Goal: Task Accomplishment & Management: Manage account settings

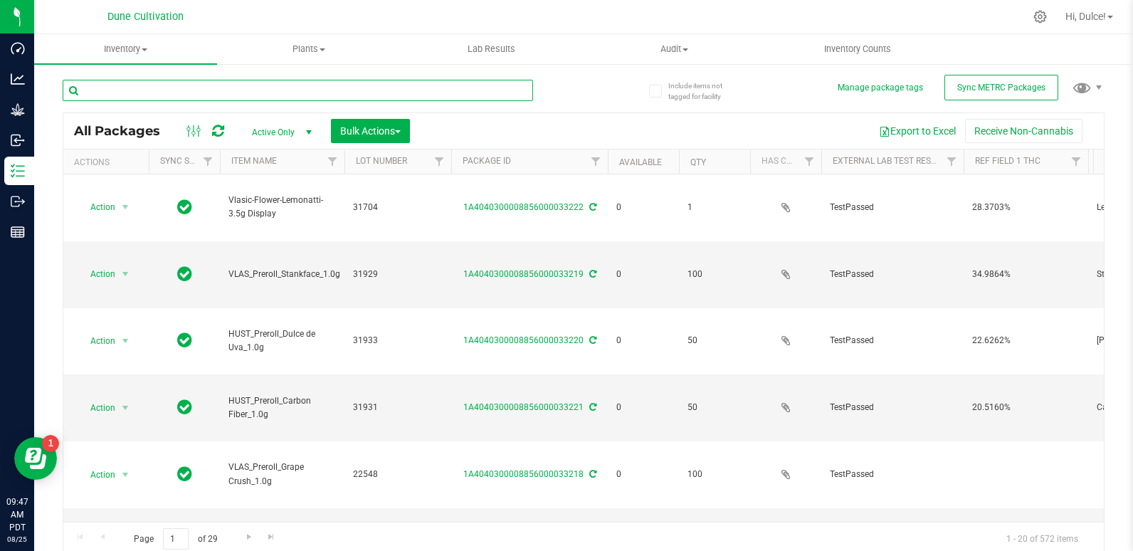
click at [154, 88] on input "text" at bounding box center [298, 90] width 471 height 21
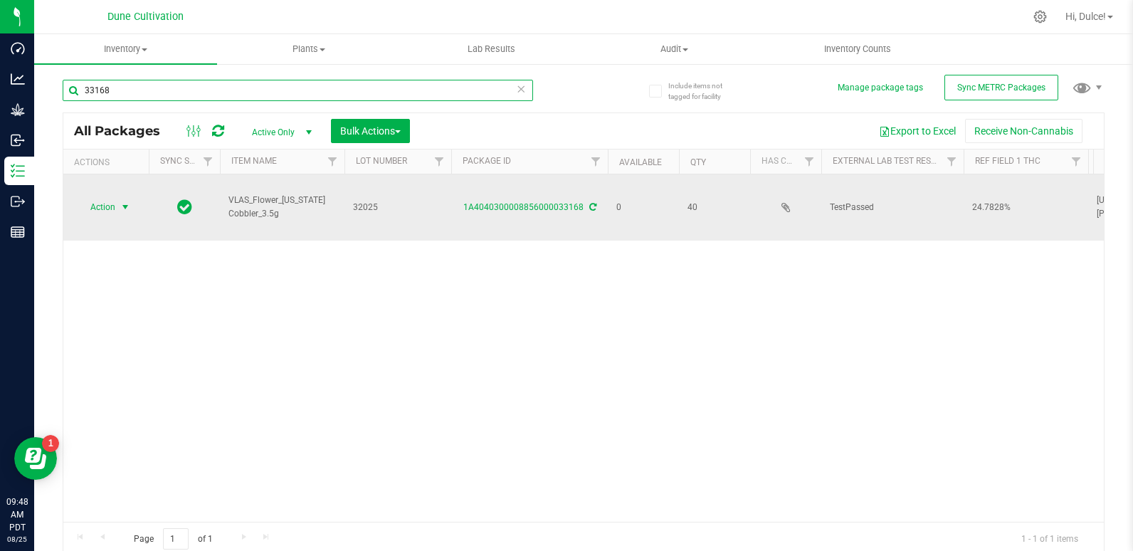
type input "33168"
click at [125, 211] on span "select" at bounding box center [125, 206] width 11 height 11
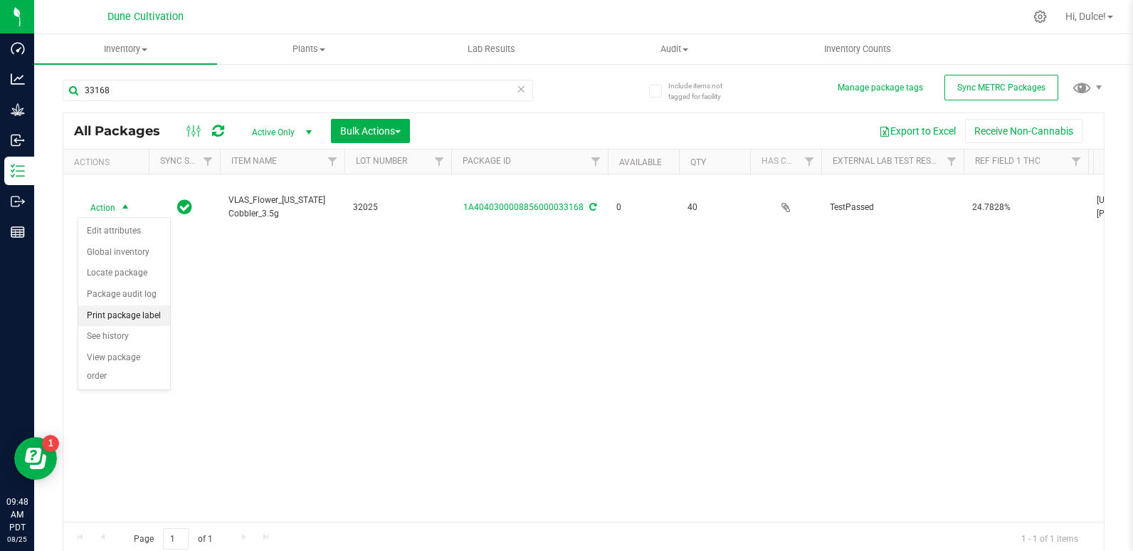
click at [144, 315] on li "Print package label" at bounding box center [124, 315] width 92 height 21
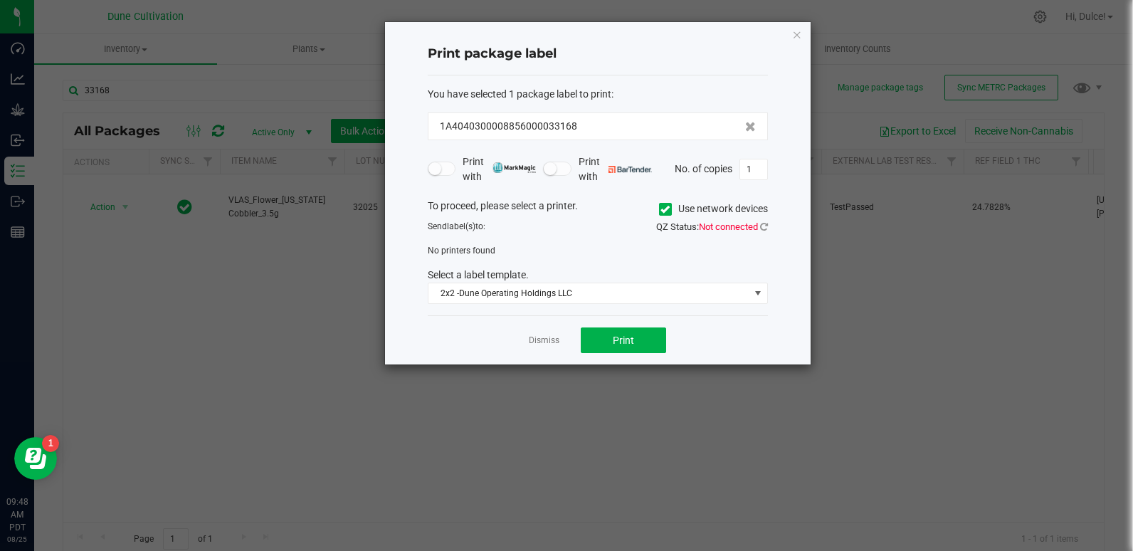
click at [666, 209] on icon at bounding box center [665, 209] width 9 height 0
click at [0, 0] on input "Use network devices" at bounding box center [0, 0] width 0 height 0
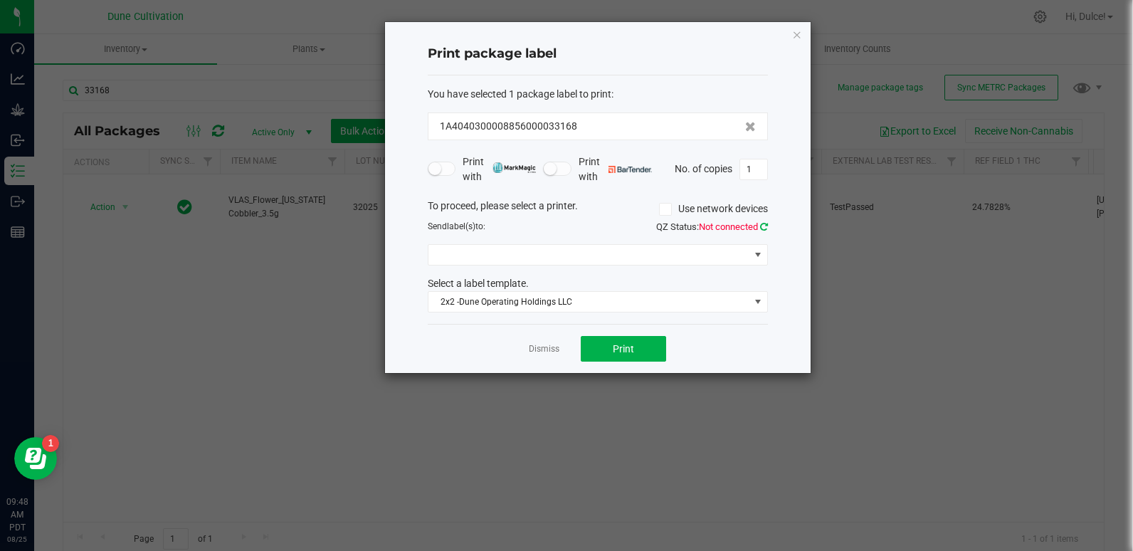
click at [764, 226] on icon at bounding box center [764, 226] width 8 height 9
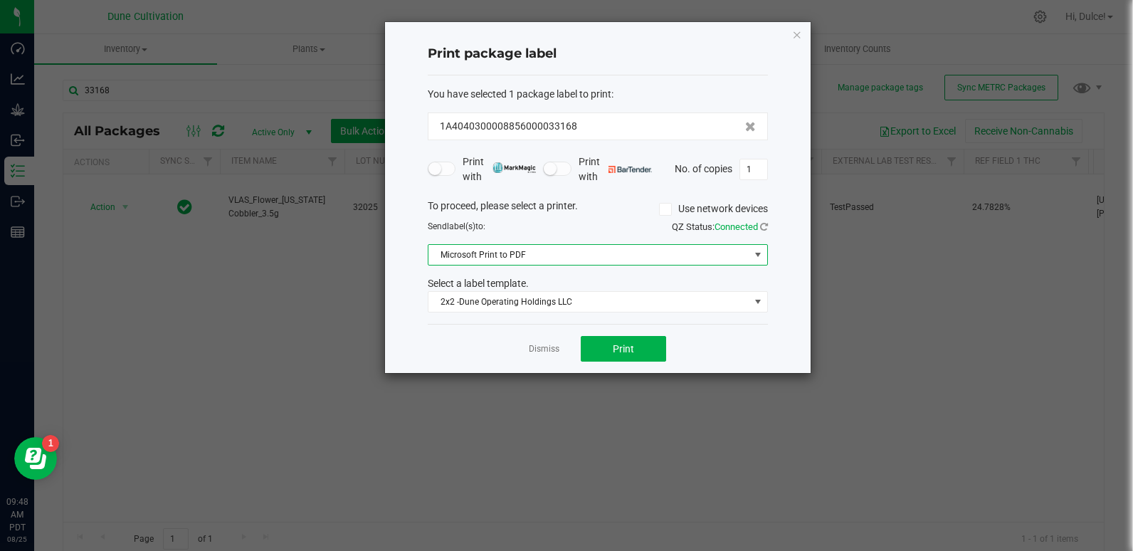
click at [641, 263] on span "Microsoft Print to PDF" at bounding box center [589, 255] width 321 height 20
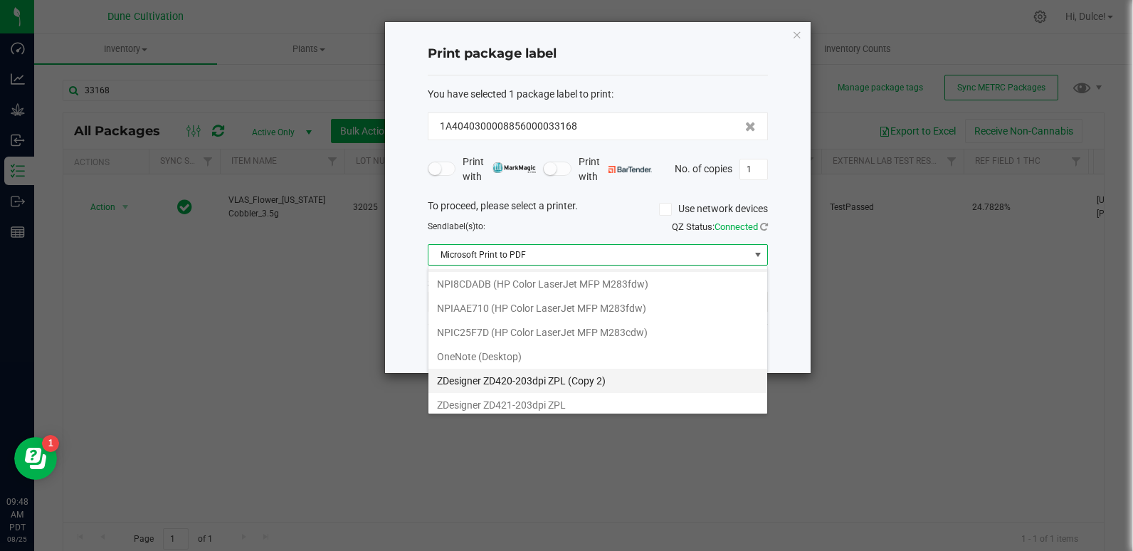
scroll to position [27, 0]
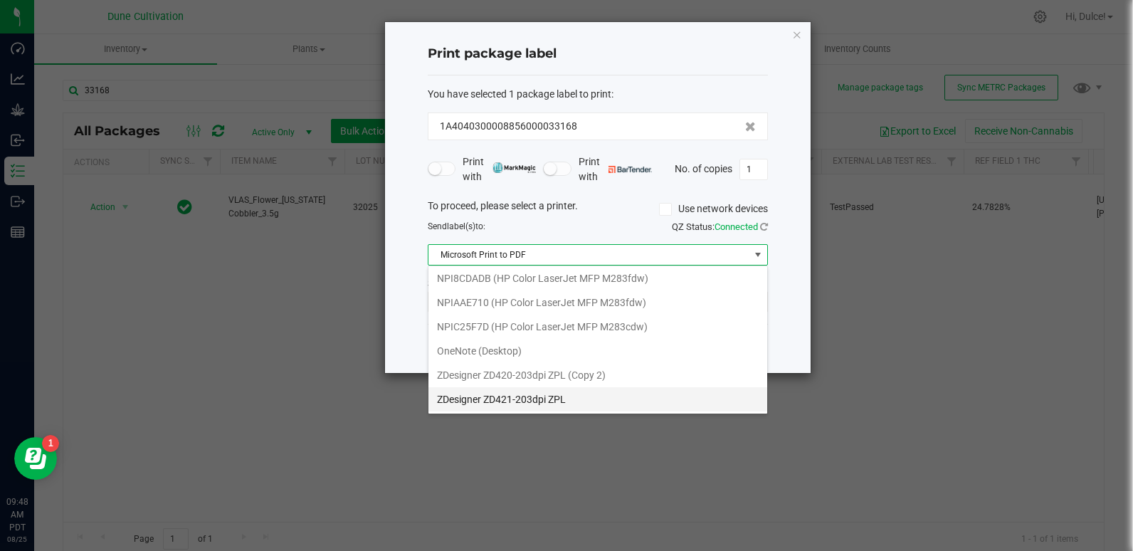
click at [607, 392] on ZPL "ZDesigner ZD421-203dpi ZPL" at bounding box center [598, 399] width 339 height 24
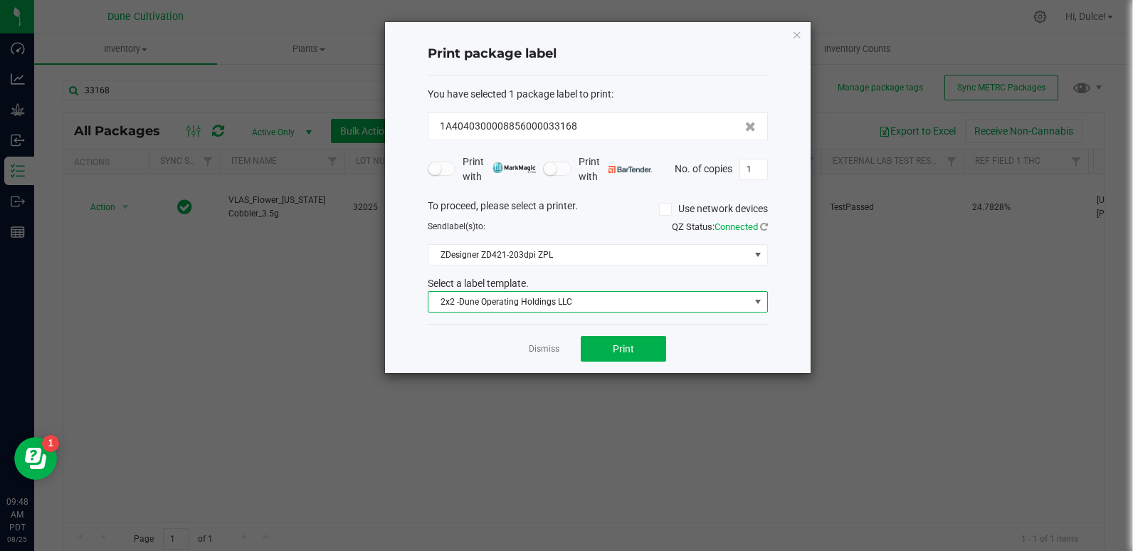
click at [624, 299] on span "2x2 -Dune Operating Holdings LLC" at bounding box center [589, 302] width 321 height 20
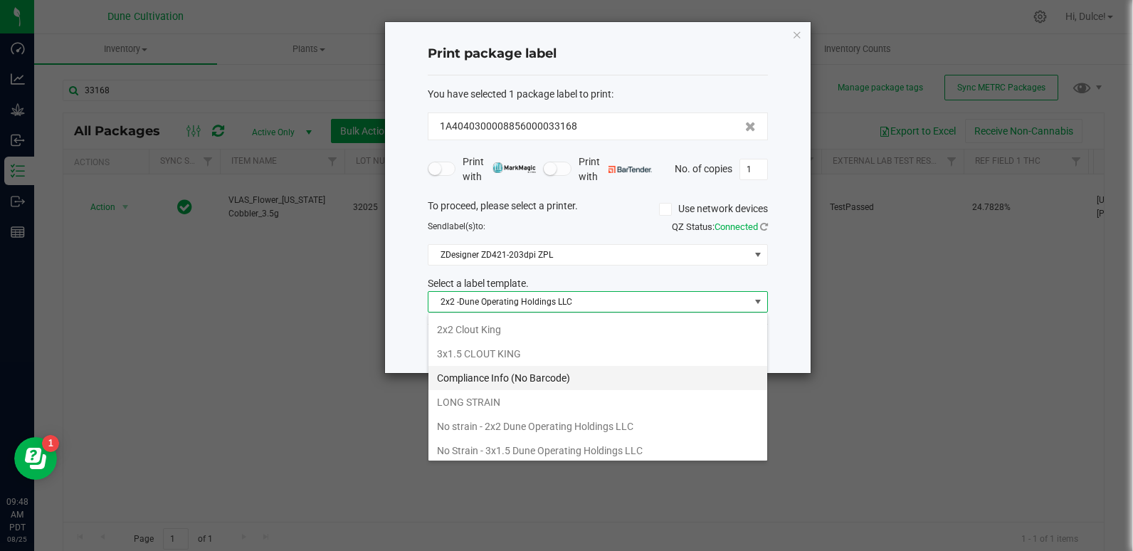
scroll to position [124, 0]
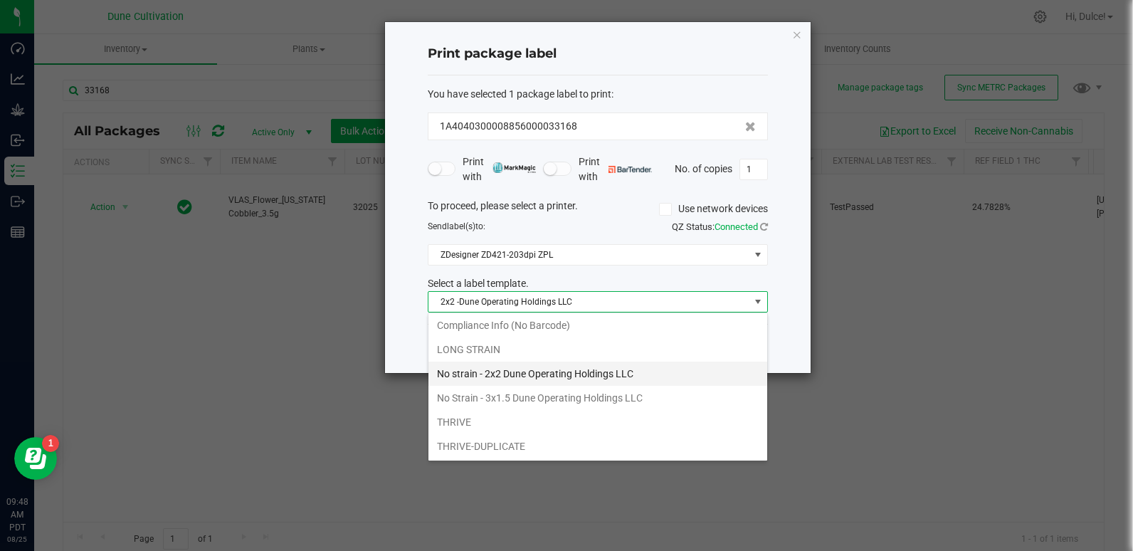
click at [535, 377] on li "No strain - 2x2 Dune Operating Holdings LLC" at bounding box center [598, 374] width 339 height 24
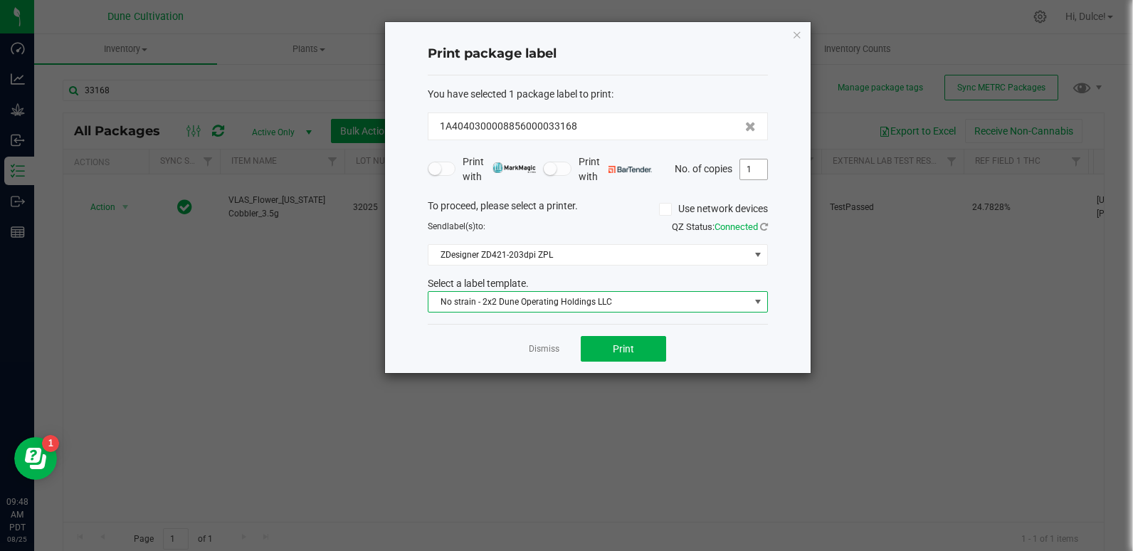
click at [749, 173] on input "1" at bounding box center [753, 169] width 27 height 20
type input "41"
click at [643, 339] on button "Print" at bounding box center [623, 349] width 85 height 26
click at [539, 350] on link "Dismiss" at bounding box center [544, 349] width 31 height 12
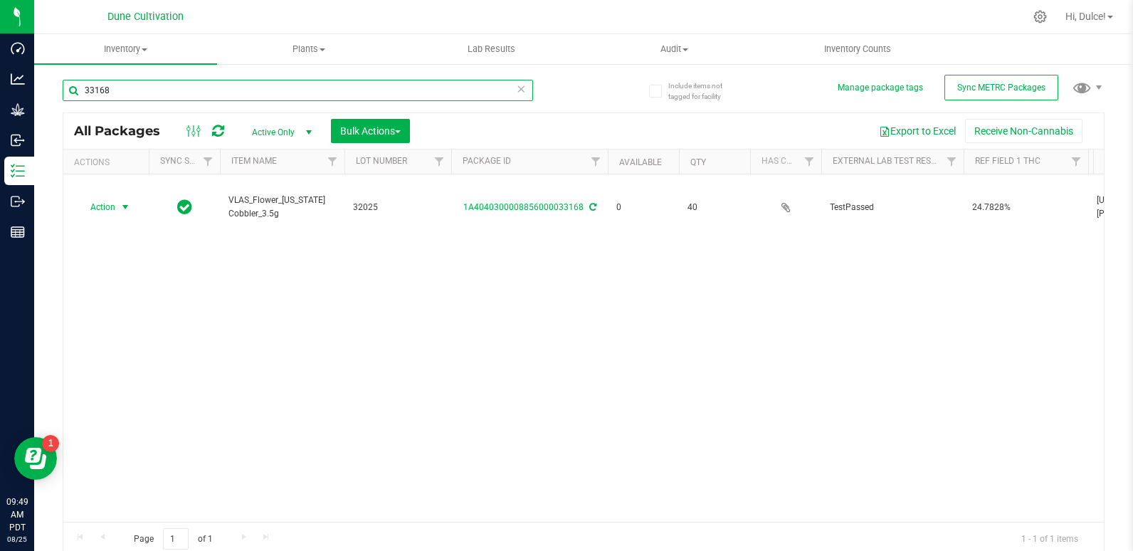
click at [183, 91] on input "33168" at bounding box center [298, 90] width 471 height 21
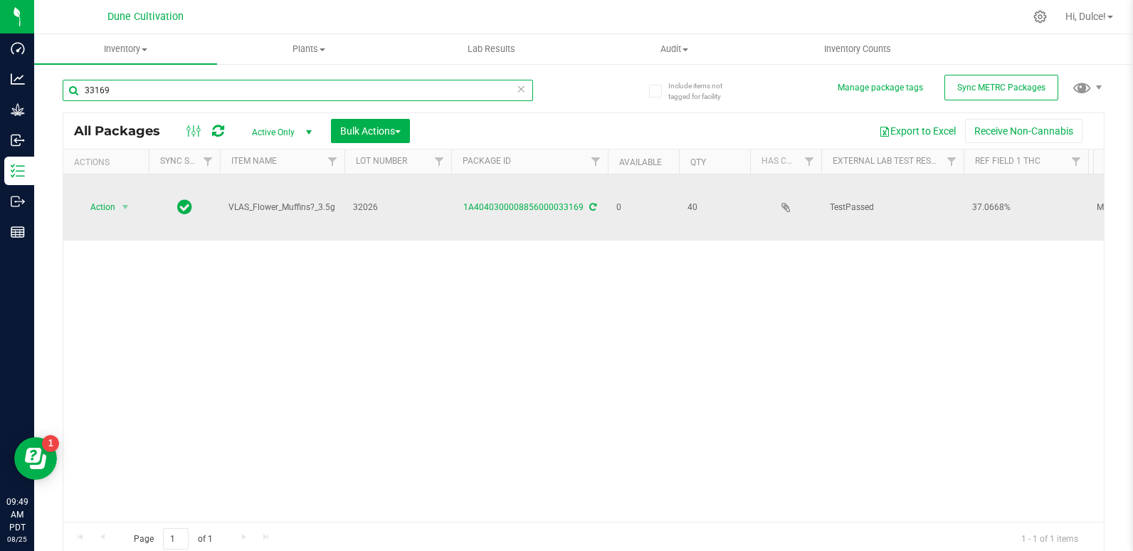
type input "33169"
click at [537, 201] on div "1A4040300008856000033169" at bounding box center [529, 208] width 161 height 14
click at [537, 205] on link "1A4040300008856000033169" at bounding box center [523, 207] width 120 height 10
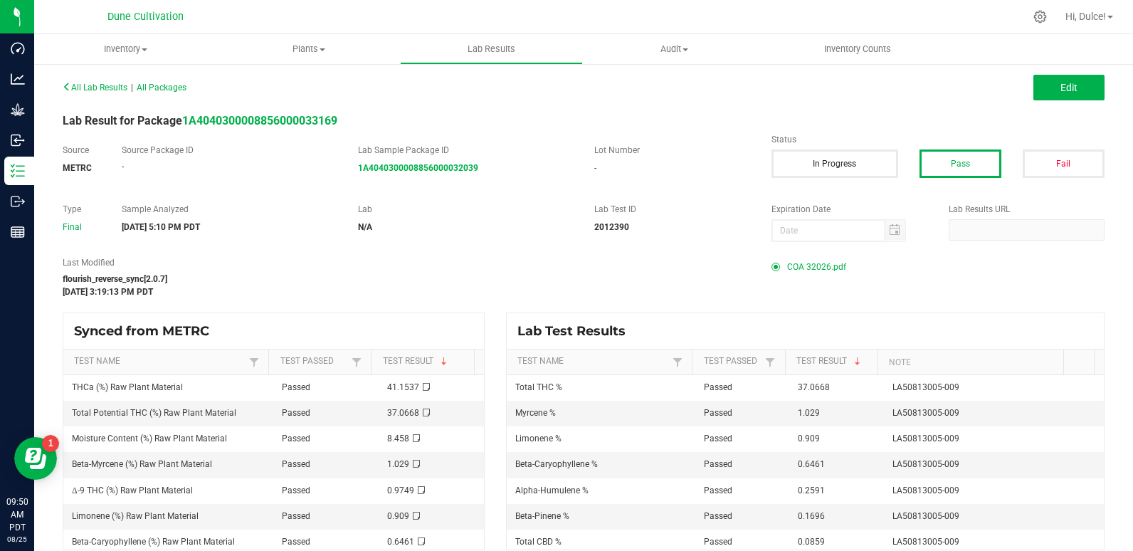
click at [813, 271] on span "COA 32026.pdf" at bounding box center [816, 266] width 59 height 21
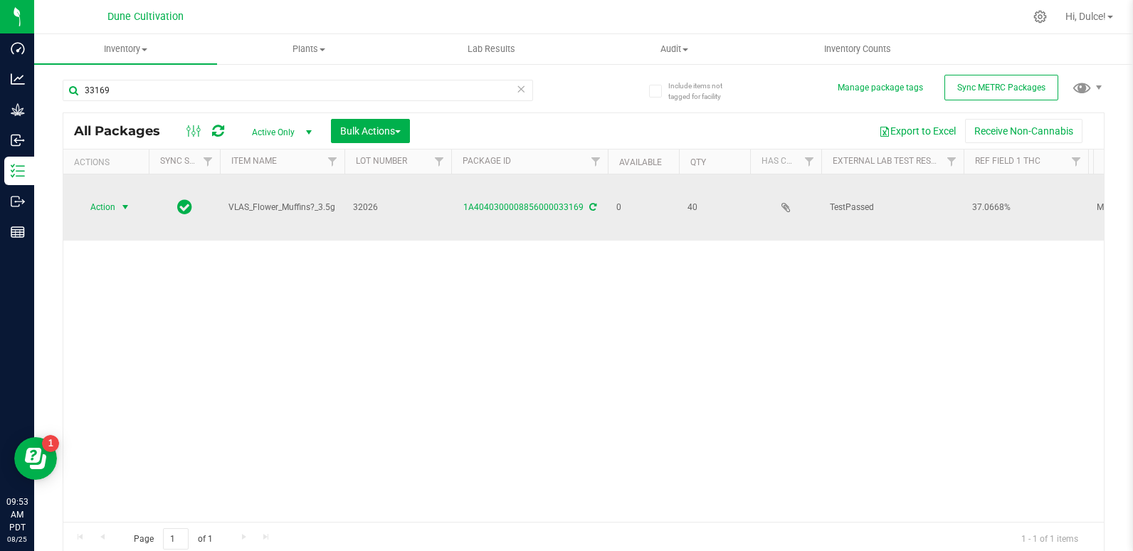
click at [119, 201] on span "select" at bounding box center [126, 207] width 18 height 20
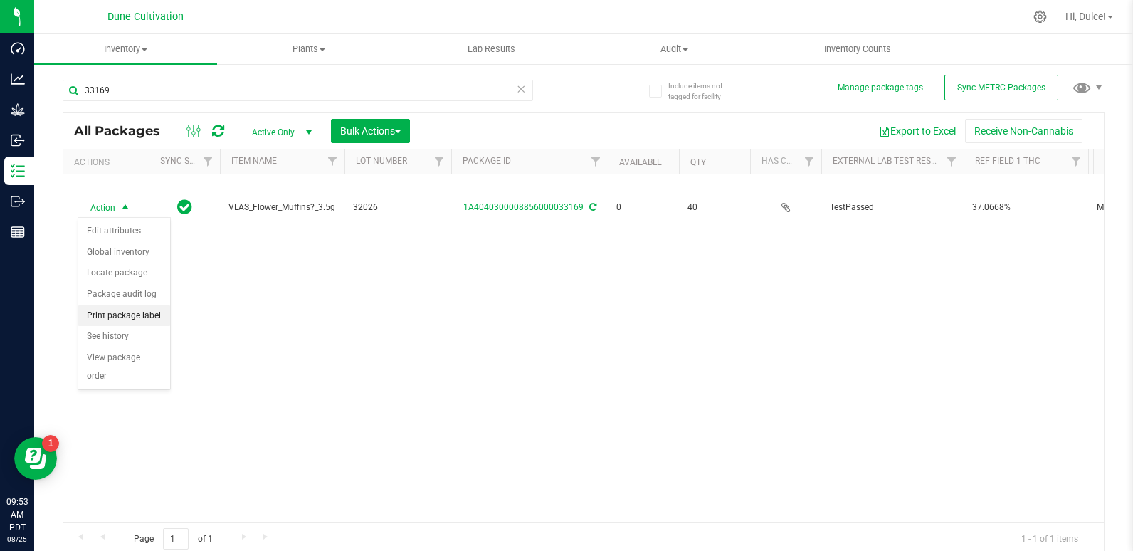
click at [125, 314] on li "Print package label" at bounding box center [124, 315] width 92 height 21
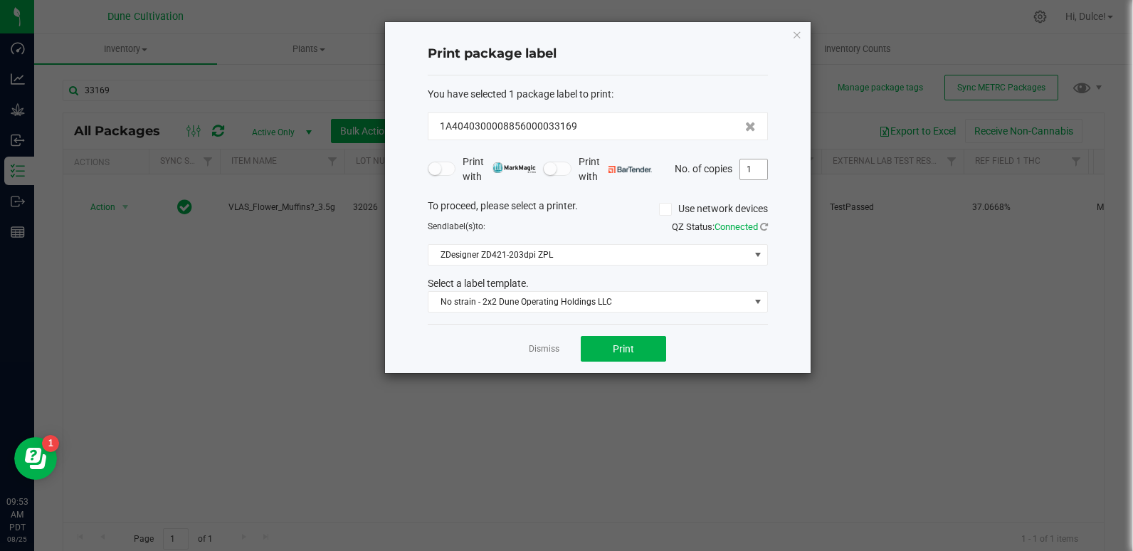
click at [752, 175] on input "1" at bounding box center [753, 169] width 27 height 20
type input "41"
click at [623, 343] on span "Print" at bounding box center [623, 348] width 21 height 11
click at [552, 345] on link "Dismiss" at bounding box center [544, 349] width 31 height 12
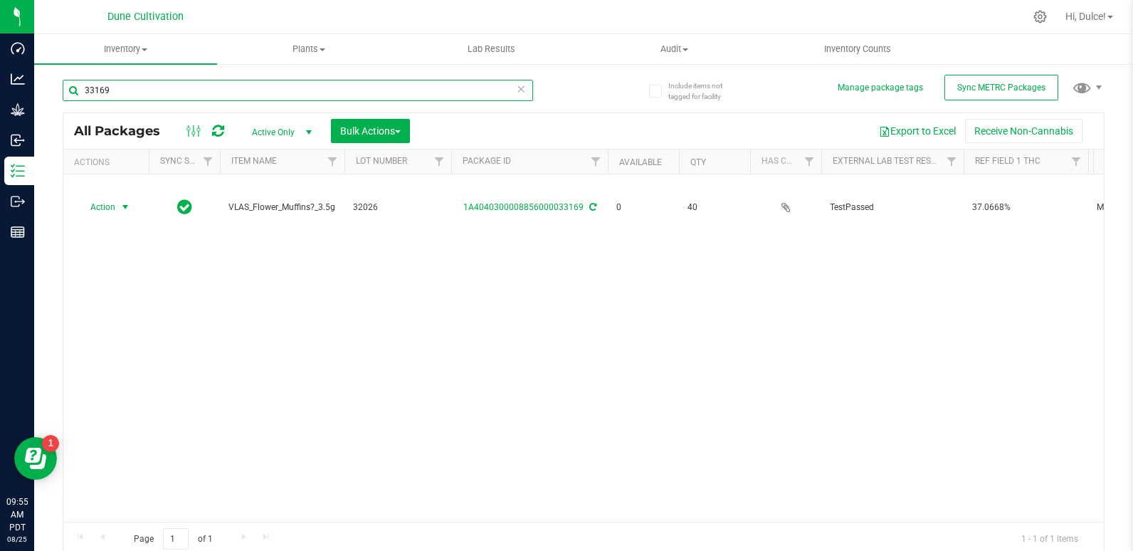
click at [213, 87] on input "33169" at bounding box center [298, 90] width 471 height 21
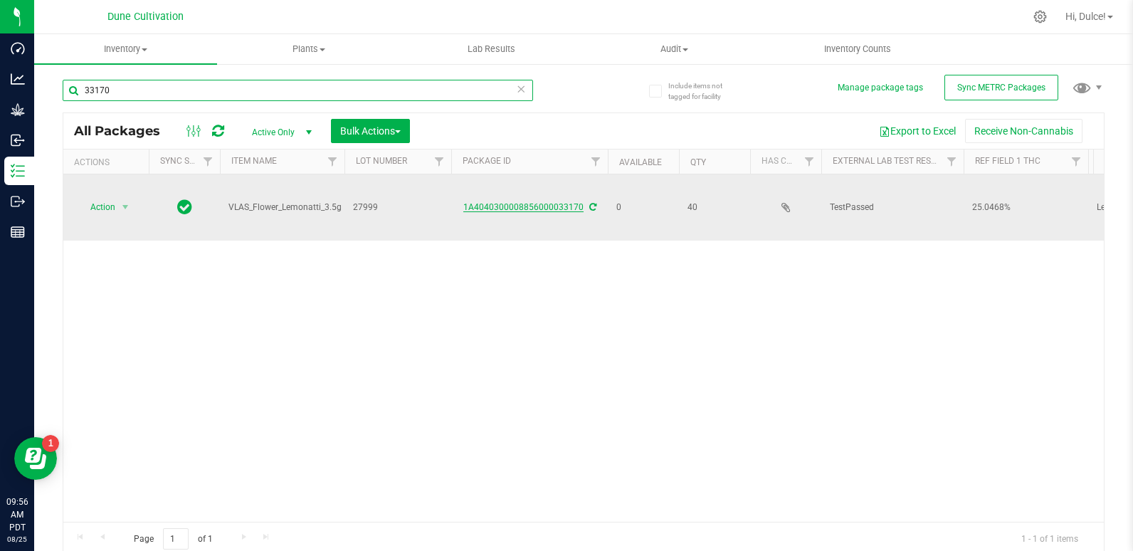
type input "33170"
click at [538, 207] on link "1A4040300008856000033170" at bounding box center [523, 207] width 120 height 10
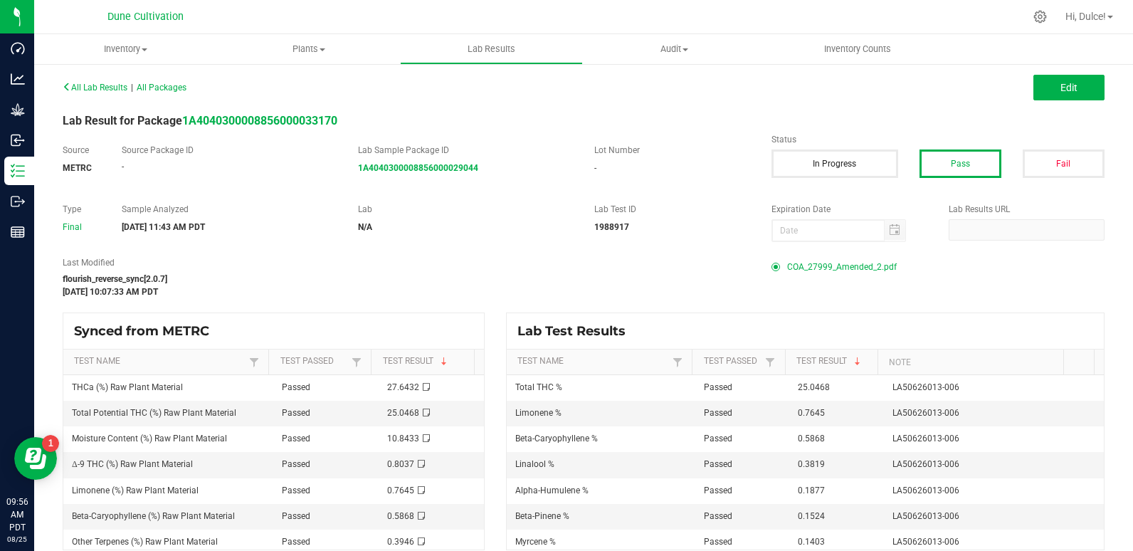
click at [828, 267] on span "COA_27999_Amended_2.pdf" at bounding box center [842, 266] width 110 height 21
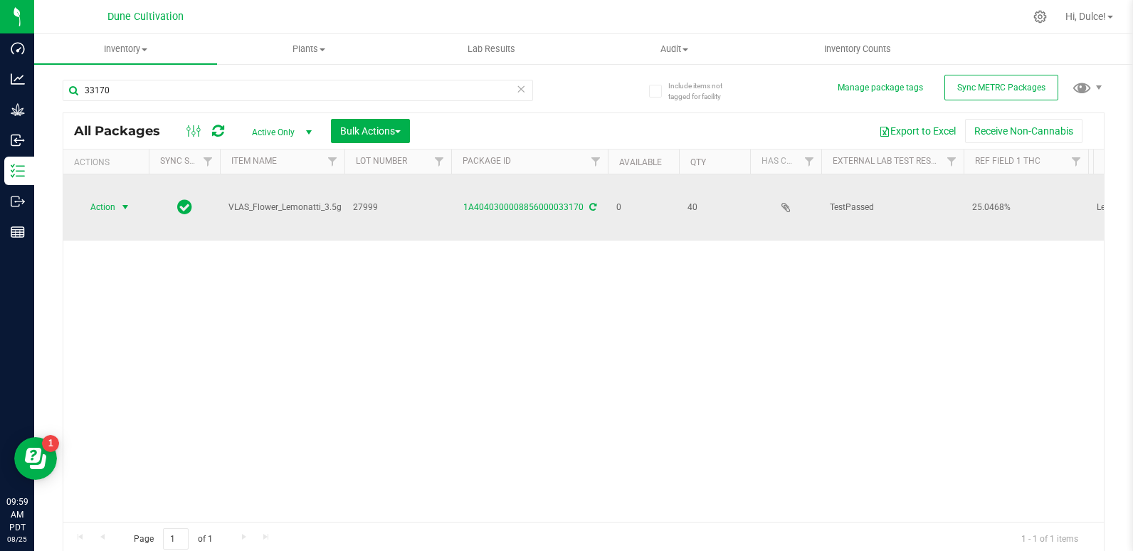
click at [105, 211] on span "Action" at bounding box center [97, 207] width 38 height 20
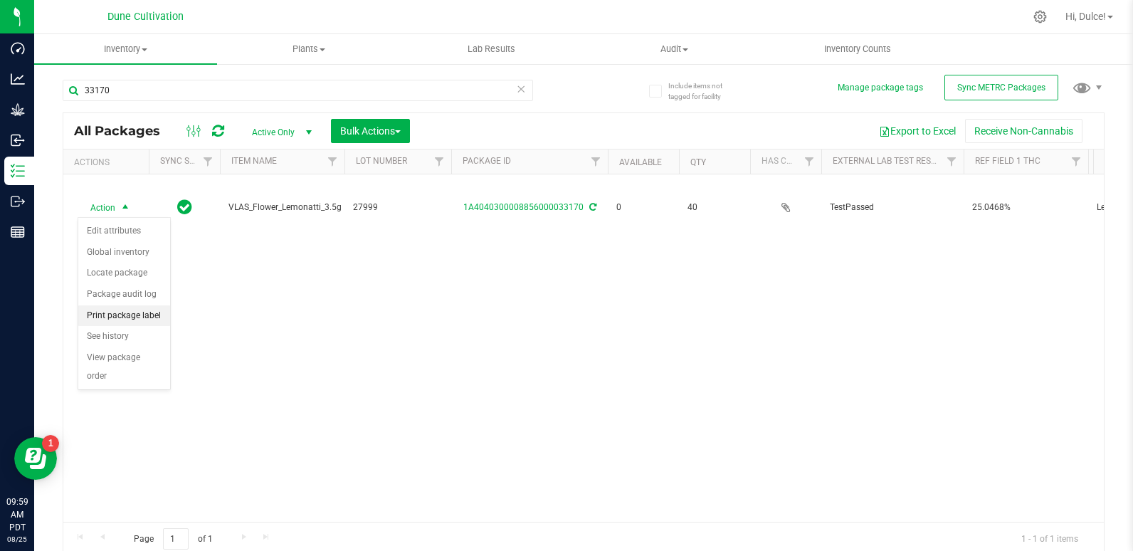
click at [146, 319] on li "Print package label" at bounding box center [124, 315] width 92 height 21
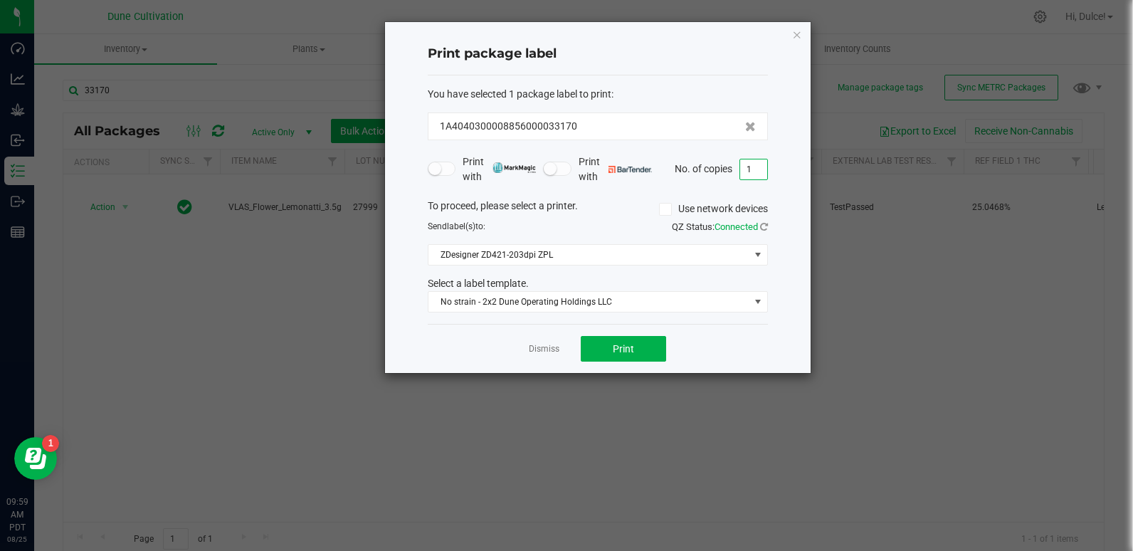
click at [756, 170] on input "1" at bounding box center [753, 169] width 27 height 20
type input "41"
click at [721, 335] on div "Dismiss Print" at bounding box center [598, 348] width 340 height 49
click at [625, 350] on span "Print" at bounding box center [623, 348] width 21 height 11
click at [538, 349] on link "Dismiss" at bounding box center [544, 349] width 31 height 12
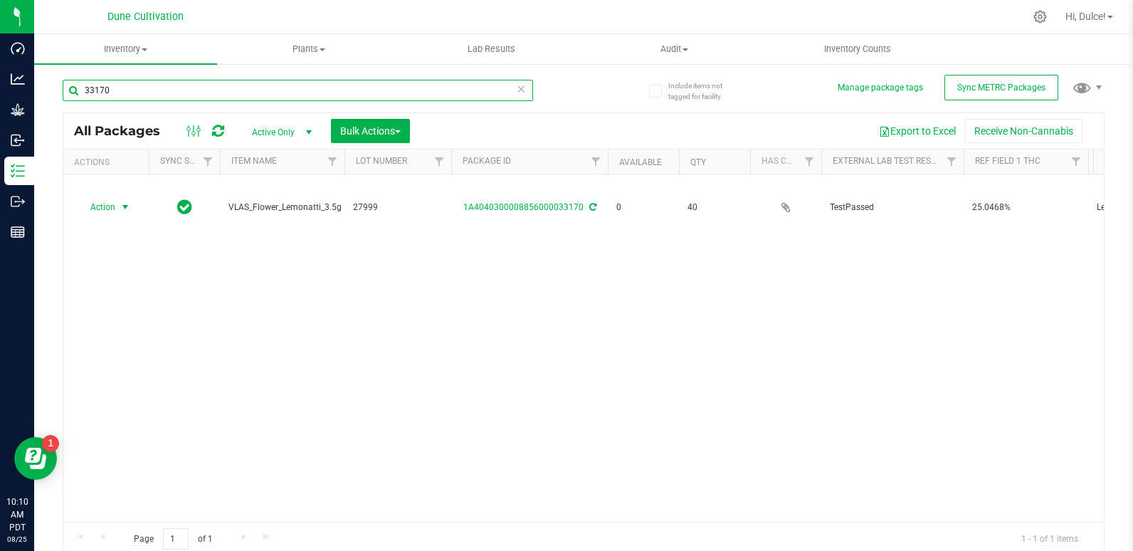
click at [140, 86] on input "33170" at bounding box center [298, 90] width 471 height 21
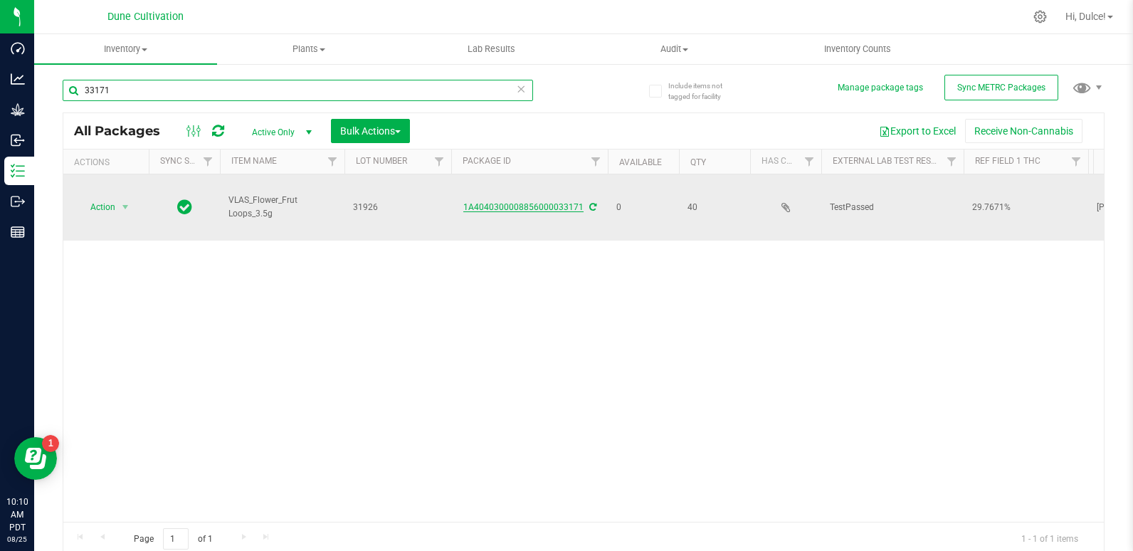
type input "33171"
click at [547, 209] on link "1A4040300008856000033171" at bounding box center [523, 207] width 120 height 10
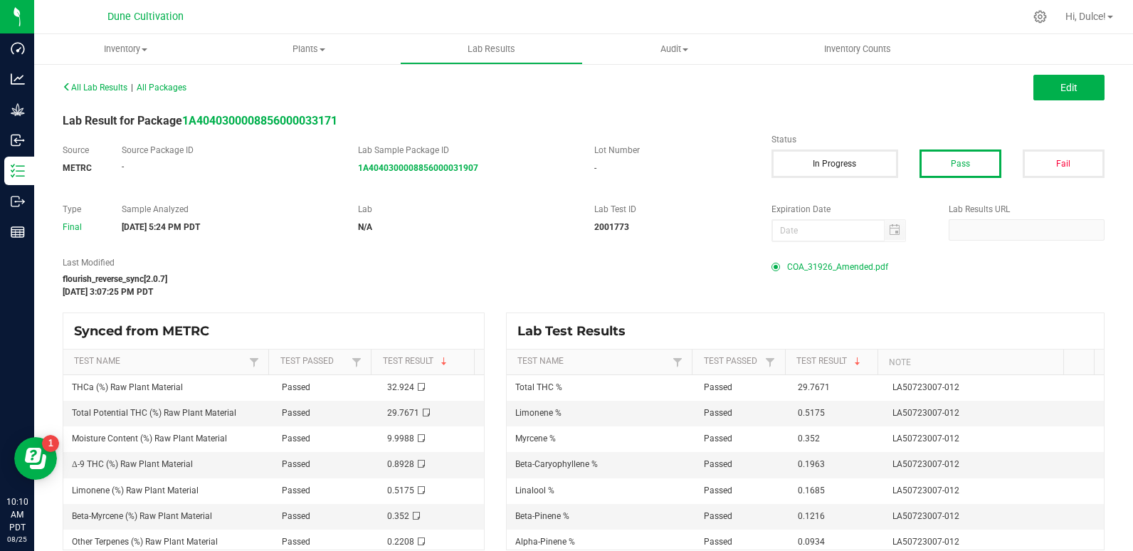
click at [828, 268] on span "COA_31926_Amended.pdf" at bounding box center [837, 266] width 101 height 21
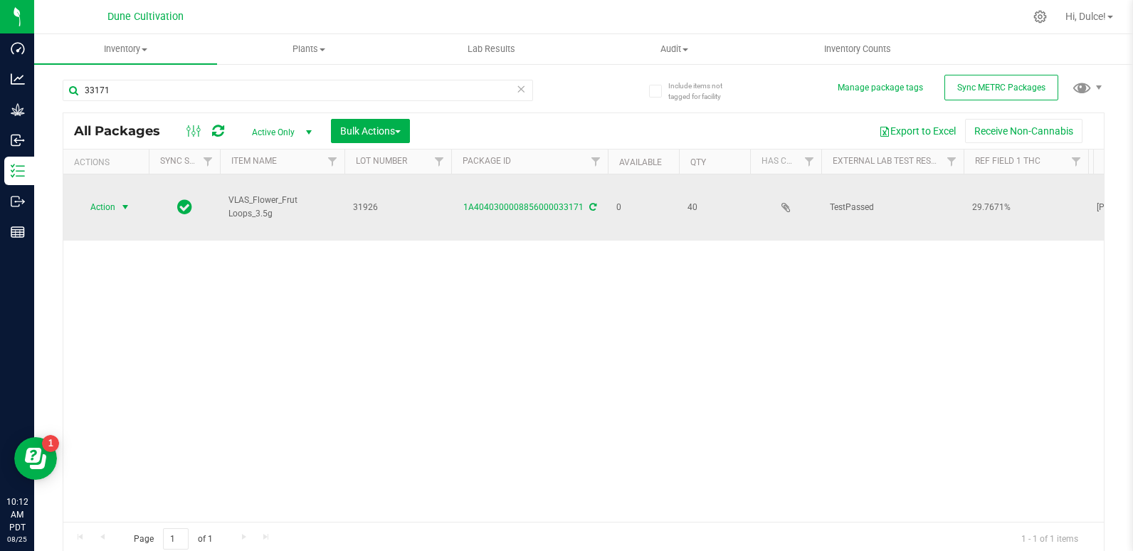
click at [110, 206] on span "Action" at bounding box center [97, 207] width 38 height 20
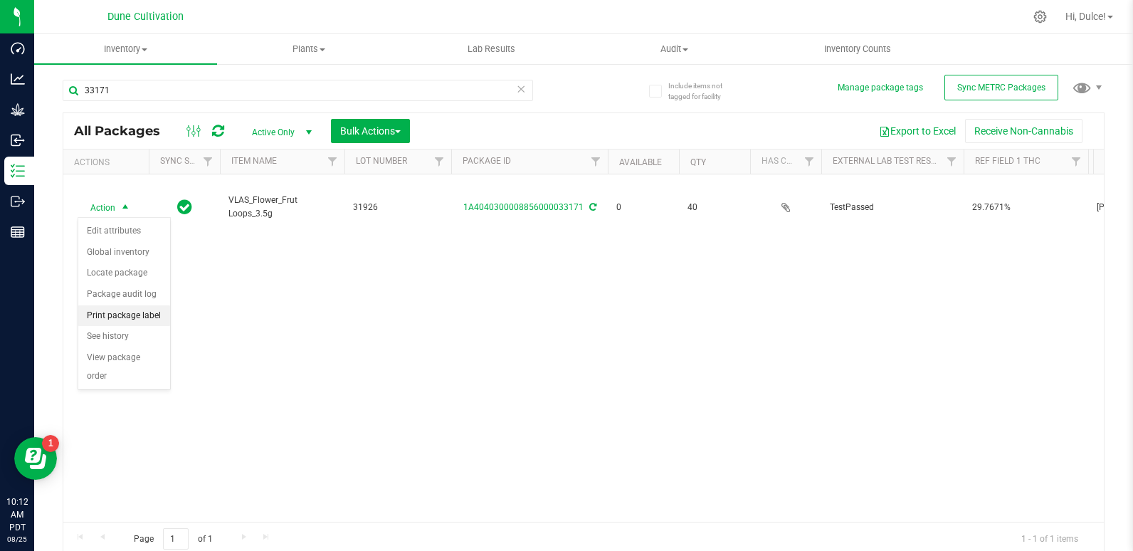
click at [137, 318] on li "Print package label" at bounding box center [124, 315] width 92 height 21
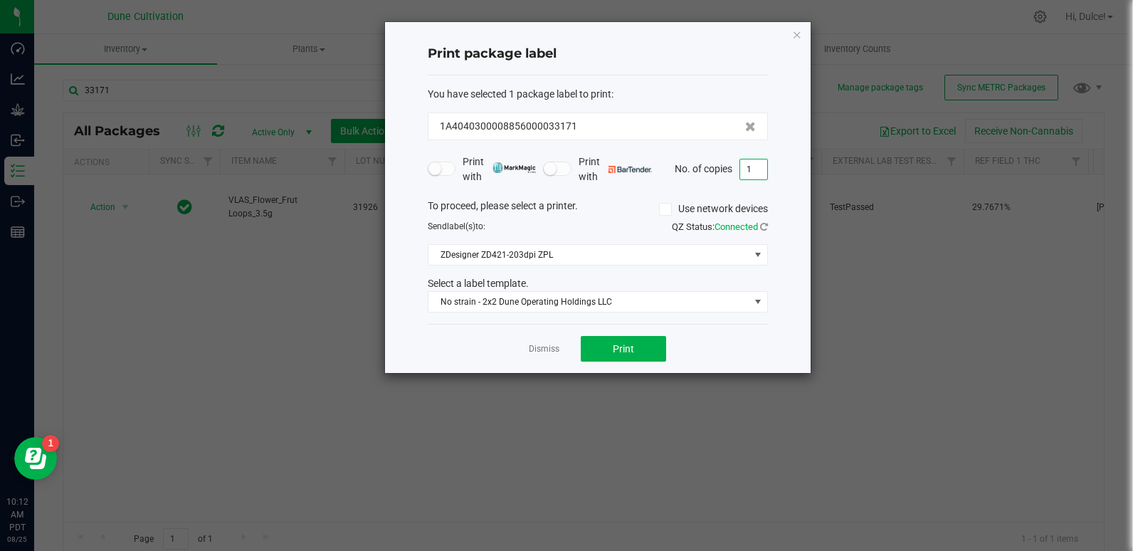
click at [750, 168] on input "1" at bounding box center [753, 169] width 27 height 20
type input "41"
click at [608, 353] on button "Print" at bounding box center [623, 349] width 85 height 26
click at [554, 345] on link "Dismiss" at bounding box center [544, 349] width 31 height 12
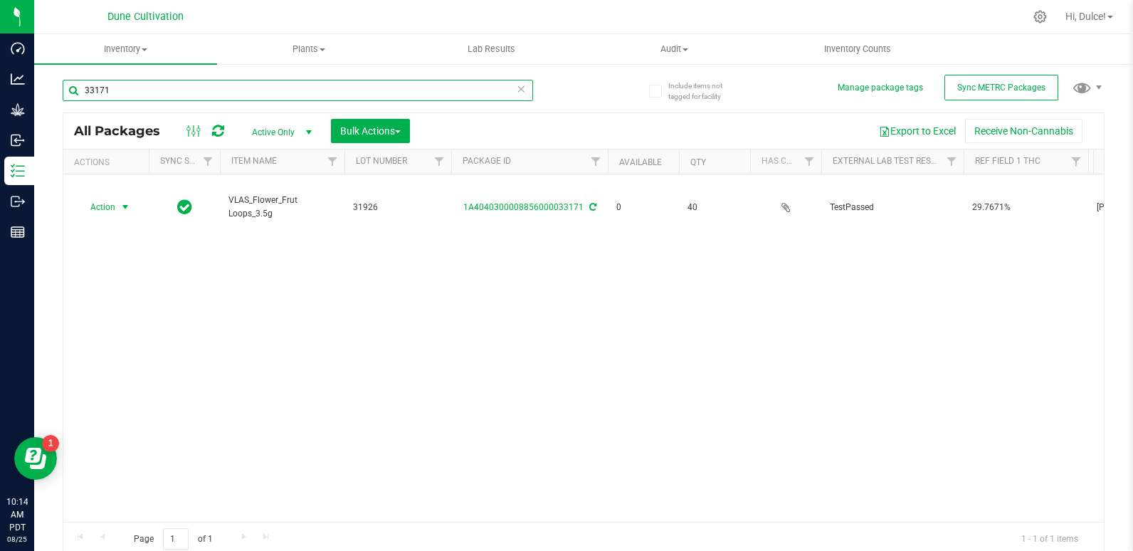
click at [196, 91] on input "33171" at bounding box center [298, 90] width 471 height 21
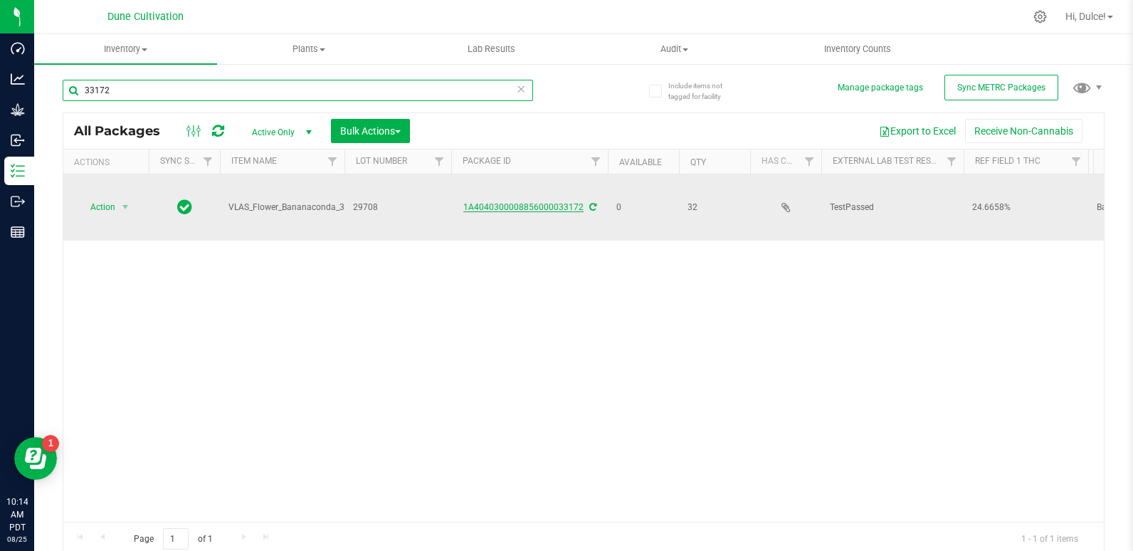
type input "33172"
click at [563, 205] on link "1A4040300008856000033172" at bounding box center [523, 207] width 120 height 10
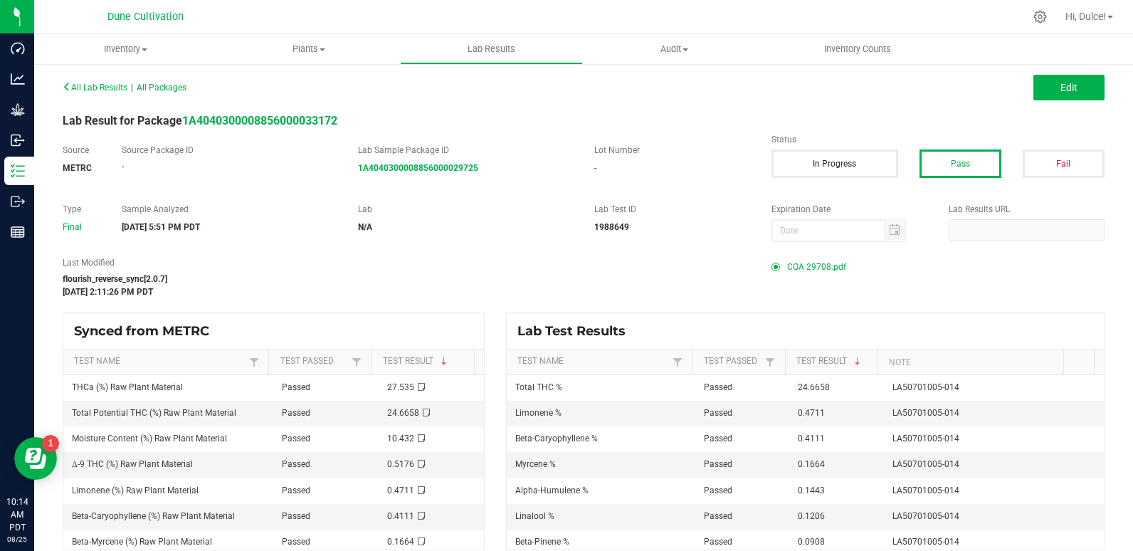
click at [809, 263] on span "COA 29708.pdf" at bounding box center [816, 266] width 59 height 21
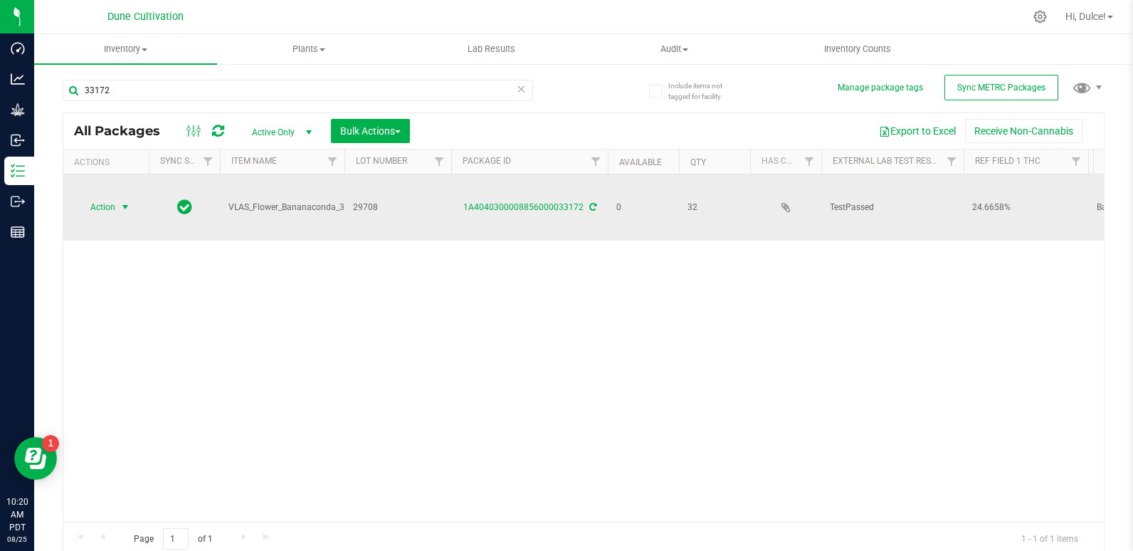
click at [125, 204] on span "select" at bounding box center [125, 206] width 11 height 11
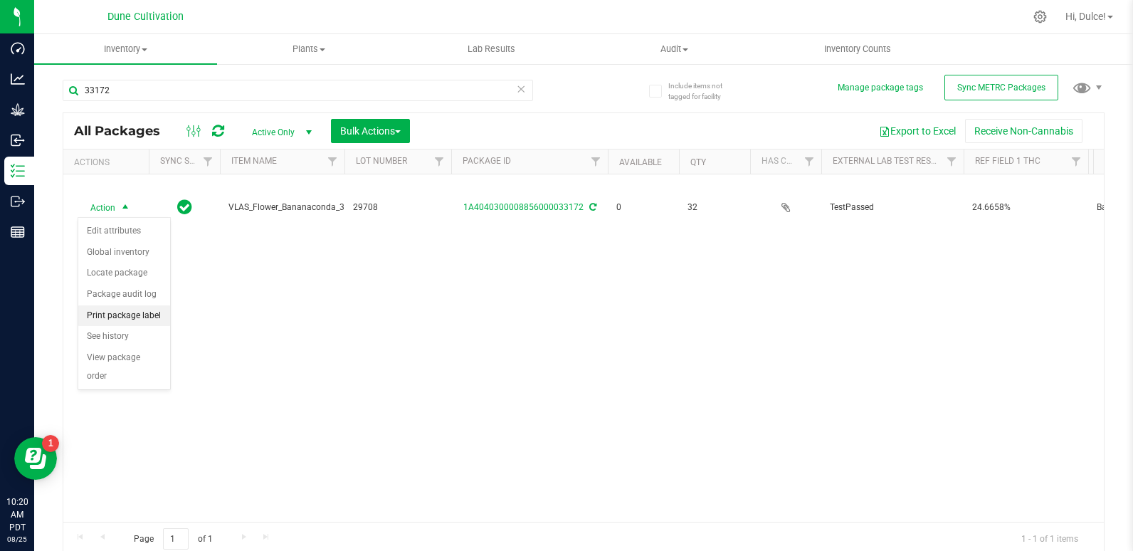
click at [154, 315] on li "Print package label" at bounding box center [124, 315] width 92 height 21
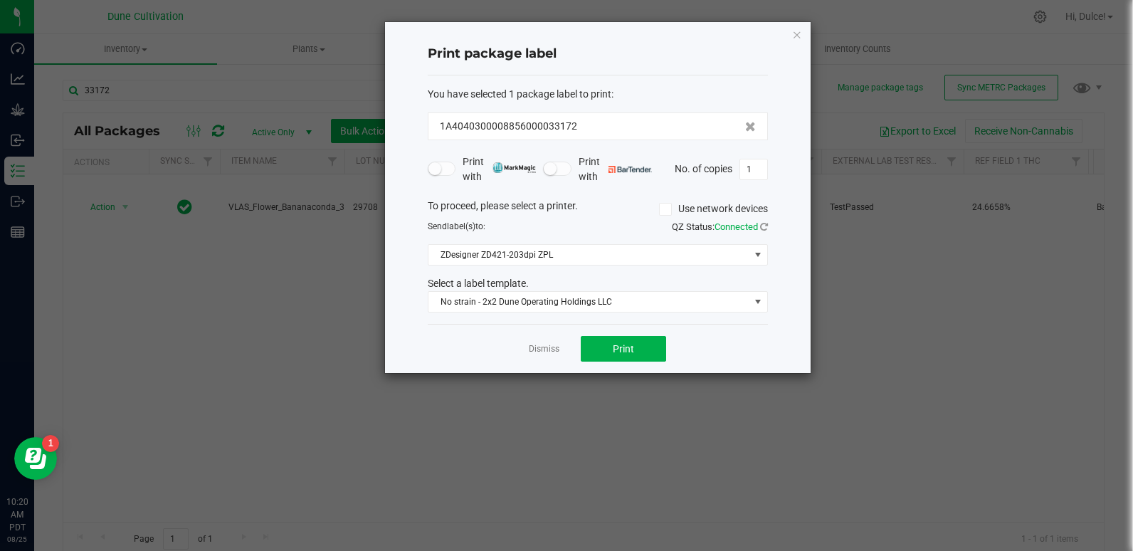
click at [768, 171] on div "Print package label You have selected 1 package label to print : 1A404030000885…" at bounding box center [598, 197] width 426 height 351
click at [759, 169] on input "1" at bounding box center [753, 169] width 27 height 20
type input "33"
click at [622, 357] on button "Print" at bounding box center [623, 349] width 85 height 26
click at [543, 349] on link "Dismiss" at bounding box center [544, 349] width 31 height 12
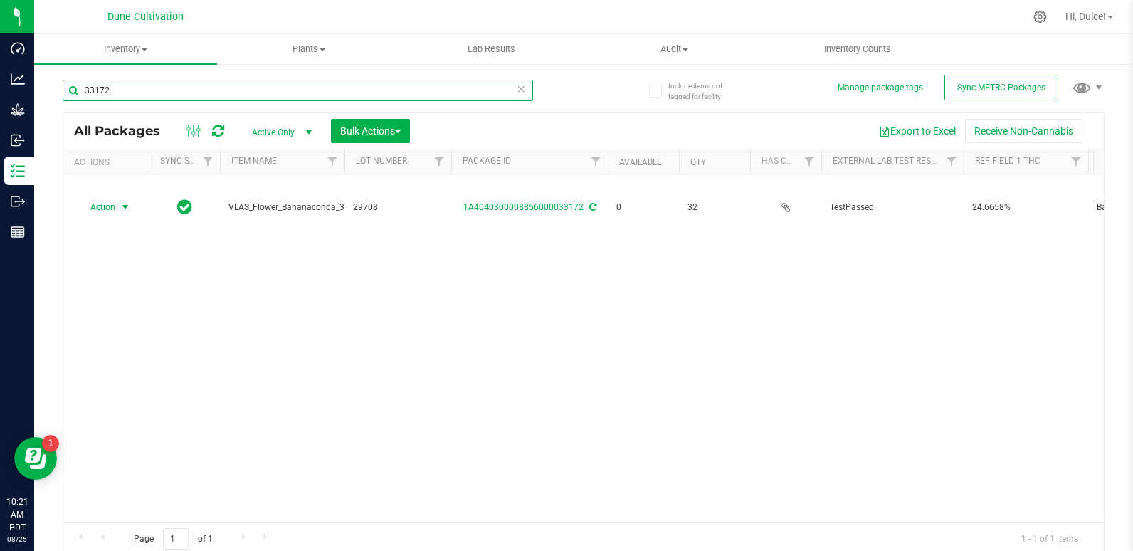
click at [187, 80] on input "33172" at bounding box center [298, 90] width 471 height 21
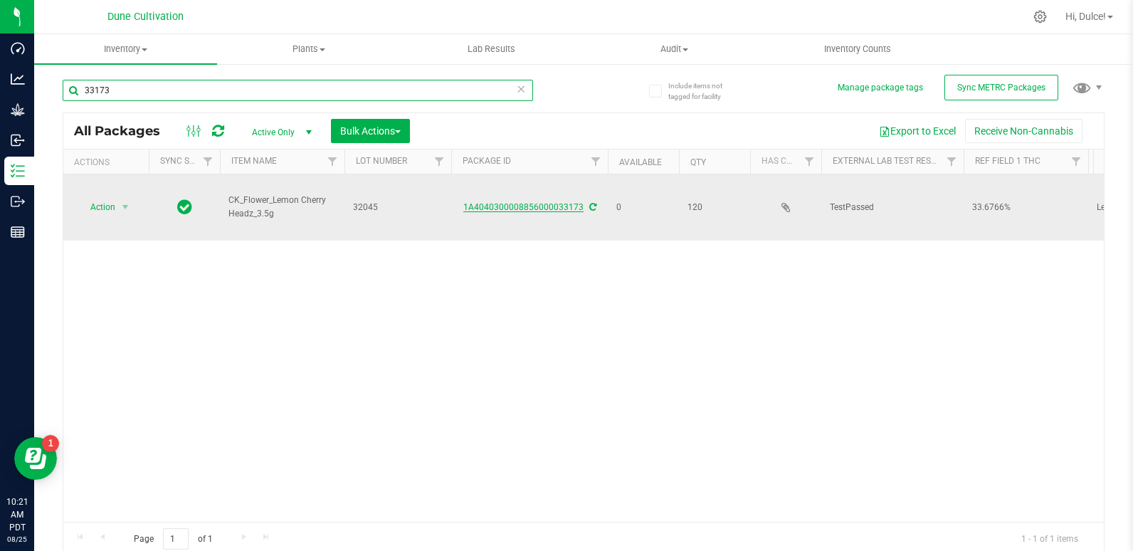
type input "33173"
click at [535, 211] on link "1A4040300008856000033173" at bounding box center [523, 207] width 120 height 10
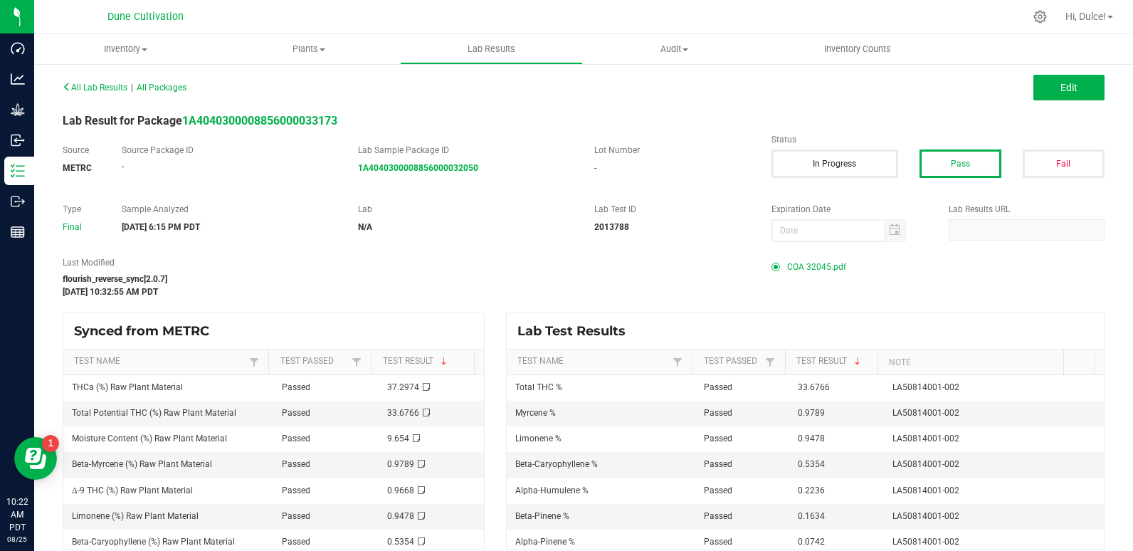
click at [810, 267] on span "COA 32045.pdf" at bounding box center [816, 266] width 59 height 21
click at [819, 268] on span "COA 32045.pdf" at bounding box center [816, 266] width 59 height 21
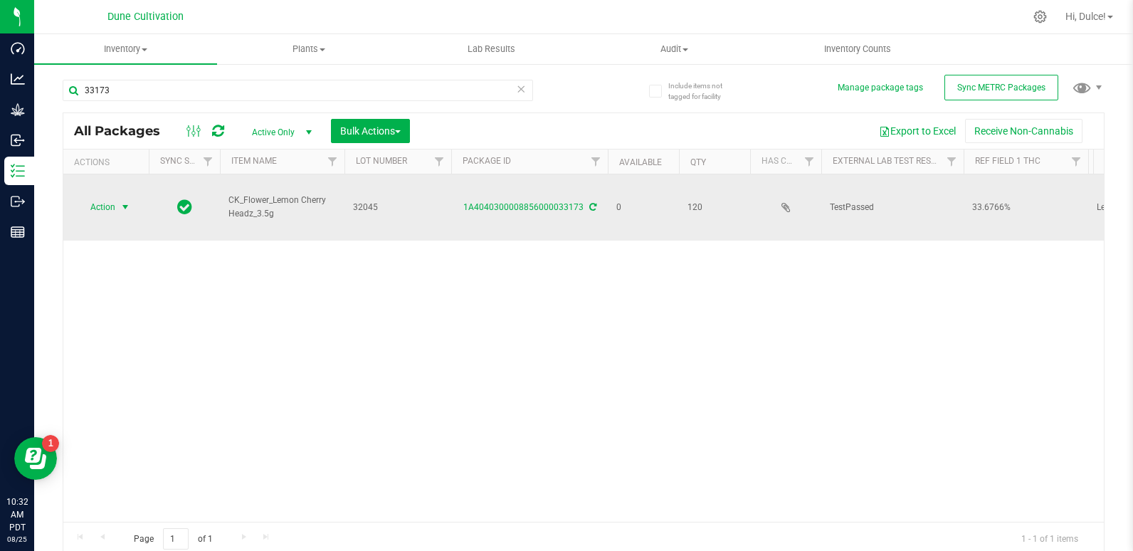
click at [100, 209] on span "Action" at bounding box center [97, 207] width 38 height 20
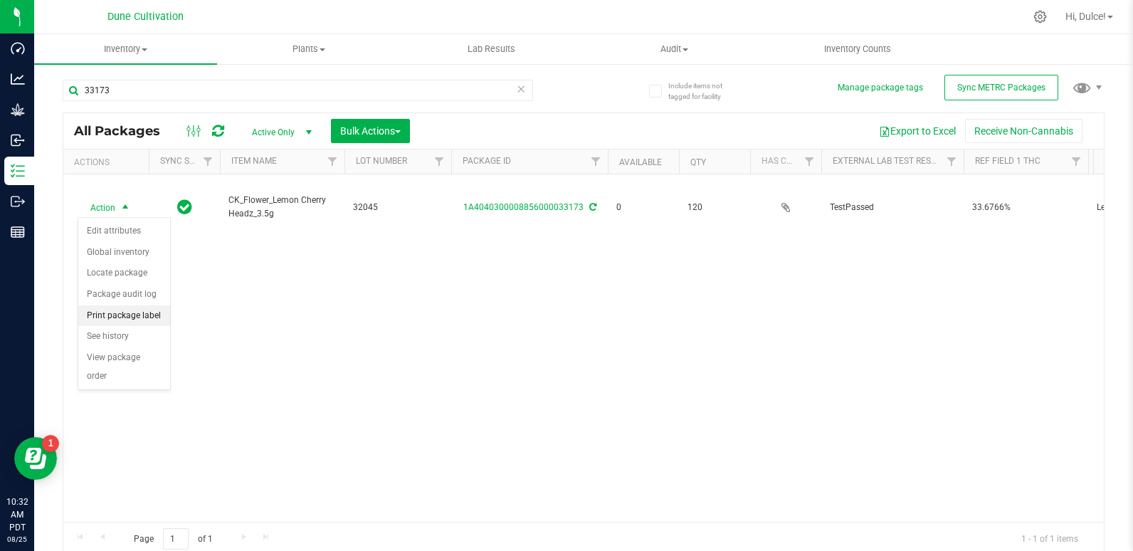
click at [144, 311] on li "Print package label" at bounding box center [124, 315] width 92 height 21
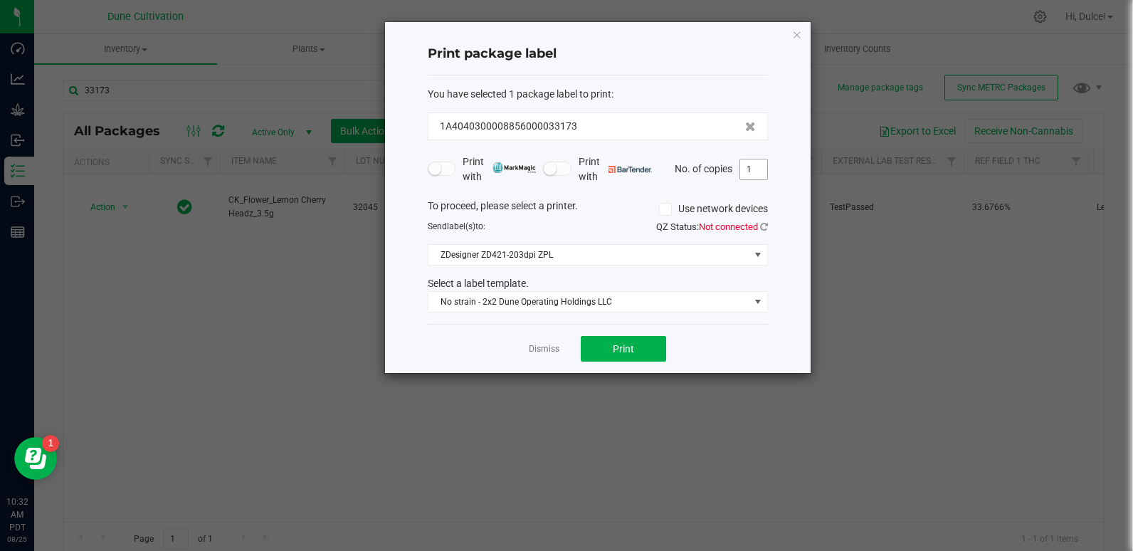
click at [755, 167] on input "1" at bounding box center [753, 169] width 27 height 20
type input "121"
click at [631, 346] on span "Print" at bounding box center [623, 348] width 21 height 11
click at [534, 346] on link "Dismiss" at bounding box center [544, 349] width 31 height 12
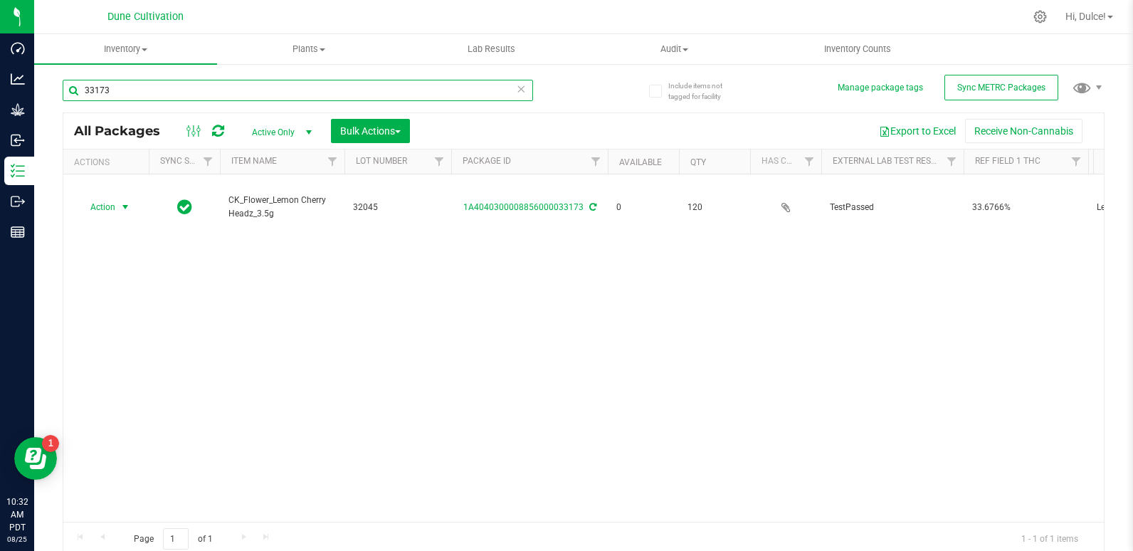
click at [275, 95] on input "33173" at bounding box center [298, 90] width 471 height 21
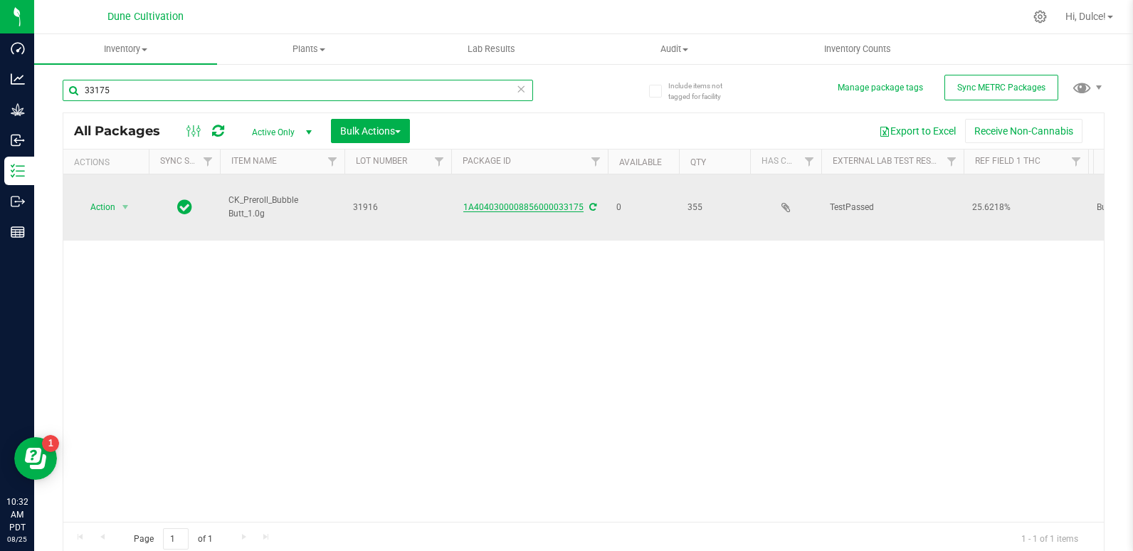
type input "33175"
click at [538, 210] on link "1A4040300008856000033175" at bounding box center [523, 207] width 120 height 10
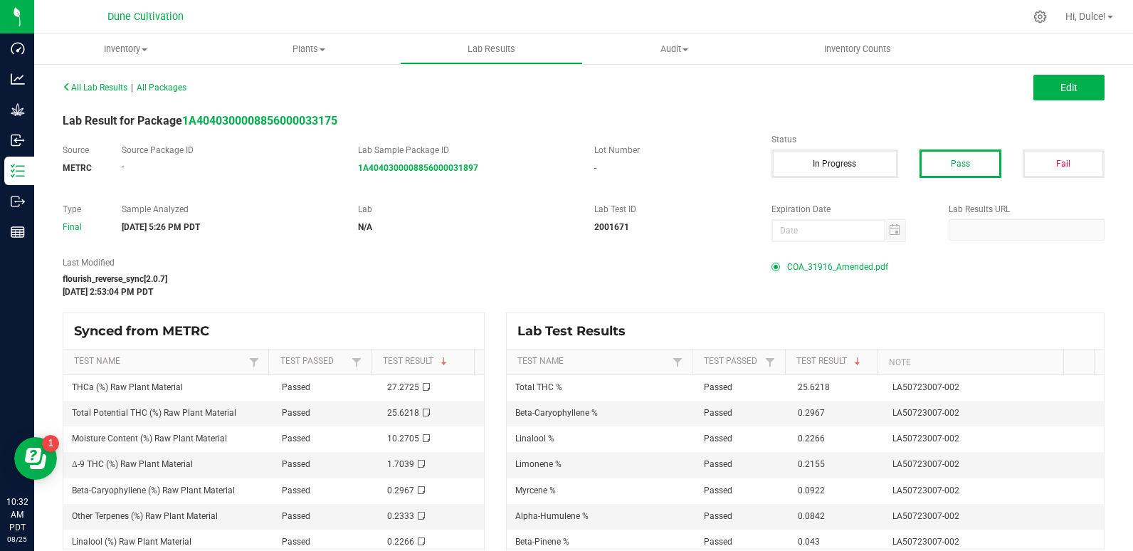
click at [867, 267] on span "COA_31916_Amended.pdf" at bounding box center [837, 266] width 101 height 21
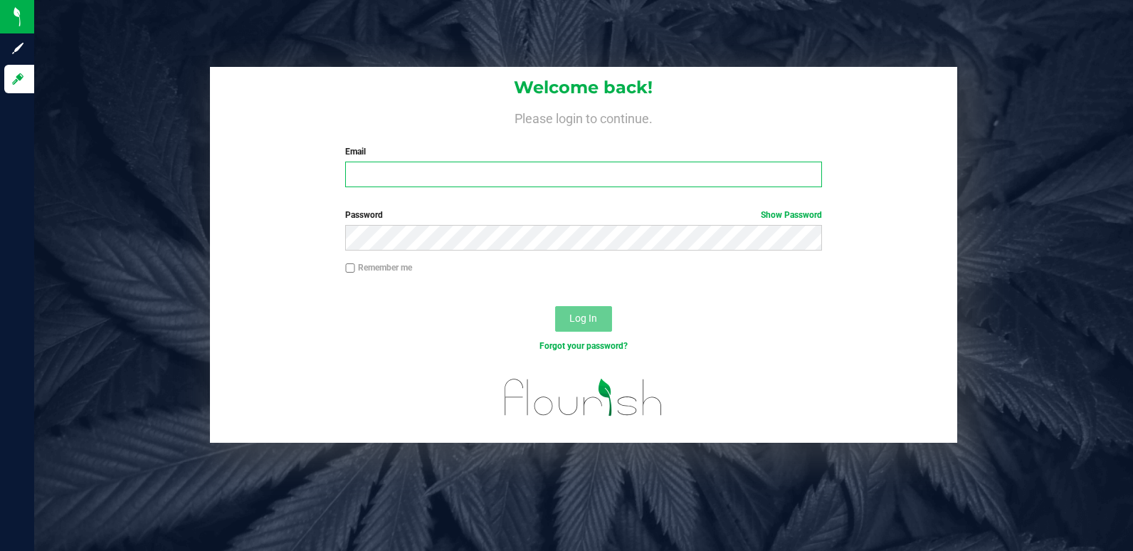
type input "dulce.montenegro@perfectharvestco.com"
drag, startPoint x: 604, startPoint y: 315, endPoint x: 588, endPoint y: 302, distance: 20.8
click at [604, 315] on button "Log In" at bounding box center [583, 319] width 57 height 26
type input "dulce.montenegro@perfectharvestco.com"
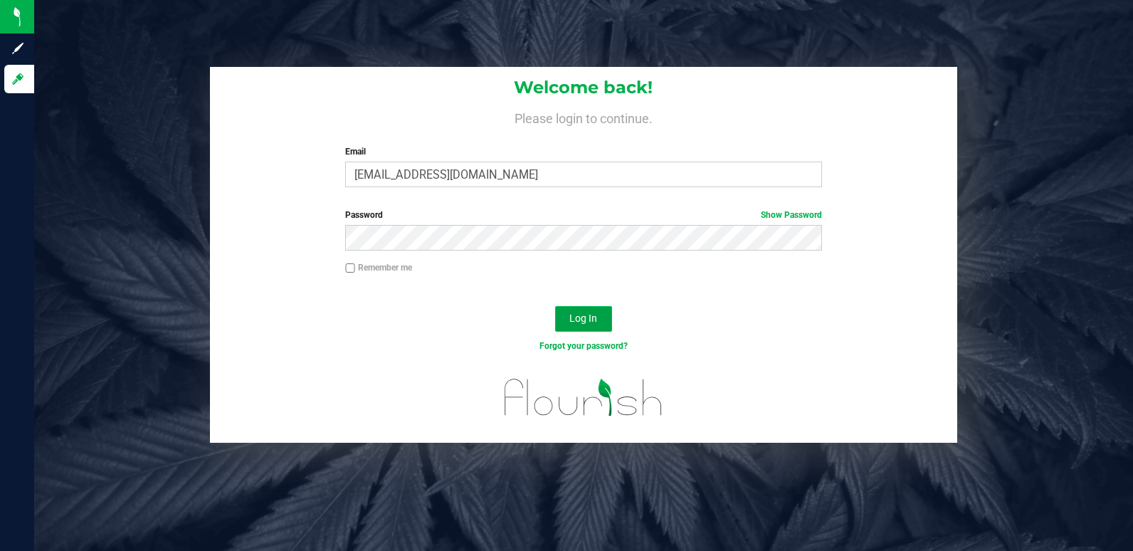
click at [591, 320] on span "Log In" at bounding box center [584, 318] width 28 height 11
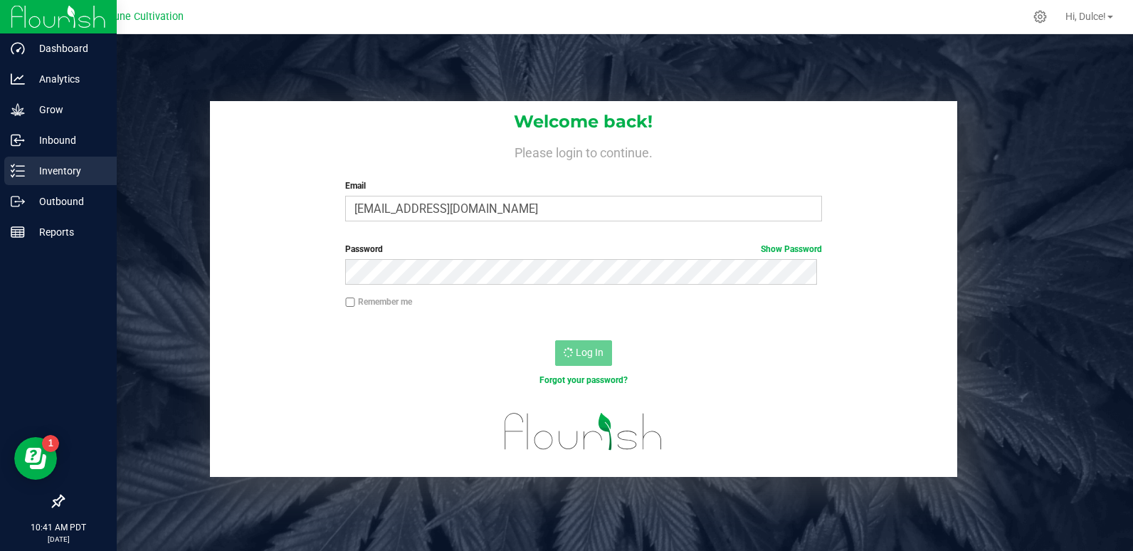
click at [59, 171] on p "Inventory" at bounding box center [67, 170] width 85 height 17
click at [27, 177] on p "Inventory" at bounding box center [67, 170] width 85 height 17
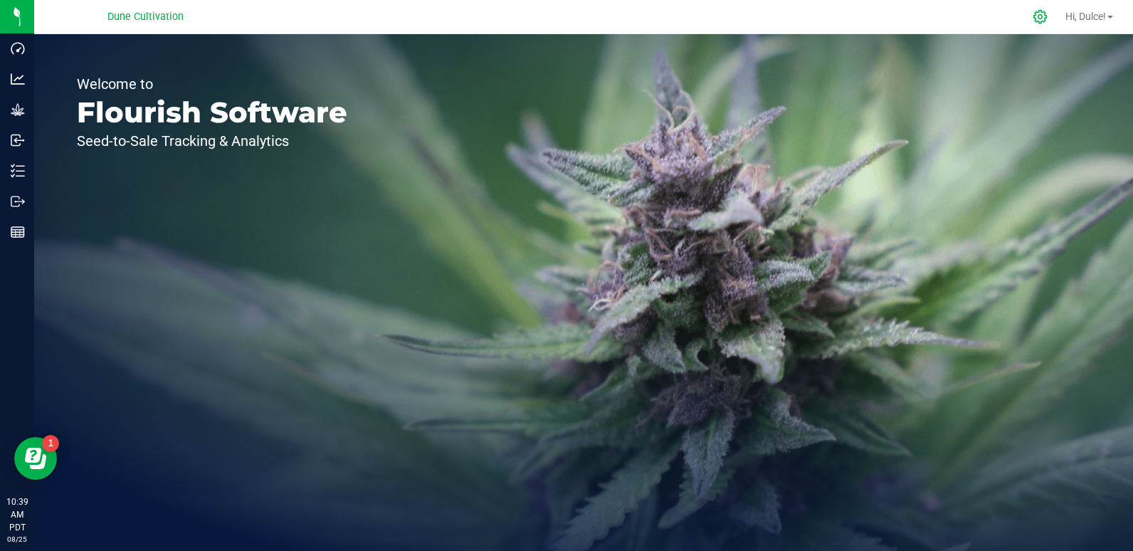
click at [1039, 19] on icon at bounding box center [1040, 16] width 15 height 15
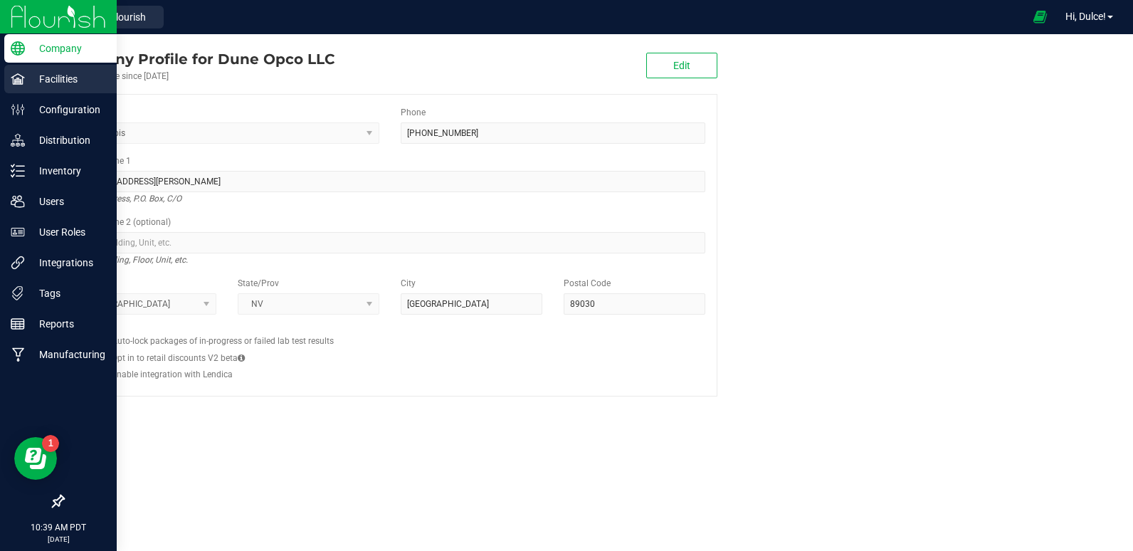
click at [95, 83] on p "Facilities" at bounding box center [67, 78] width 85 height 17
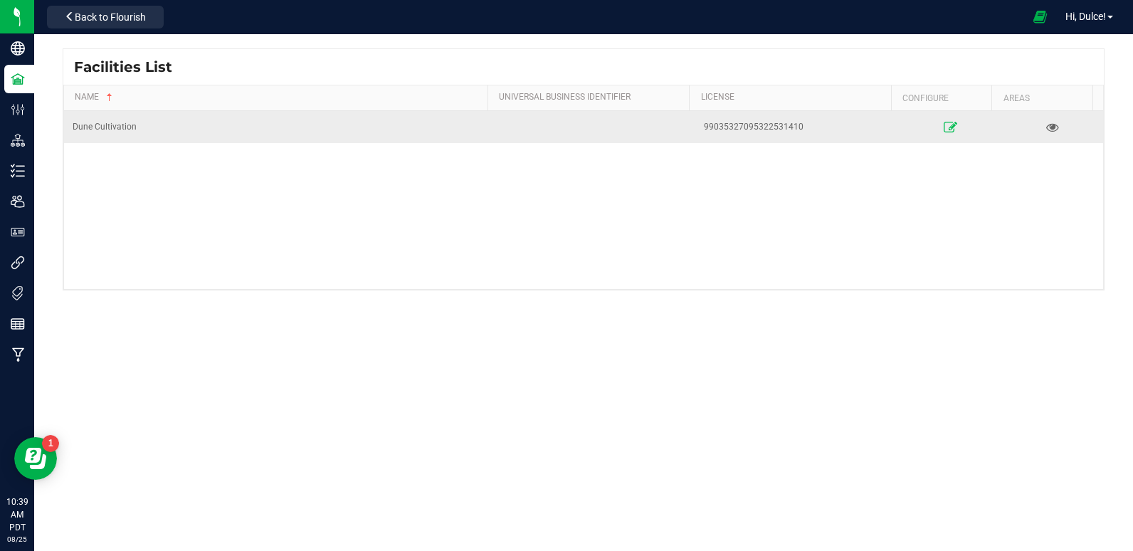
click at [949, 125] on link at bounding box center [950, 126] width 93 height 23
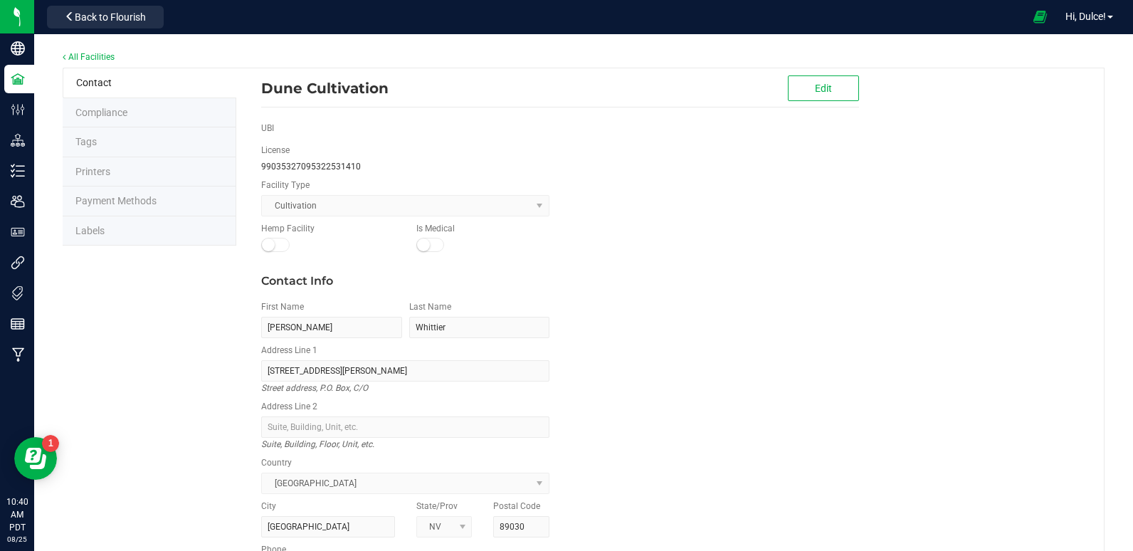
click at [99, 233] on span "Labels" at bounding box center [89, 230] width 29 height 11
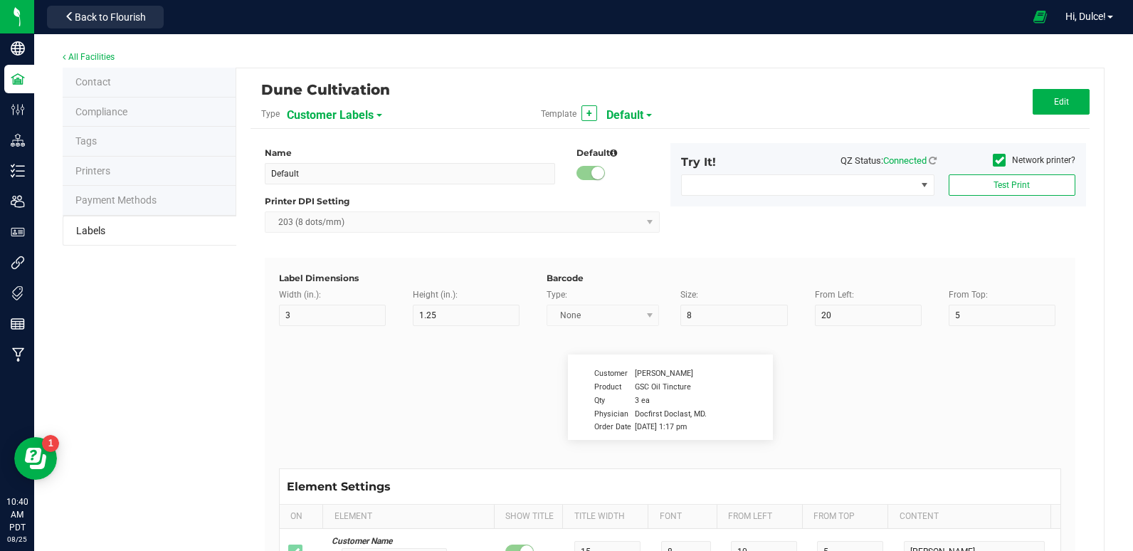
click at [357, 116] on span "Customer Labels" at bounding box center [330, 115] width 87 height 24
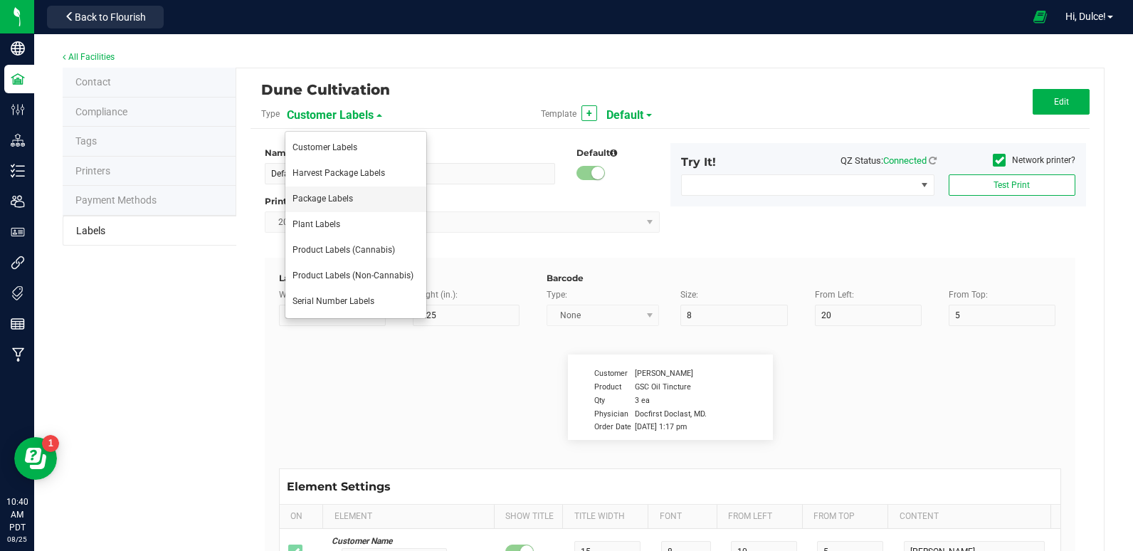
click at [354, 204] on li "Package Labels" at bounding box center [355, 200] width 141 height 26
type input "2x2 -Dune Operating Holdings LLC"
type input "2"
type input "9"
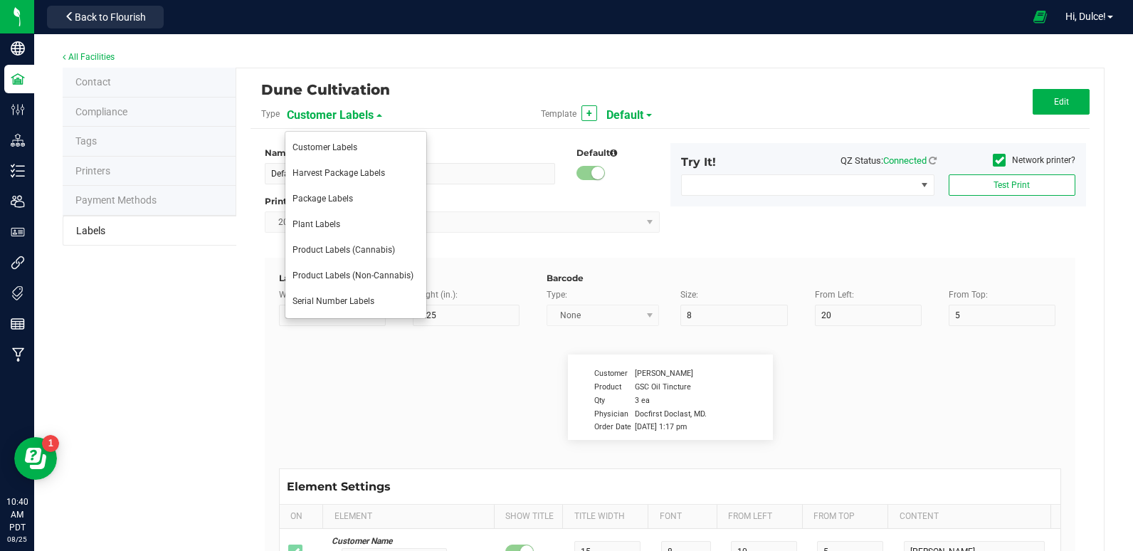
type input "7"
type input "48"
type input "SKU Name"
type input "16"
type input "6"
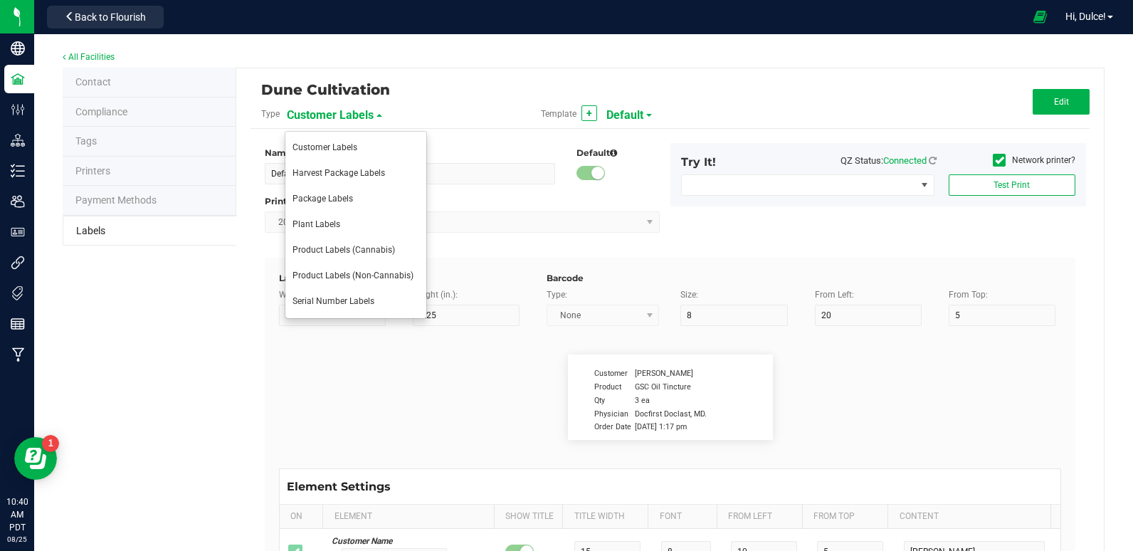
type input "2"
type input "12"
type input "Gelato Pen"
type input "Packaged:"
type input "12"
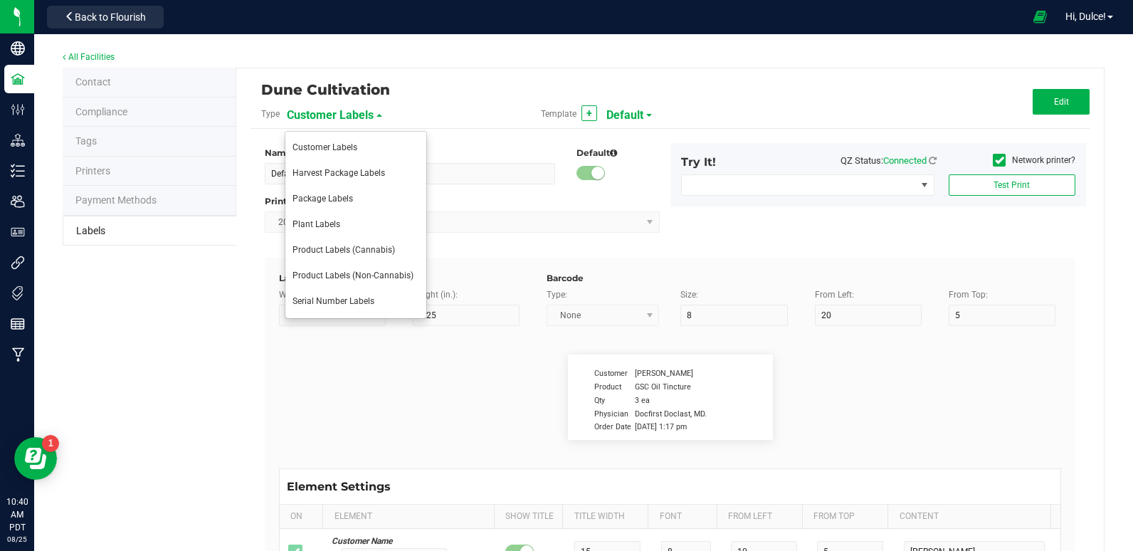
type input "7"
type input "2"
type input "24"
type input "06/05/2025"
type input "Lot:"
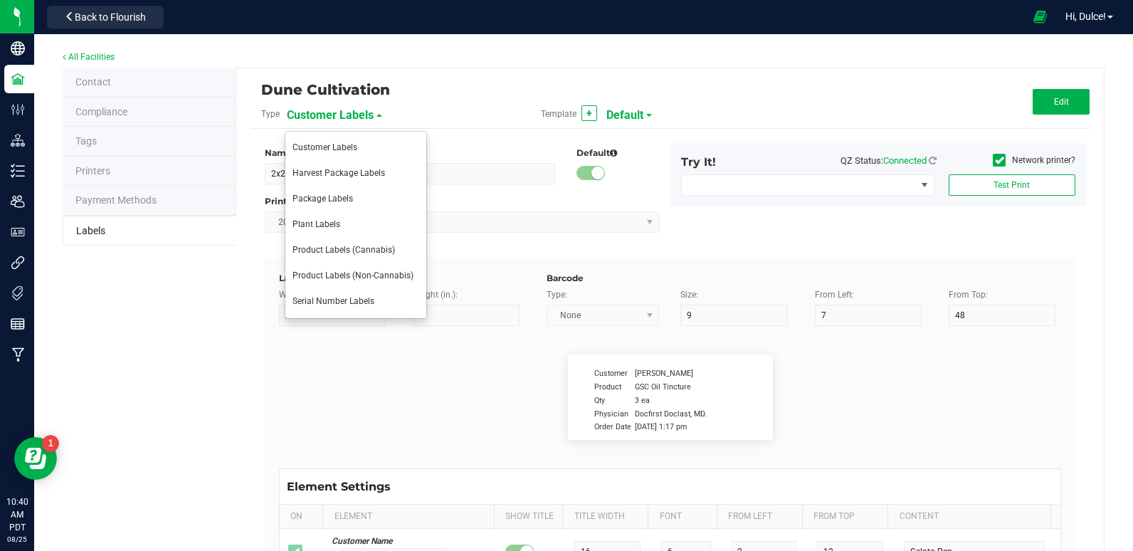
type input "7"
type input "35"
type input "18"
type input "LOT918234"
type input "THC:"
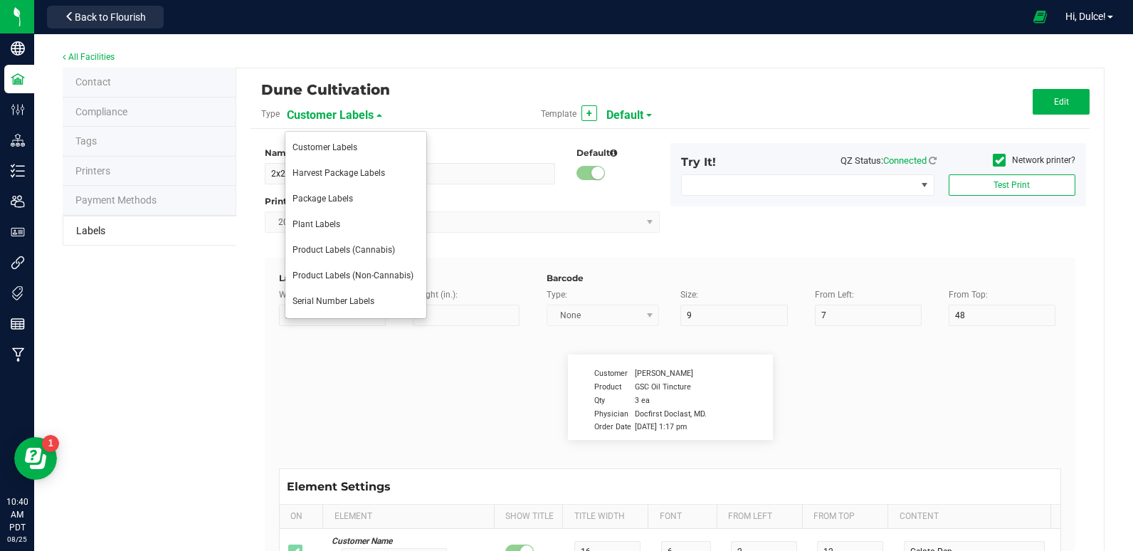
type input "6"
type input "30"
type input "27"
type input "Ref Field 1 Value"
type input "CBD:"
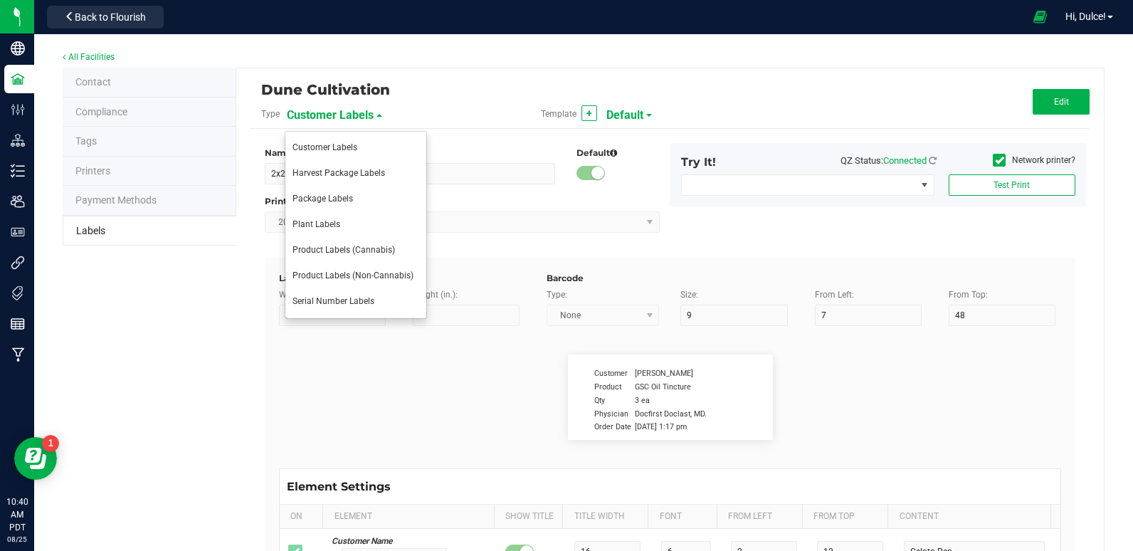
type input "6"
type input "33"
type input "24"
type input "Ref Field 3 Value"
type input "Harvested:"
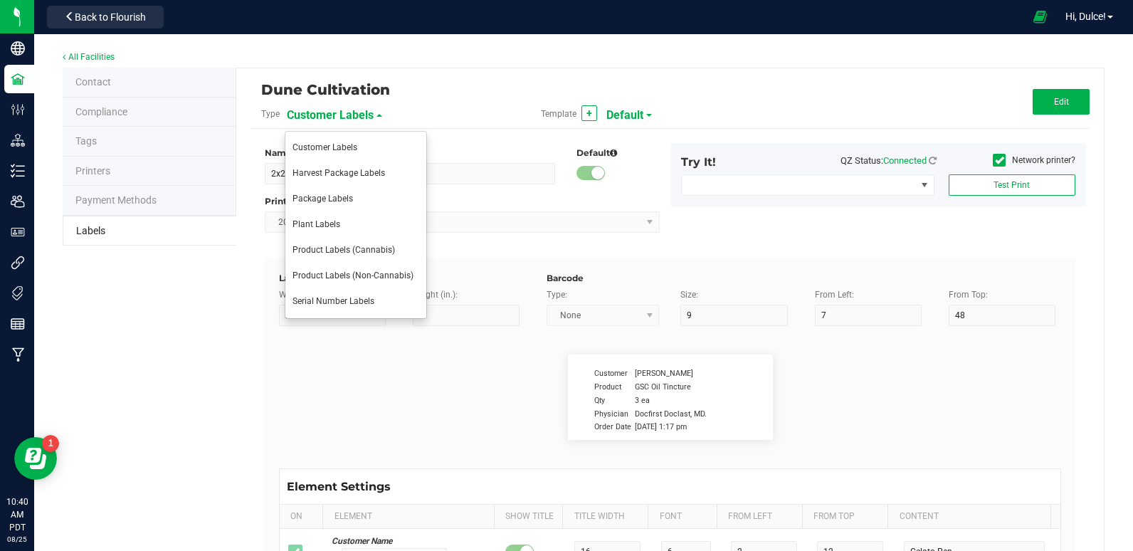
type input "14"
type input "2"
type input "18"
type input "25-02-27"
type input "Top Terpene 1 Label"
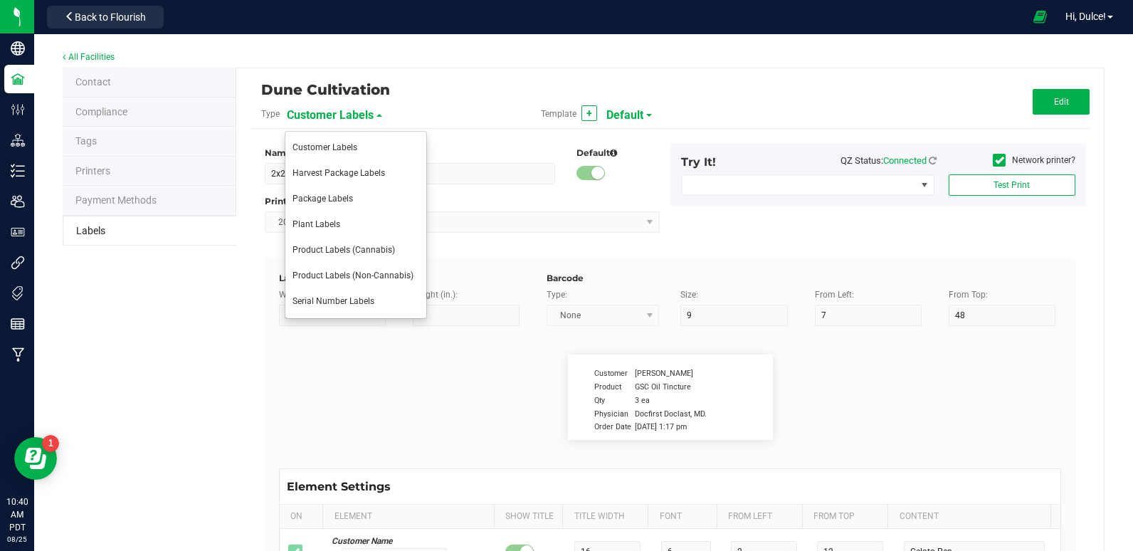
type input "35"
type input "2"
type input "30"
type input "Top Terpene 1 Label"
type input "Top Terpene 1 Value"
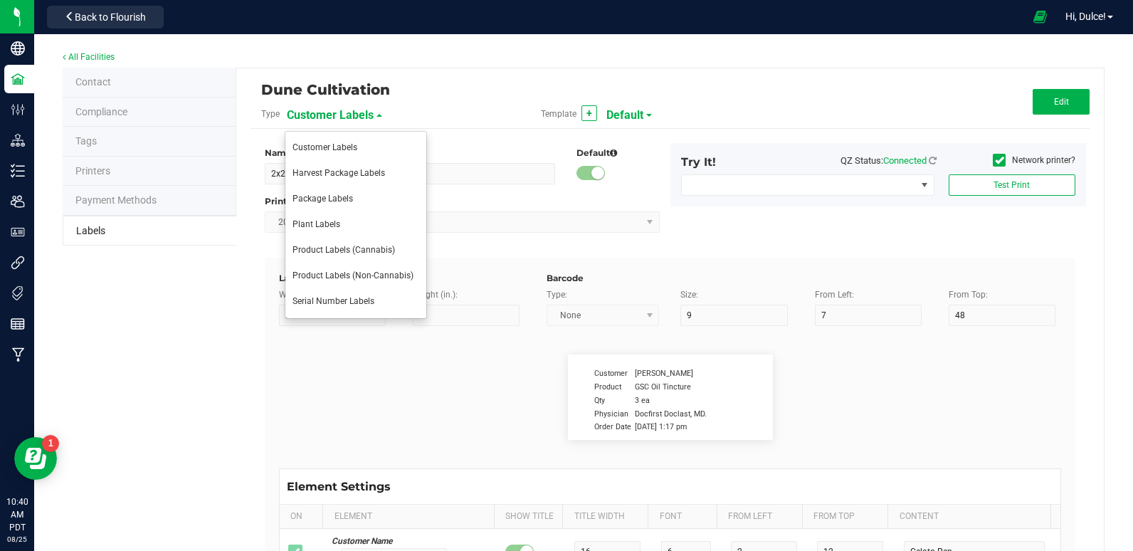
type input "35"
type input "36"
type input "Top Terpene 1 Value"
type input "Top Terpene 2 Label"
type input "35"
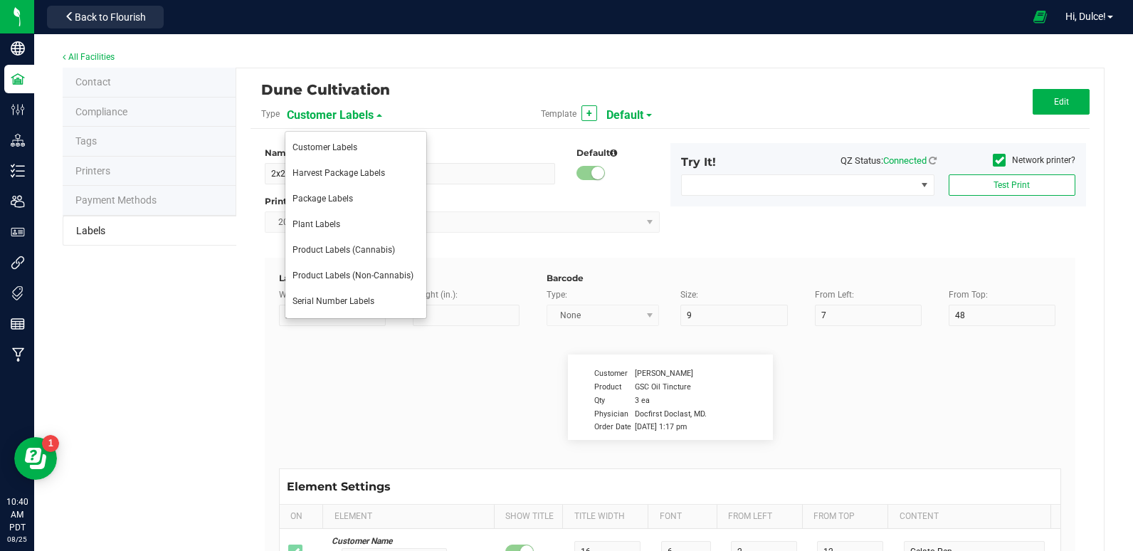
type input "2"
type input "33"
type input "Top Terpene 2 Label"
type input "Top Terpene 2 Value"
type input "35"
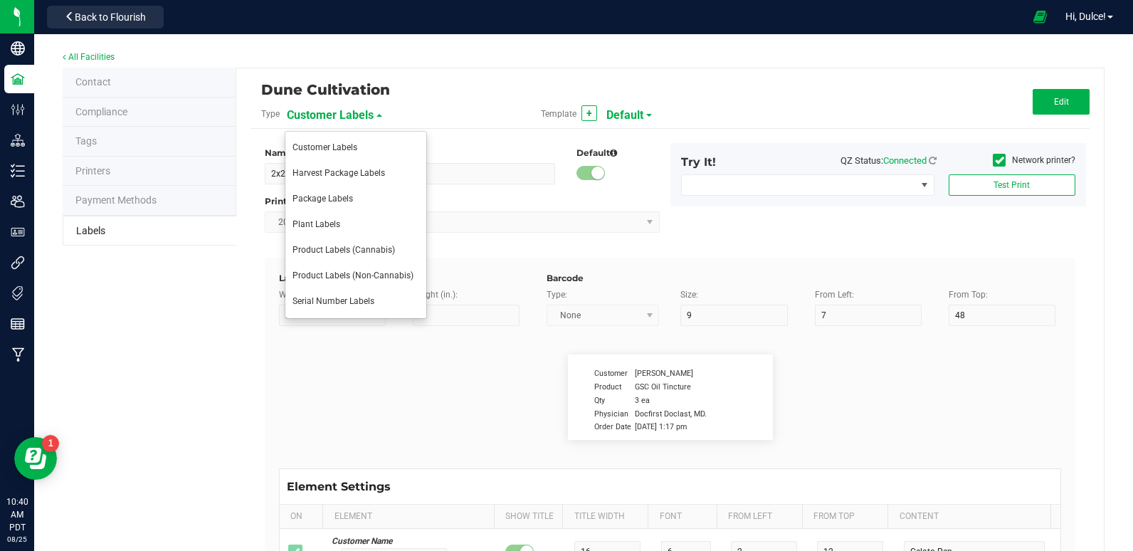
type input "36"
type input "33"
type input "Top Terpene 2 Value"
type input "Top Terpene 3 Label"
type input "35"
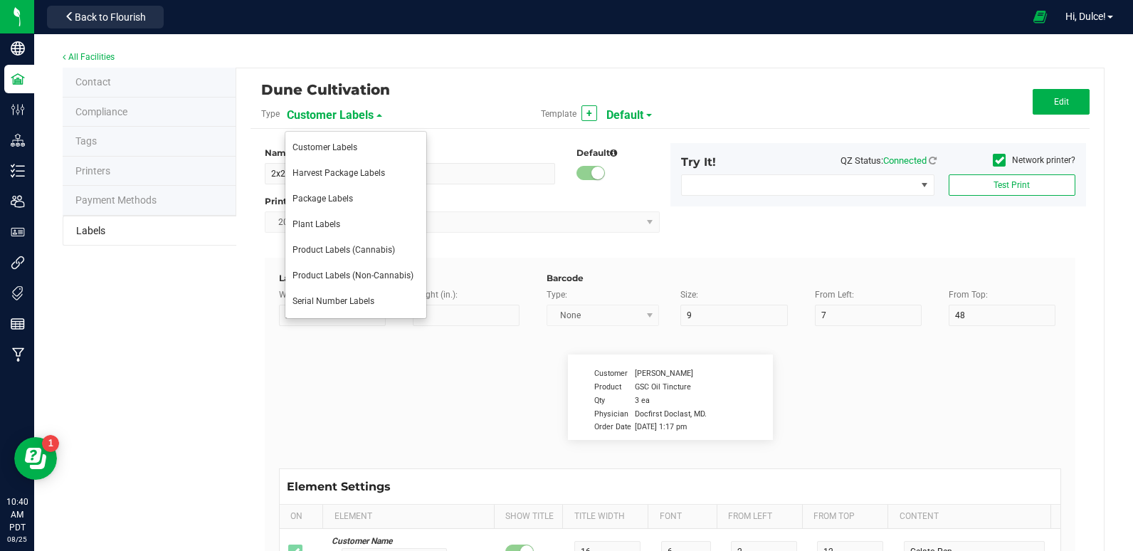
type input "2"
type input "36"
type input "Top Terpene 3 Label"
type input "Top Terpene 3 Value"
type input "35"
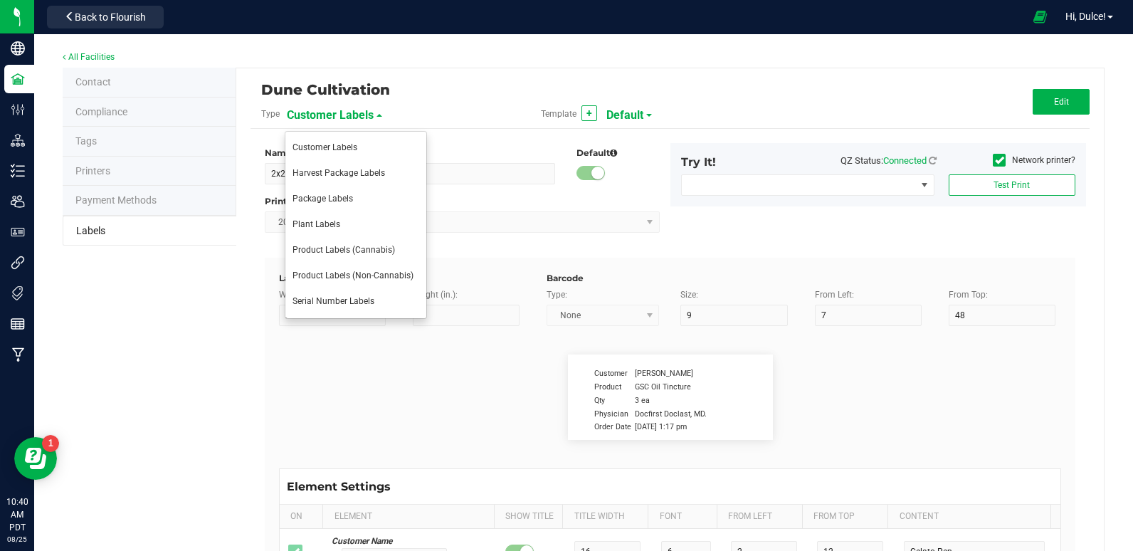
type input "39"
type input "36"
type input "Top Terpene 3 Value"
type input "Example"
type input "10"
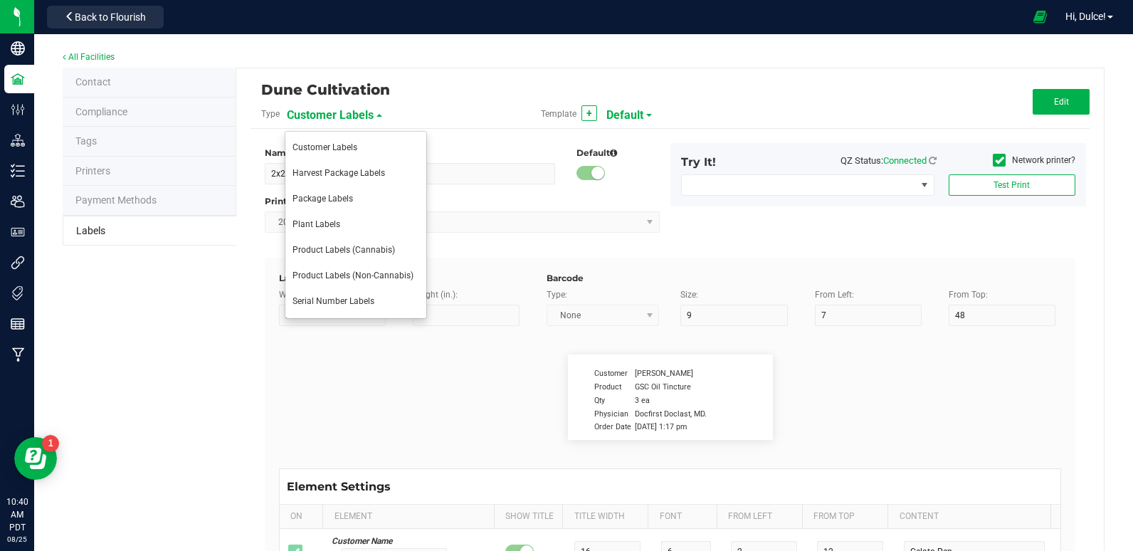
type input "7"
type input "8"
type input "39"
type input "KEEP OUT OF REACH OF CHILDREN"
type input "Example"
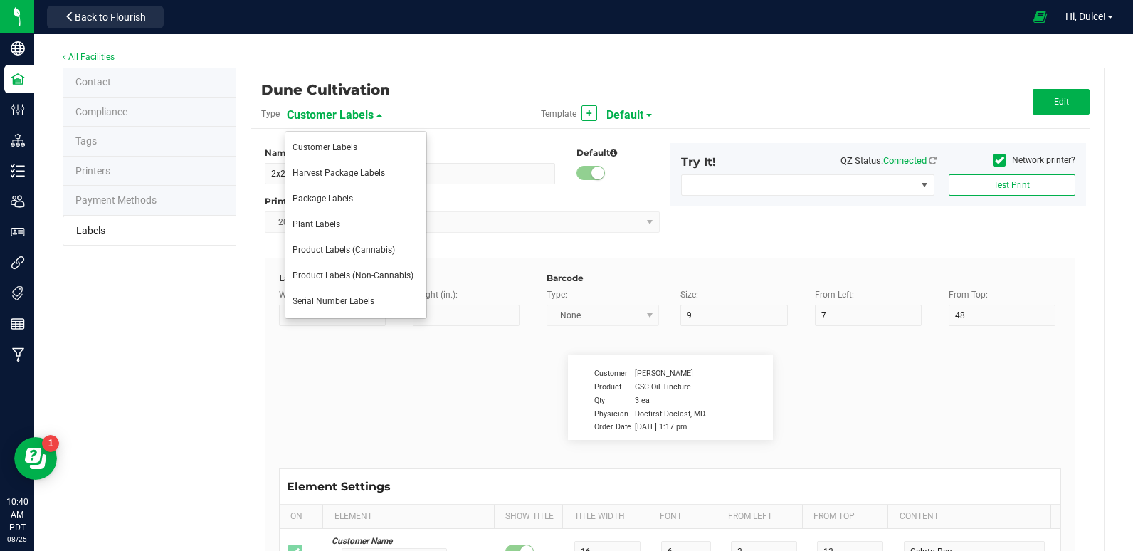
type input "10"
type input "7"
type input "41.2"
type input "THIS PRODUCT CONTAINS CANNABIS"
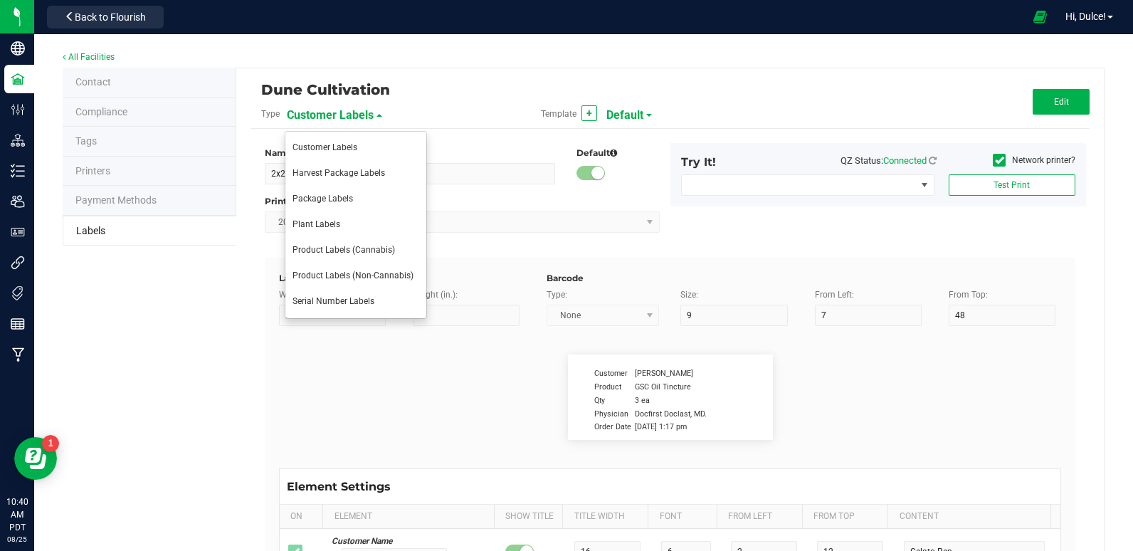
type input "Example"
type input "10"
type input "7"
type input "4"
type input "Dune Operating Holdings LLC"
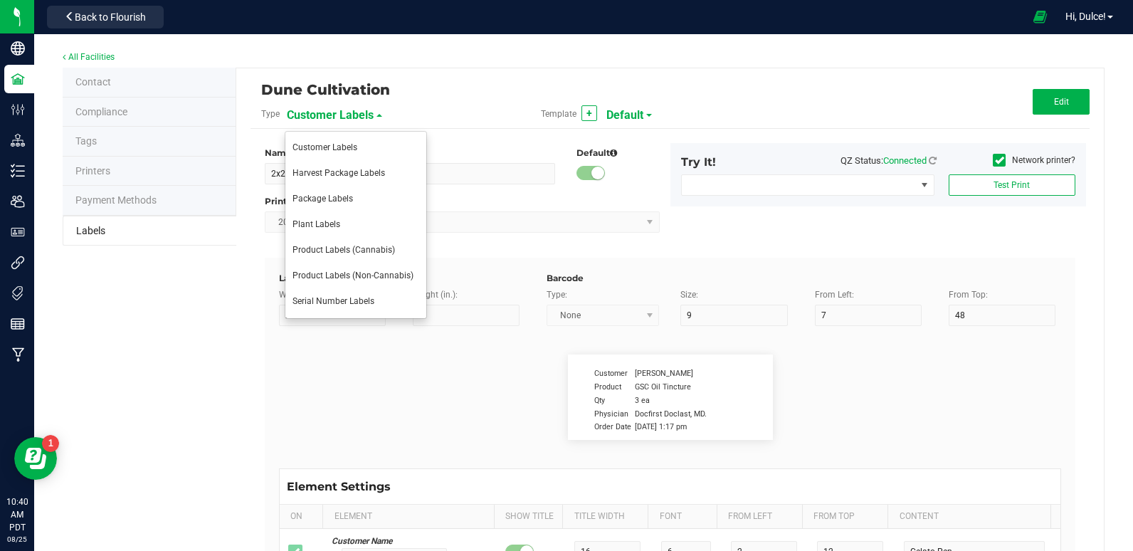
type input "Example"
type input "10"
type input "11.5"
type input "7.75"
type input "99035327095322531410"
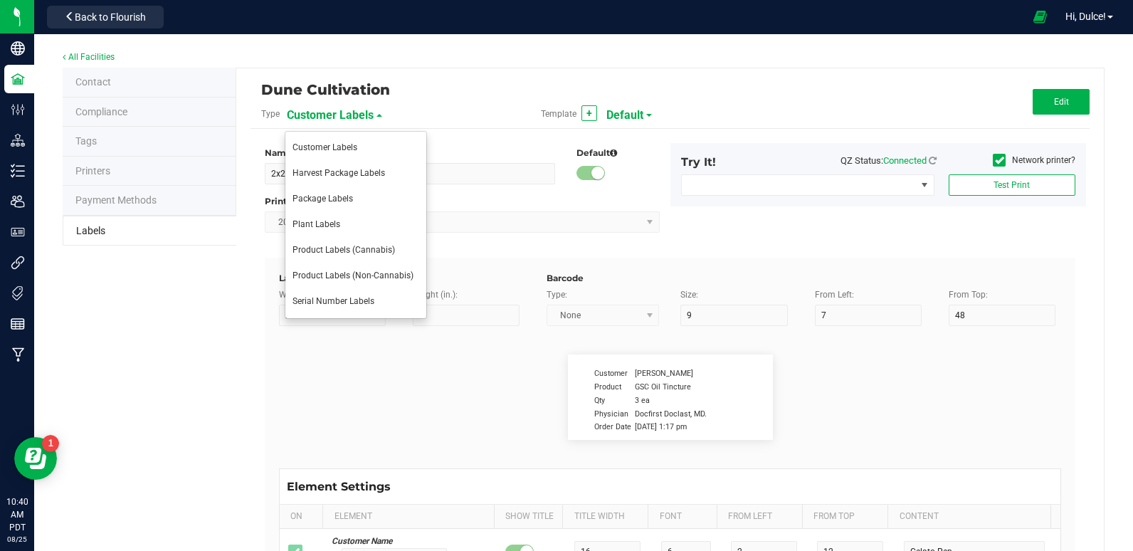
type input "Batch:"
type input "7"
type input "2"
type input "21"
type input "PP8946"
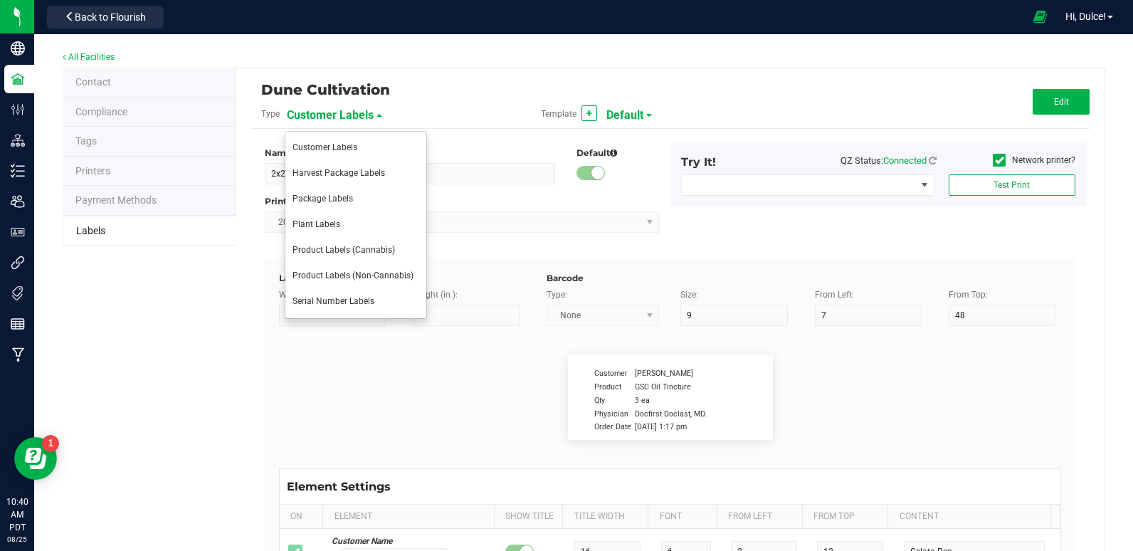
type input "Tested:"
type input "10"
type input "2"
type input "27"
type input "2023-04-20"
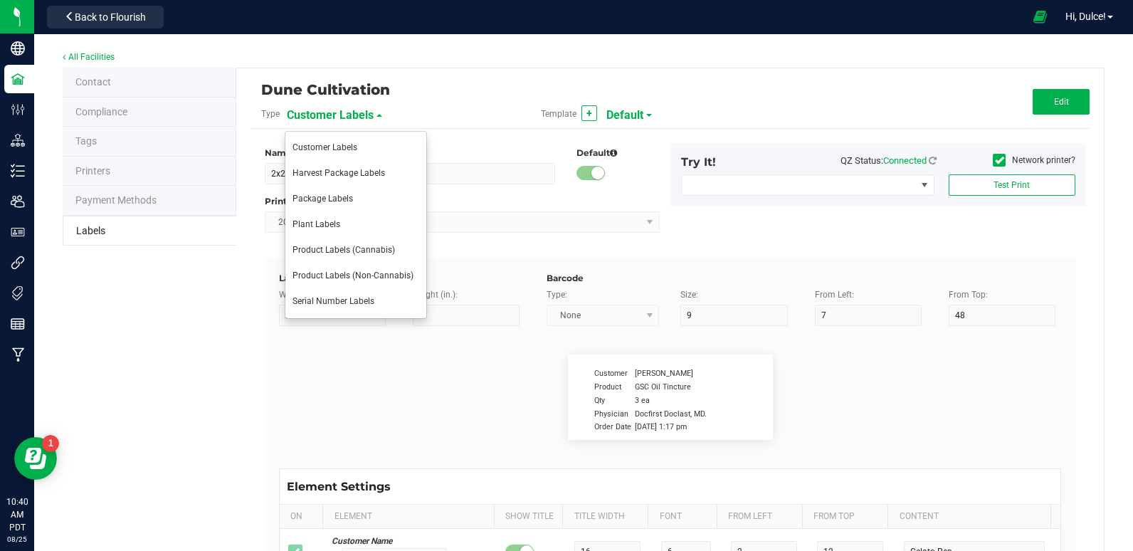
type input "Strain:"
type input "8"
type input "2"
type input "15"
type input "Ref Field 2 Value"
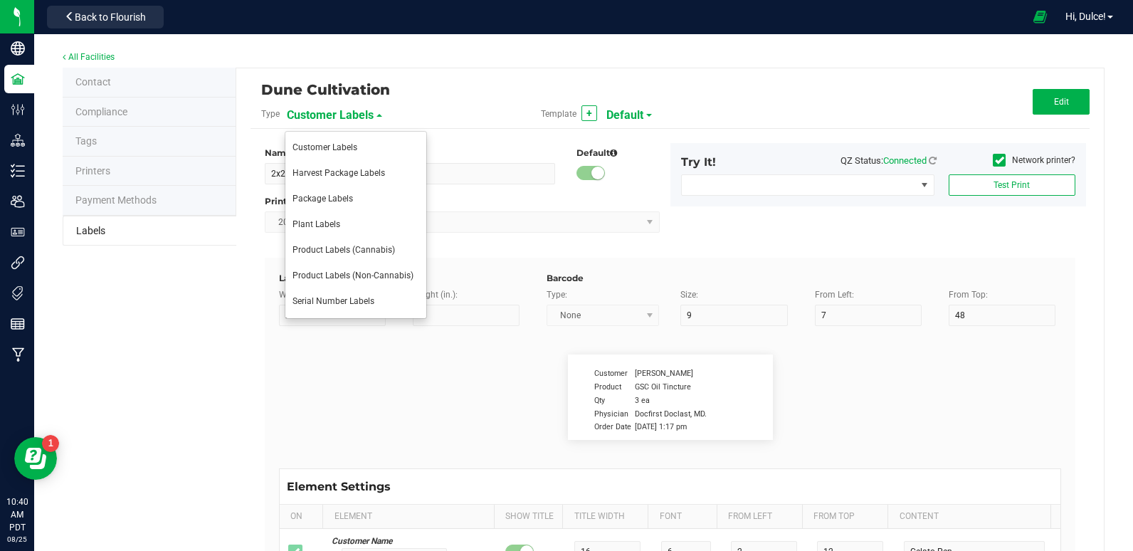
type input "Package ID"
type input "25"
type input "10"
type input "5"
type input "CADMODS-20230420-096"
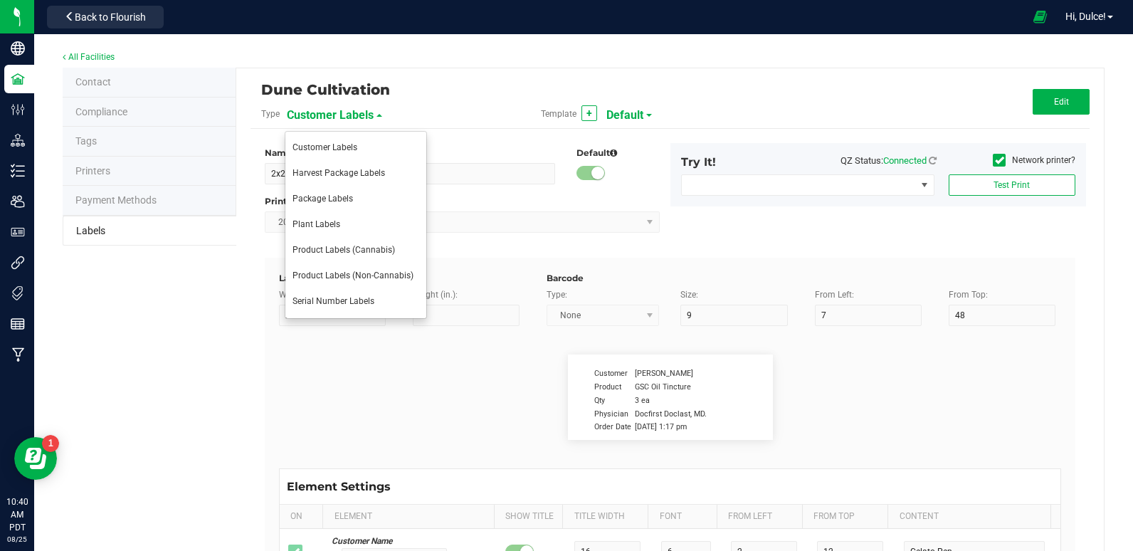
type input "Strain"
type input "25"
type input "10"
type input "15"
type input "Gelato"
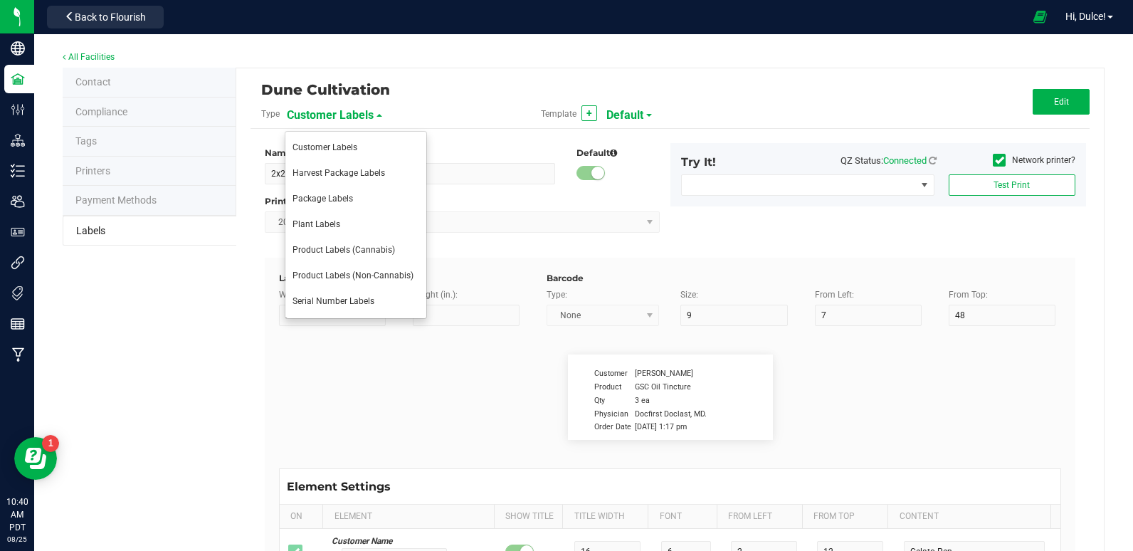
type input "Size"
type input "25"
type input "10"
type input "20"
type input "44 ea"
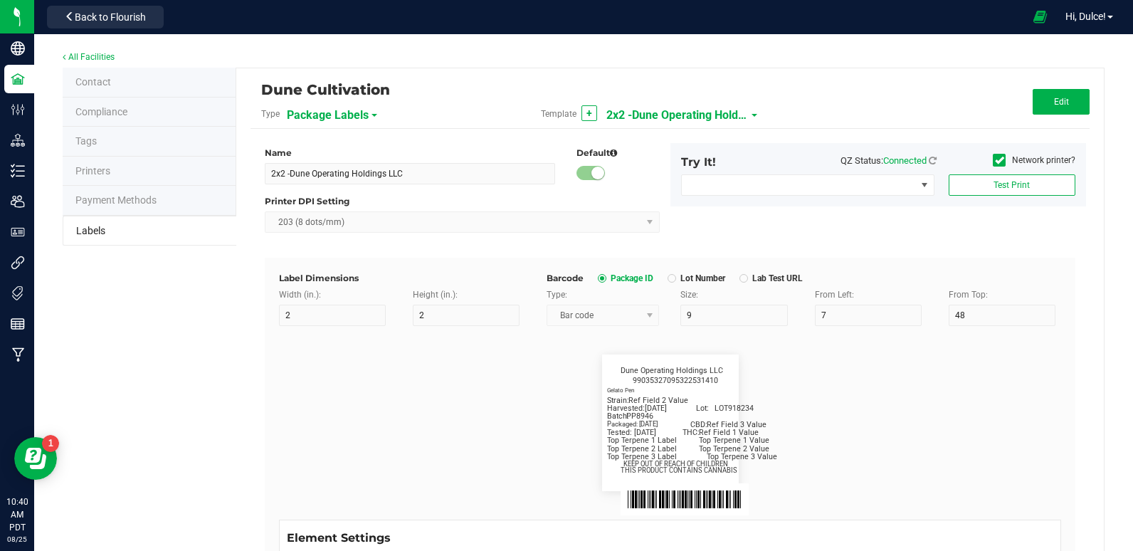
click at [627, 115] on span "2x2 -Dune Operating Holdings LLC" at bounding box center [678, 115] width 142 height 24
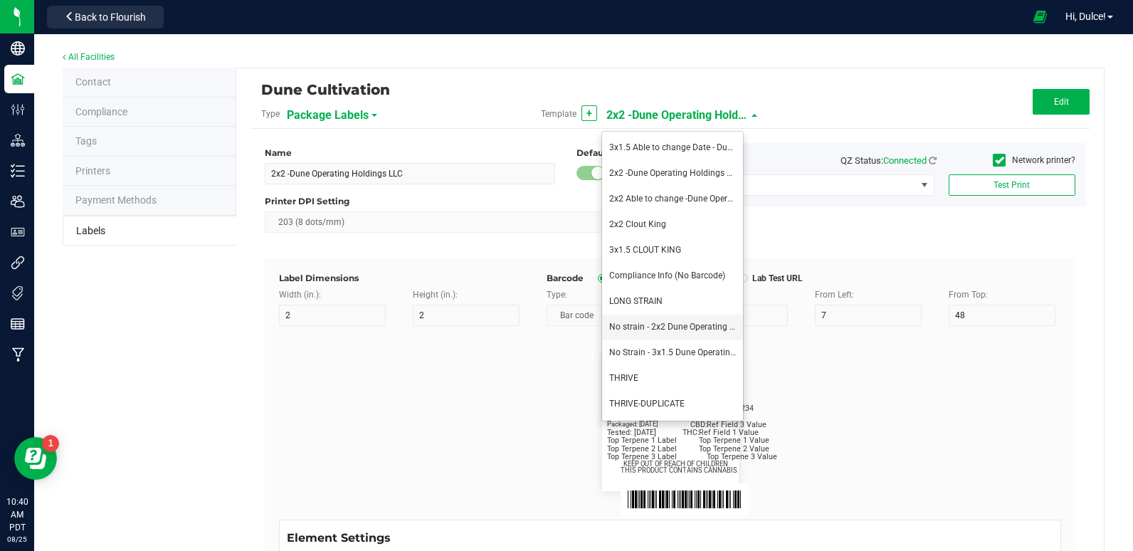
click at [698, 325] on span "No strain - 2x2 Dune Operating Holdings LLC" at bounding box center [695, 327] width 172 height 10
type input "No strain - 2x2 Dune Operating Holdings LLC"
type input "Packaged:"
type input "12"
type input "8"
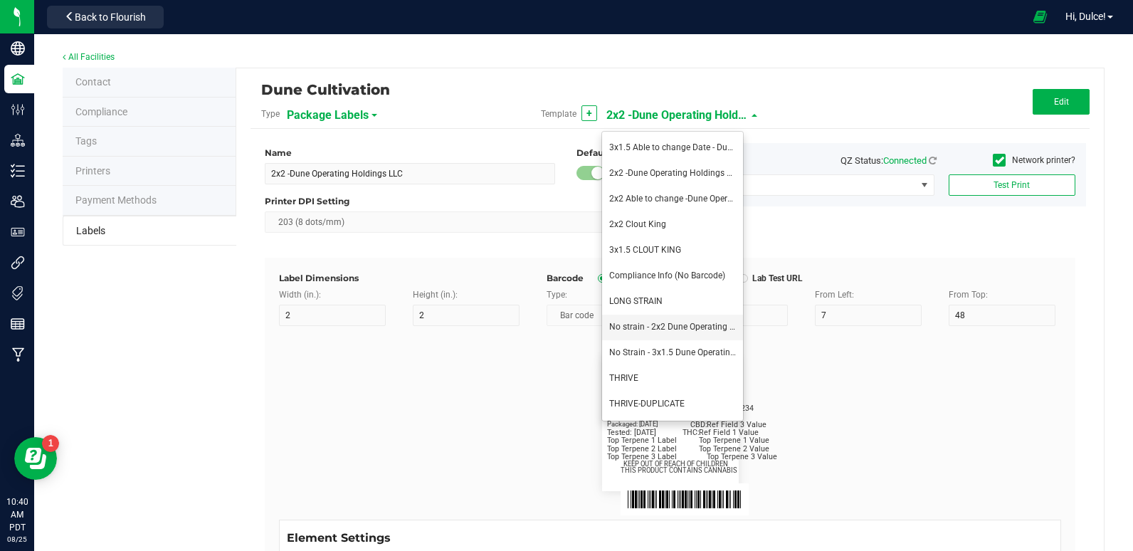
type input "24"
type input "4/20/2023"
type input "Lot:"
type input "8"
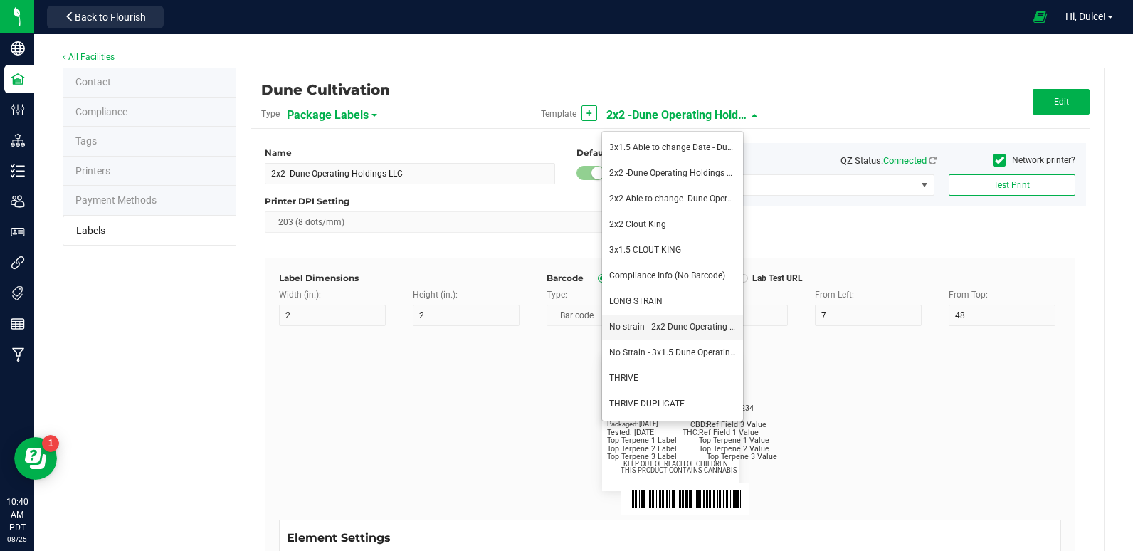
type input "15"
type input "LOT918234"
type input "THC:"
type input "6"
type input "7"
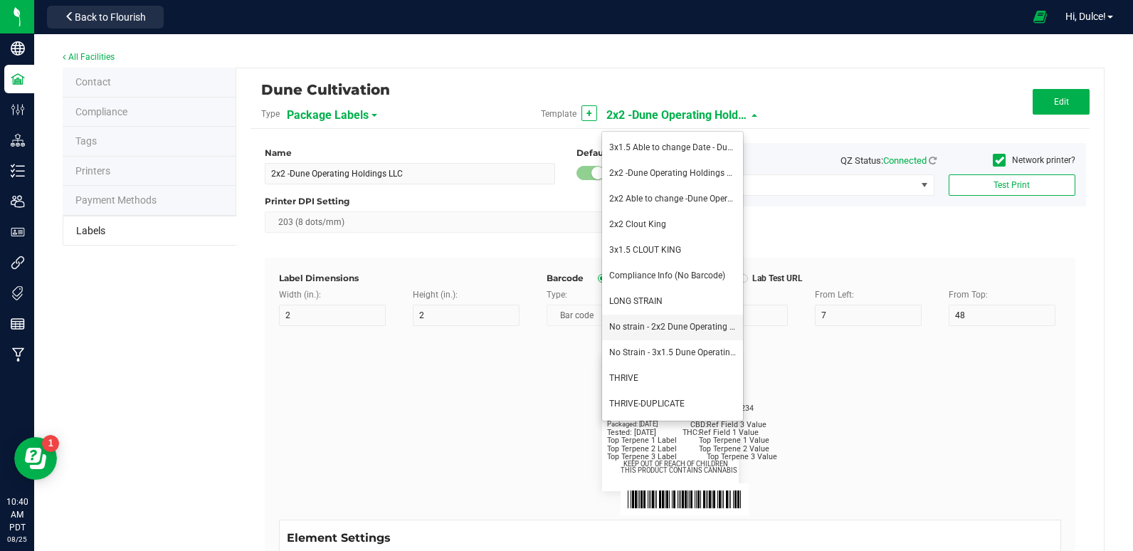
type input "32"
type input "27"
type input "Ref Field 1 Value"
type input "CBD:"
type input "7"
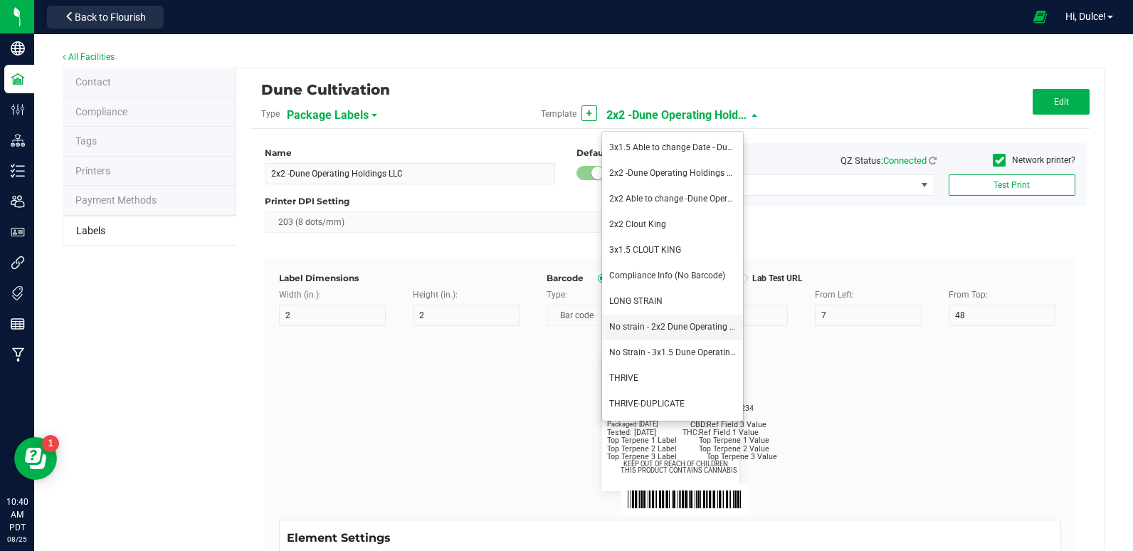
type input "31"
type input "24"
type input "Ref Field 3 Value"
type input "Harvested:"
type input "14"
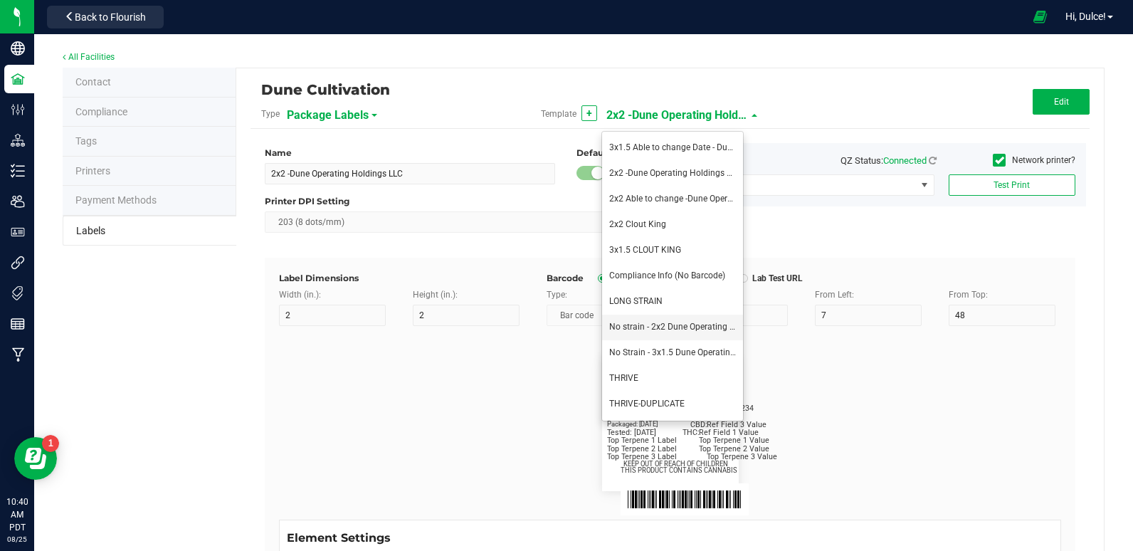
type input "2"
type input "18"
type input "2/27/2025"
type input "Top Terpene 1 Label"
type input "35"
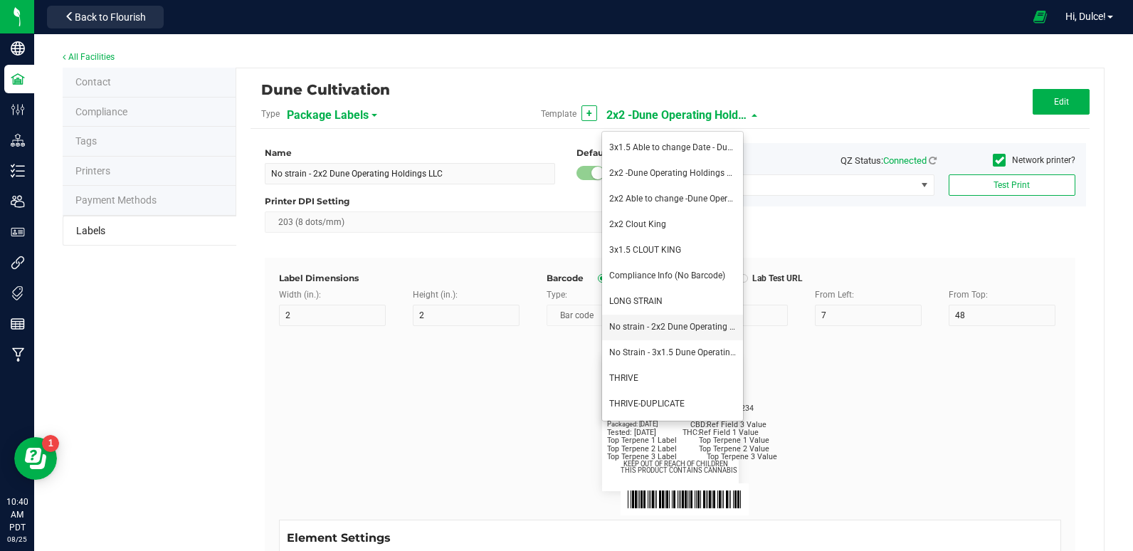
type input "30"
type input "Top Terpene 1 Label"
type input "Top Terpene 1 Value"
type input "36"
type input "Top Terpene 1 Value"
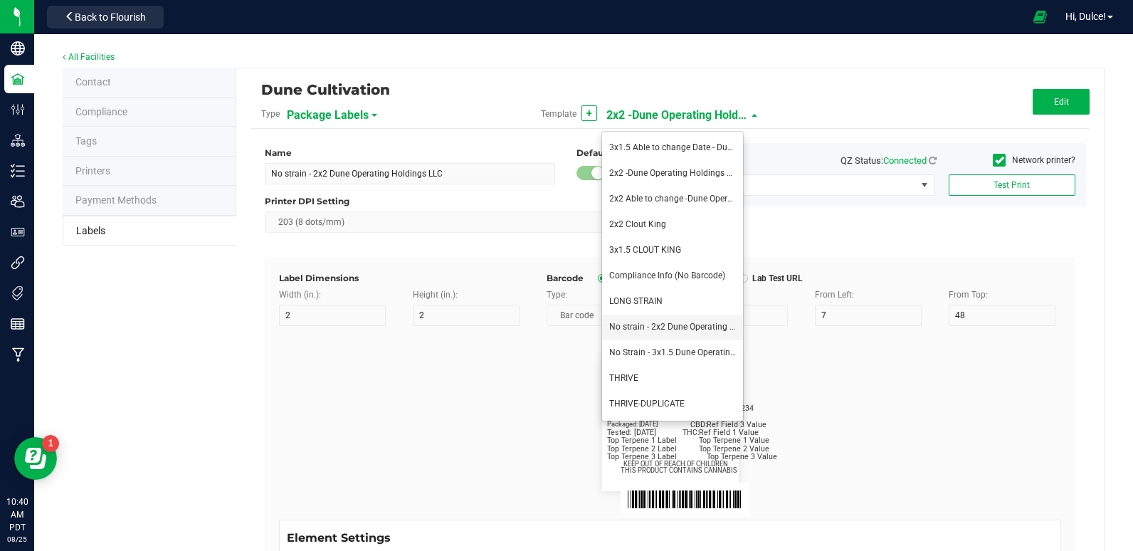
type input "Top Terpene 2 Label"
type input "2"
type input "33"
type input "Top Terpene 2 Label"
type input "Top Terpene 2 Value"
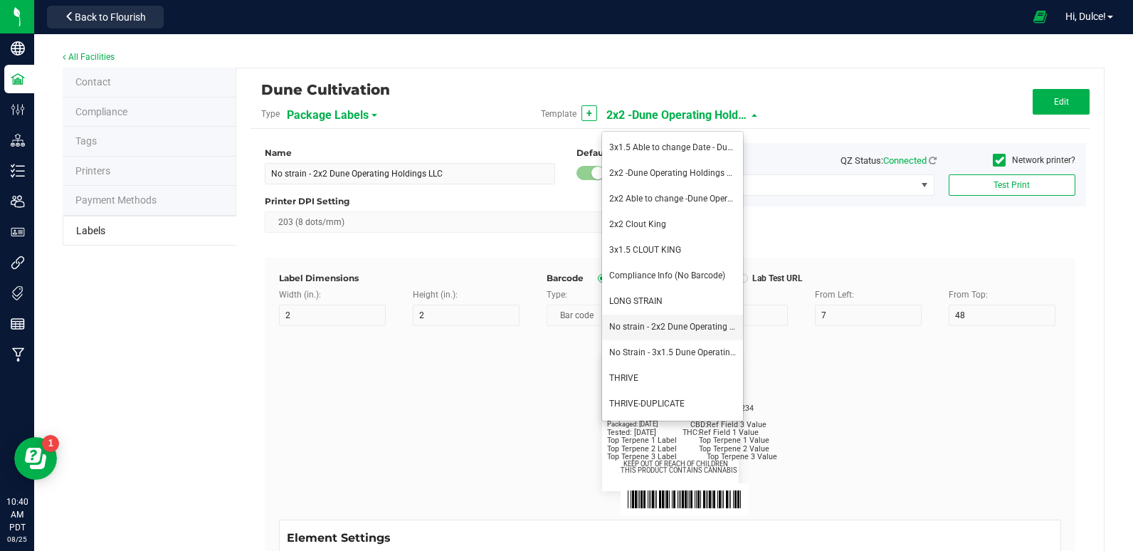
type input "36"
type input "Top Terpene 2 Value"
type input "Top Terpene 3 Label"
type input "2"
type input "36"
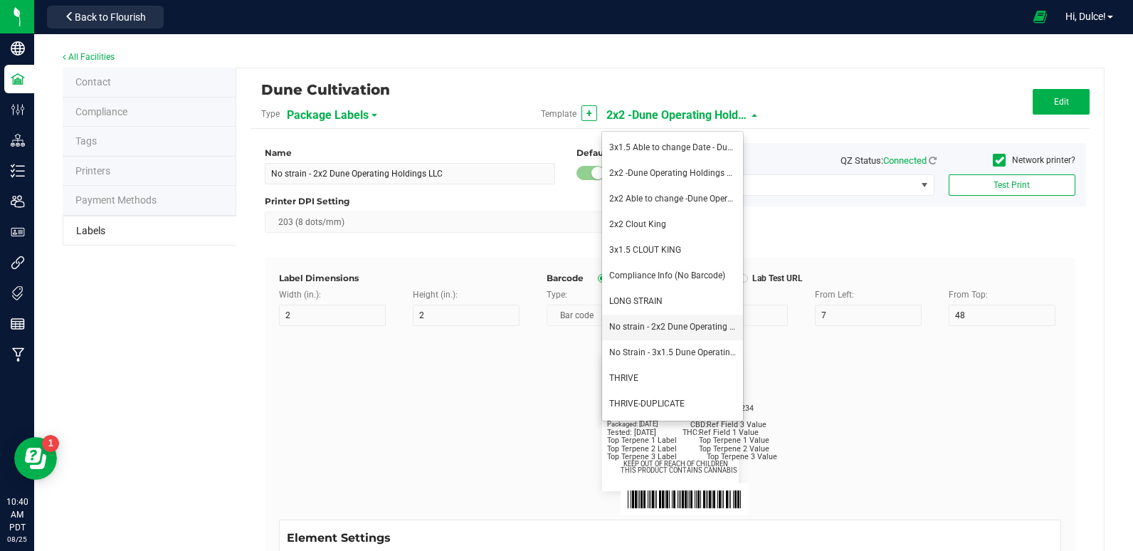
type input "Top Terpene 3 Label"
type input "Top Terpene 3 Value"
type input "39"
type input "Top Terpene 3 Value"
type input "Example"
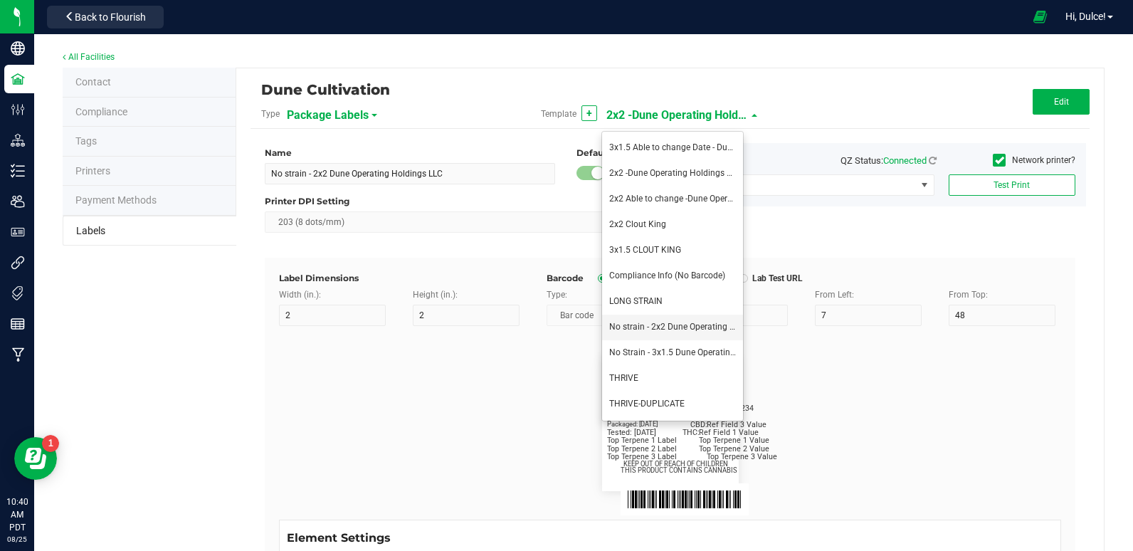
type input "10"
type input "7"
type input "8"
type input "39"
type input "KEEP OUT OF REACH OF CHILDREN"
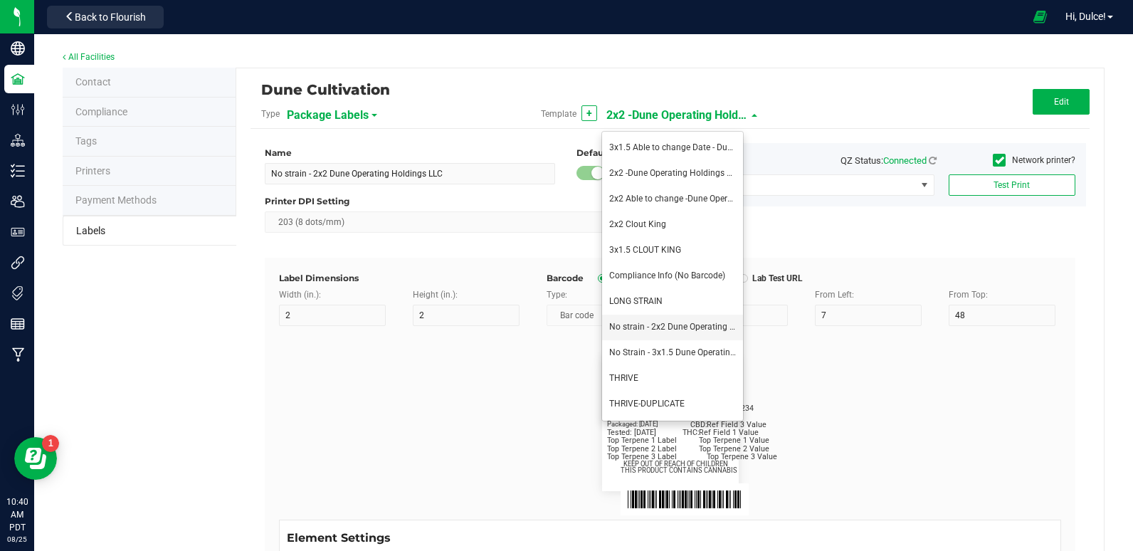
type input "7"
type input "41.2"
type input "THIS PRODUCT CONTAINS CANNABIS"
type input "8"
type input "4"
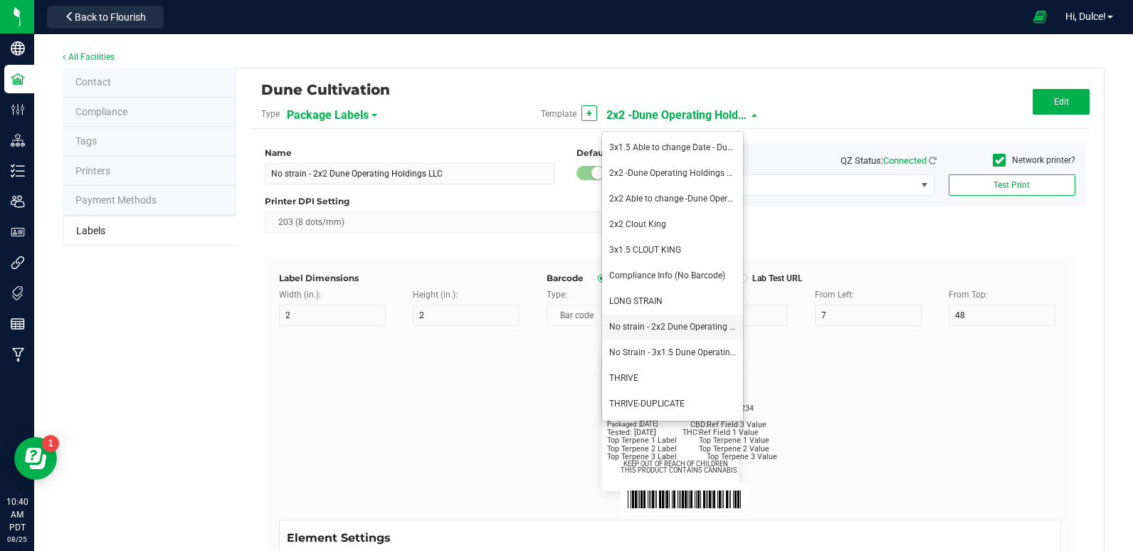
type input "Dune Operating Holdings LLC"
type input "11.5"
type input "7.75"
type input "99035327095322531410"
type input "Batch:"
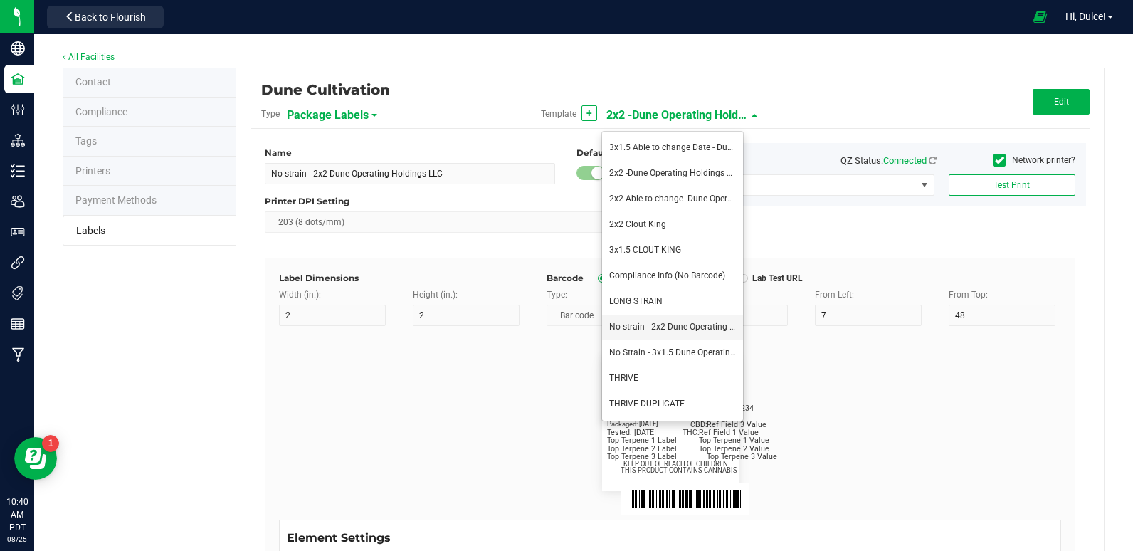
type input "7"
type input "2"
type input "21"
type input "GELATO-20230420"
type input "Tested:"
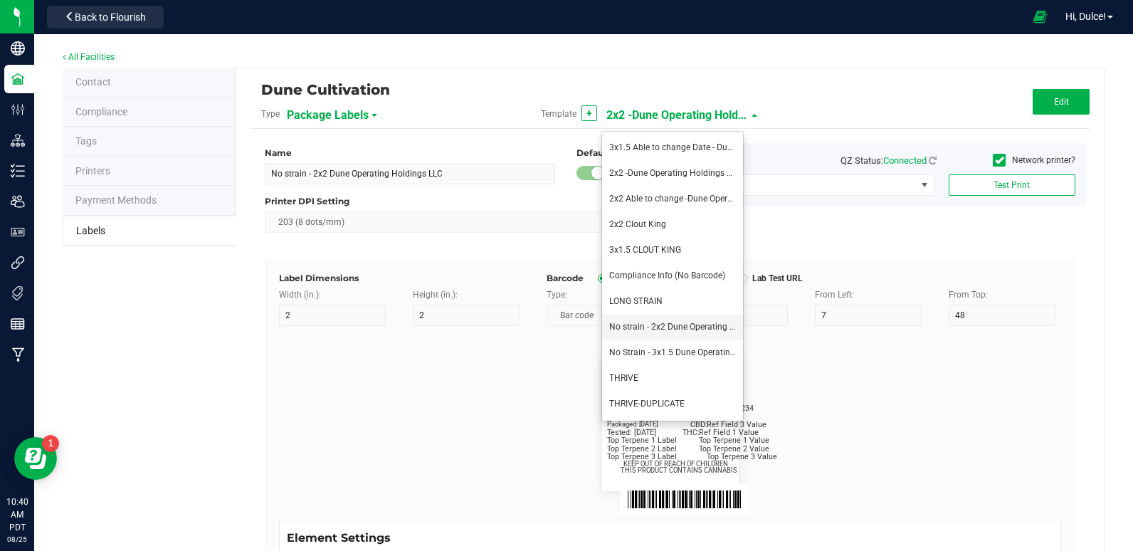
type input "10"
type input "27"
type input "2023-04-20"
type input "SKU Name"
type input "16"
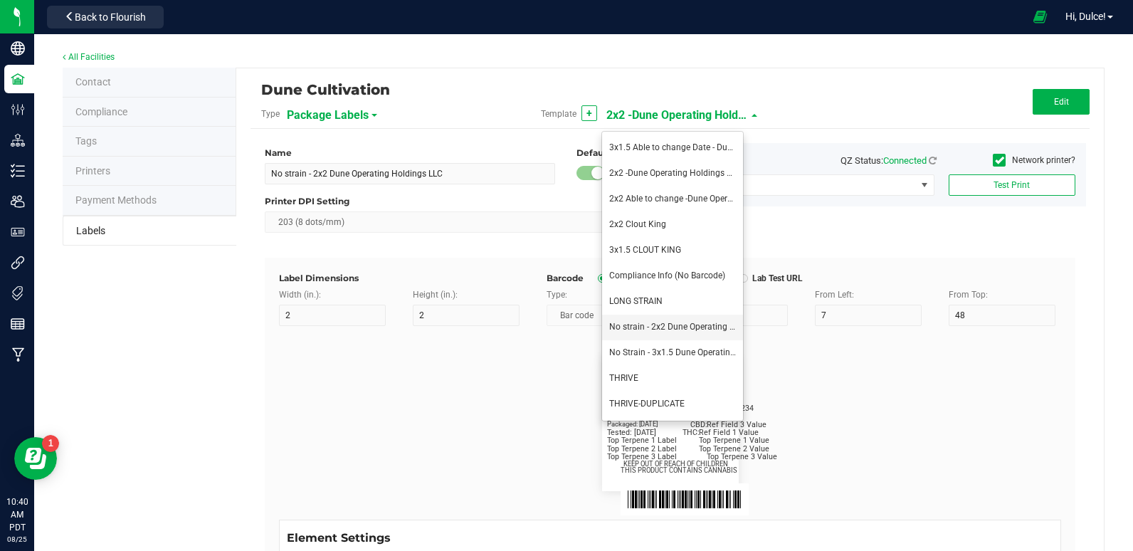
type input "6"
type input "12"
type input "Gelato Pen"
type input "Package ID"
type input "25"
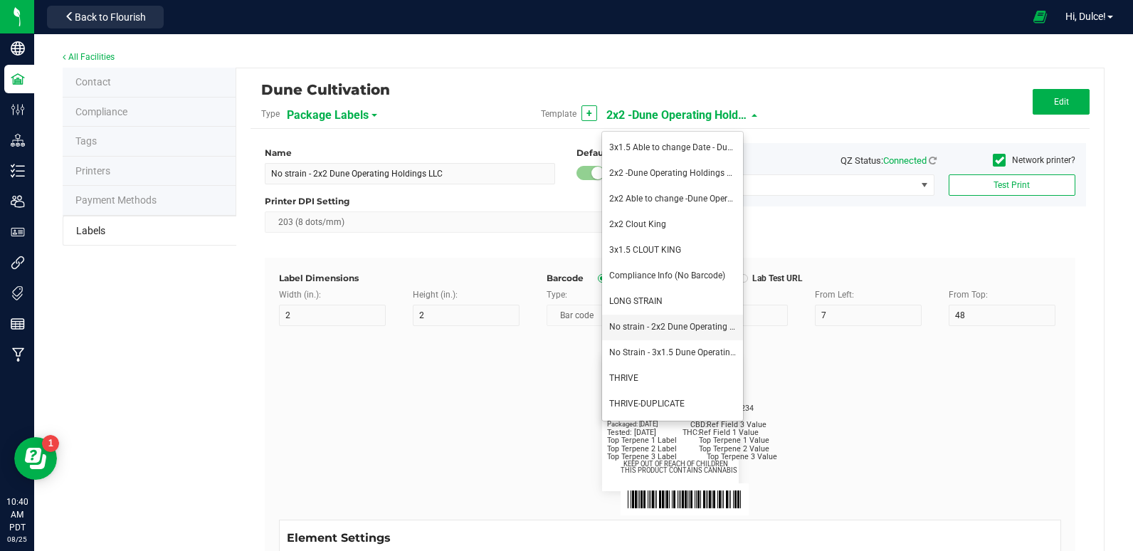
type input "10"
type input "5"
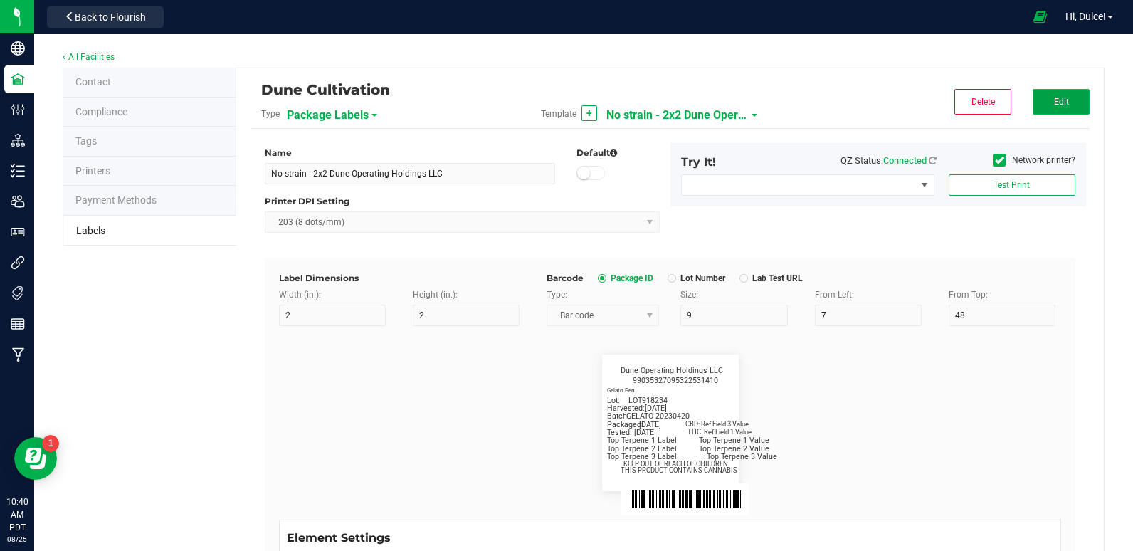
click at [1057, 98] on span "Edit" at bounding box center [1061, 102] width 15 height 10
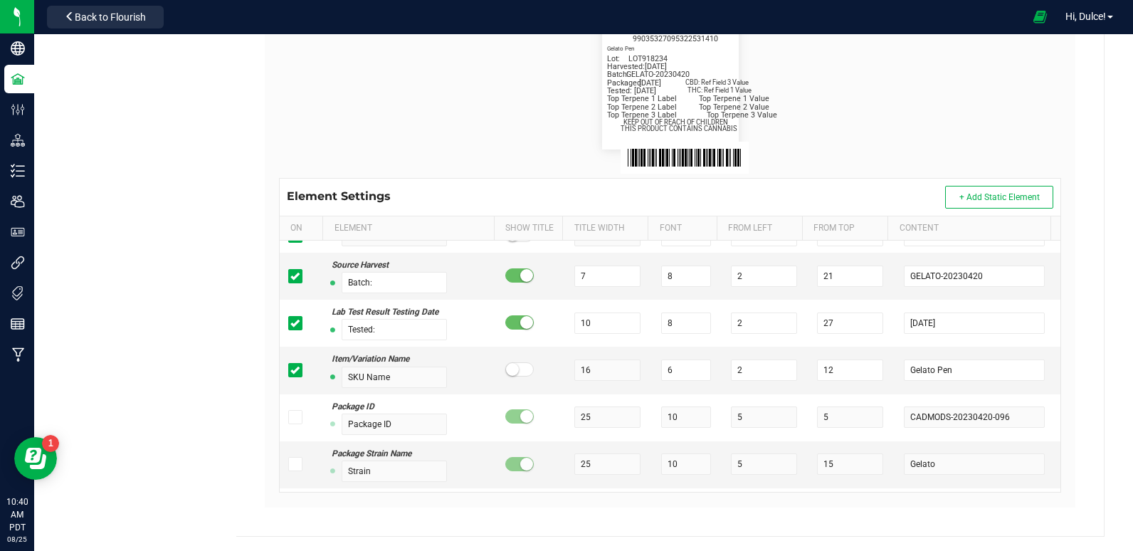
scroll to position [641, 0]
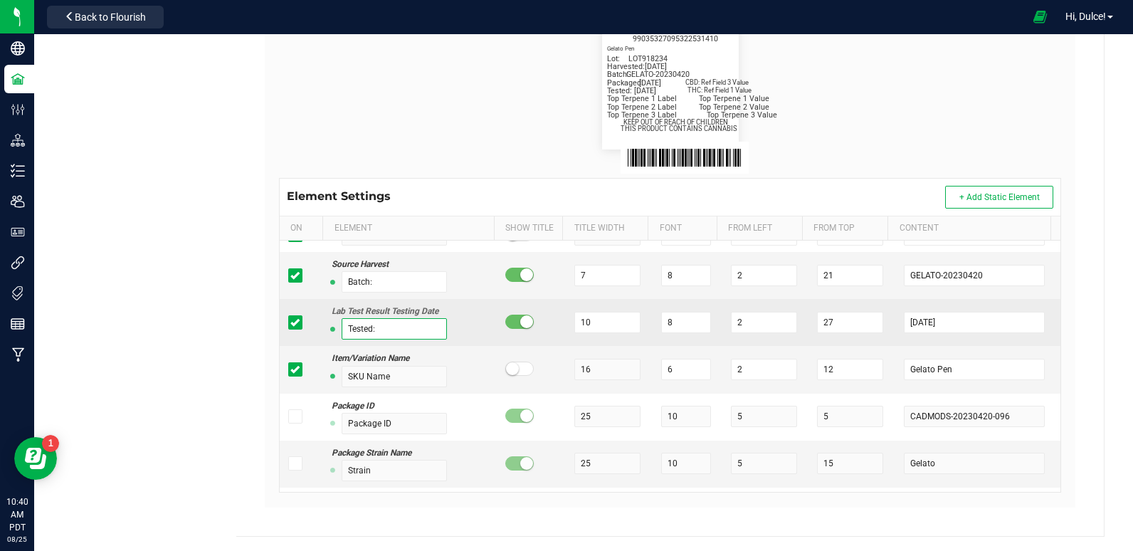
click at [402, 325] on input "Tested:" at bounding box center [394, 328] width 105 height 21
click at [301, 323] on label at bounding box center [298, 322] width 21 height 14
click at [0, 0] on input "checkbox" at bounding box center [0, 0] width 0 height 0
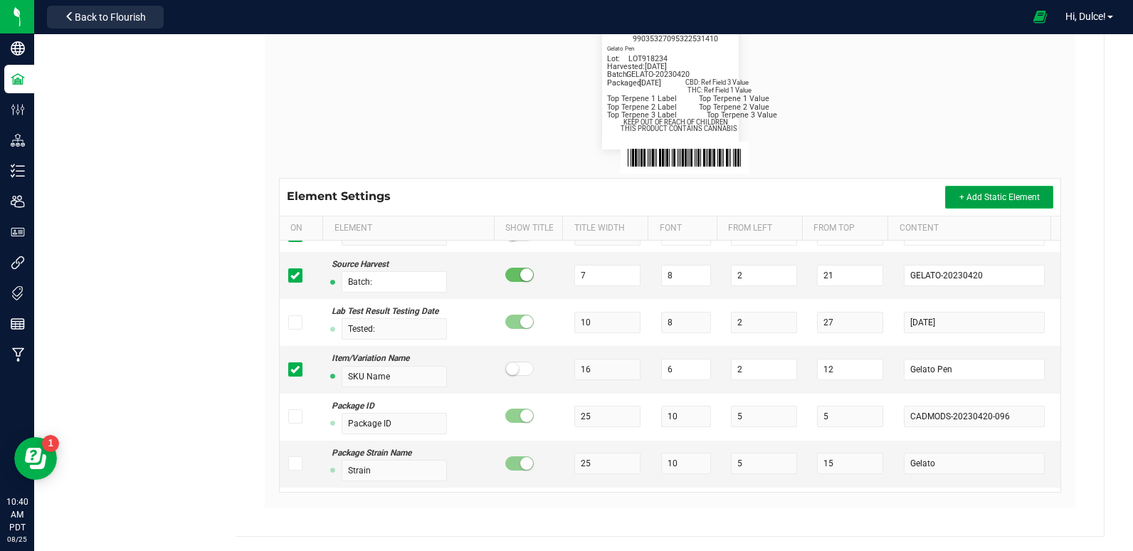
click at [960, 199] on span "+ Add Static Element" at bounding box center [1000, 197] width 80 height 10
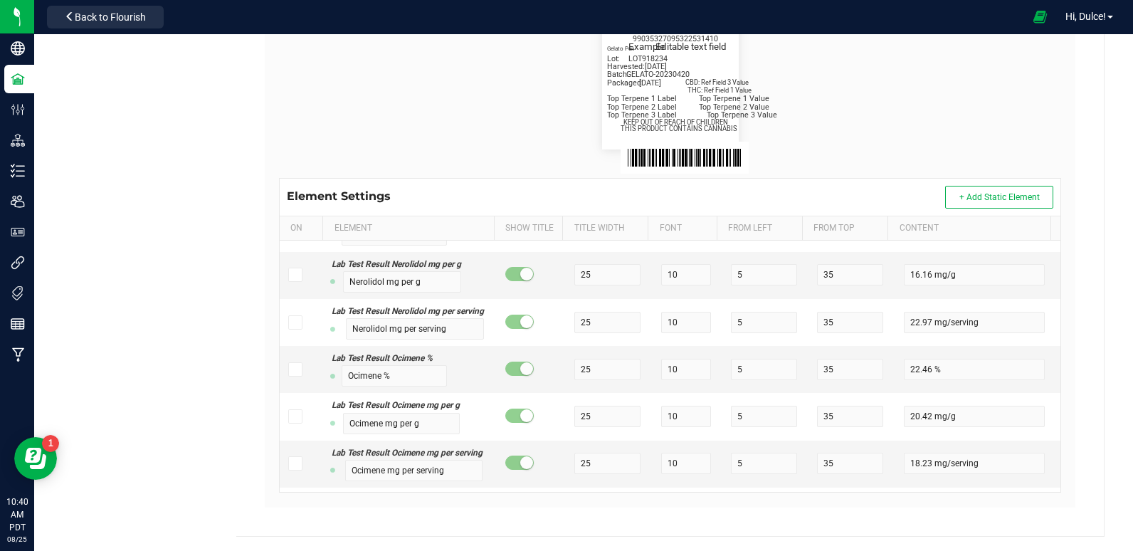
scroll to position [12100, 0]
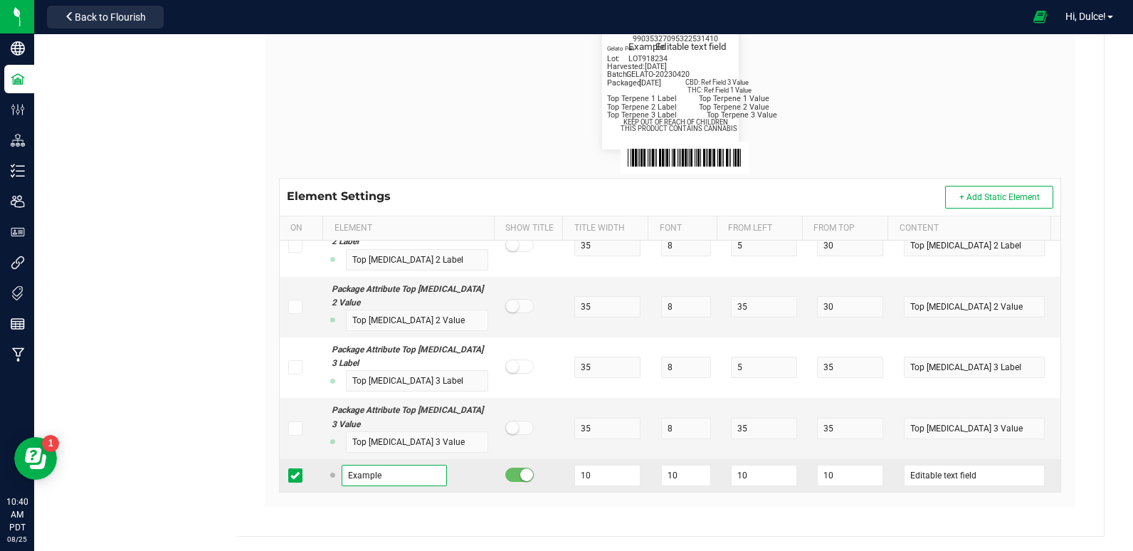
click at [406, 476] on input "Example" at bounding box center [394, 475] width 105 height 21
click at [407, 476] on input "Example" at bounding box center [394, 475] width 105 height 21
click at [389, 479] on input "Example" at bounding box center [394, 475] width 105 height 21
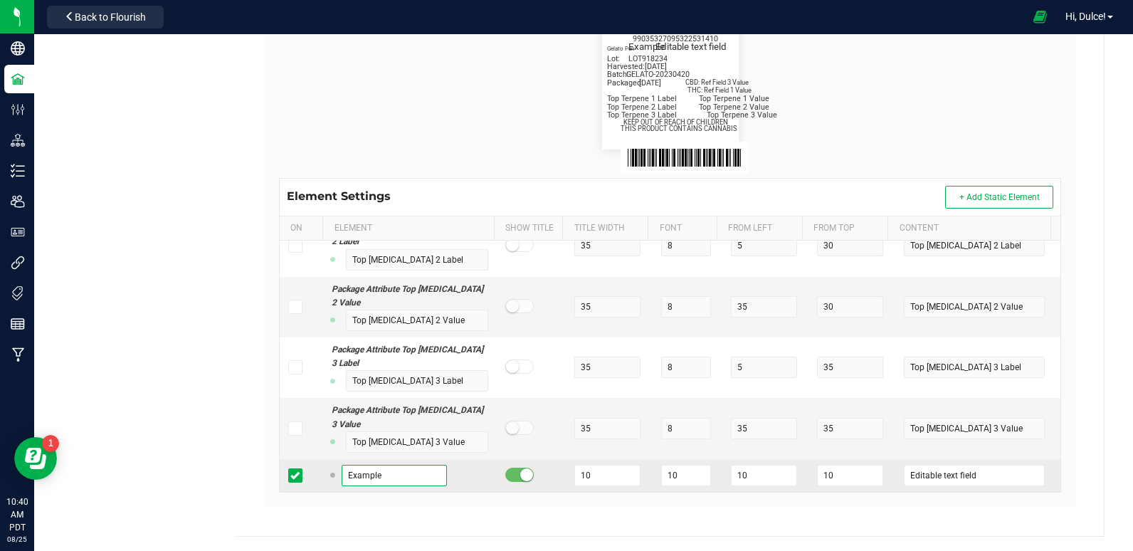
click at [389, 479] on input "Example" at bounding box center [394, 475] width 105 height 21
click at [683, 477] on input "10" at bounding box center [686, 475] width 50 height 21
click at [771, 476] on input "10" at bounding box center [764, 475] width 66 height 21
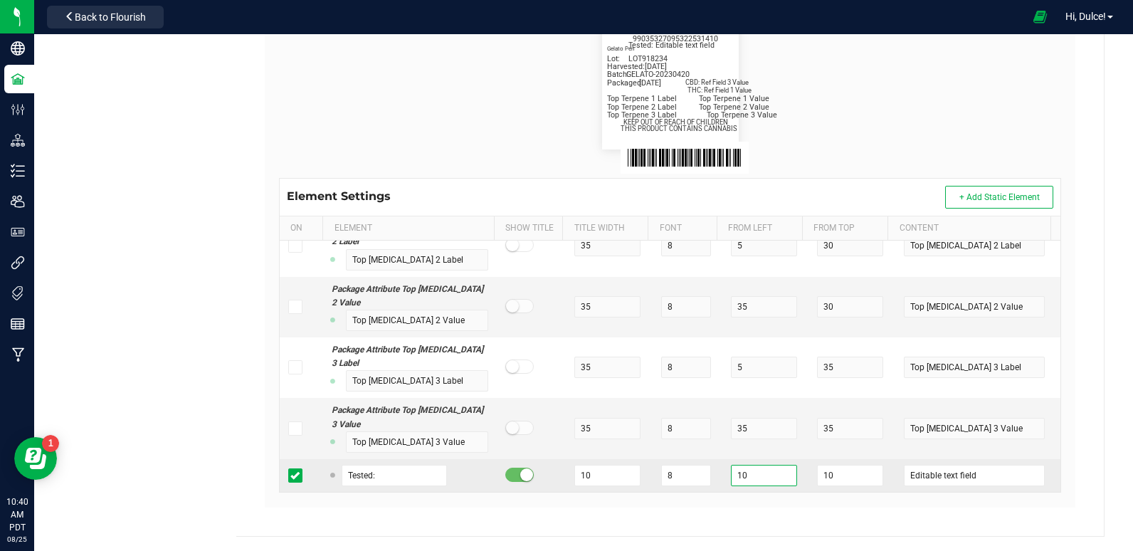
click at [771, 476] on input "10" at bounding box center [764, 475] width 66 height 21
click at [826, 474] on input "10" at bounding box center [850, 475] width 66 height 21
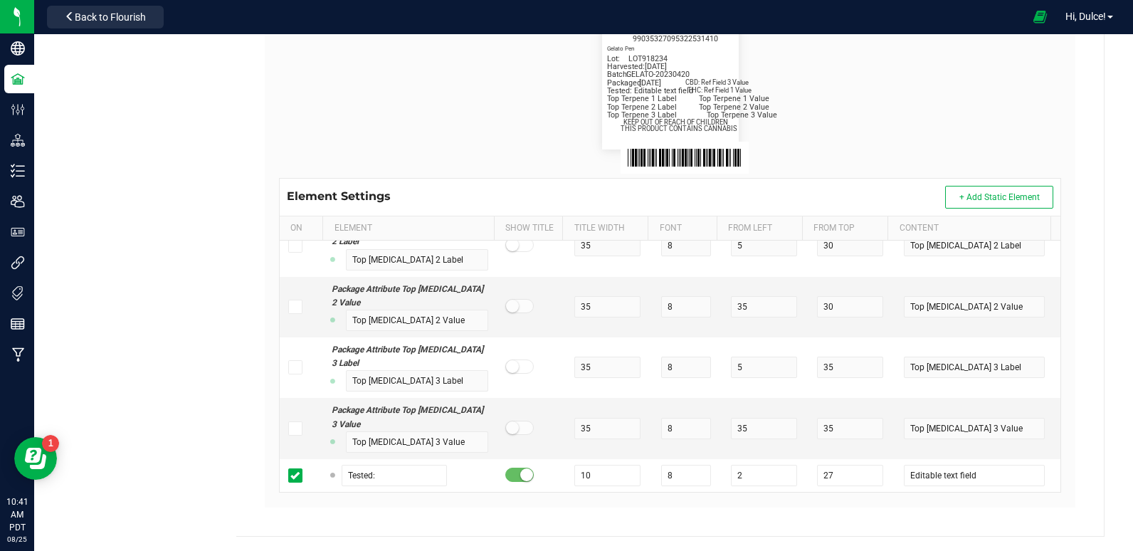
click at [793, 510] on div "Name No strain - 2x2 Dune Operating Holdings LLC Default Printer DPI Setting 20…" at bounding box center [670, 154] width 818 height 735
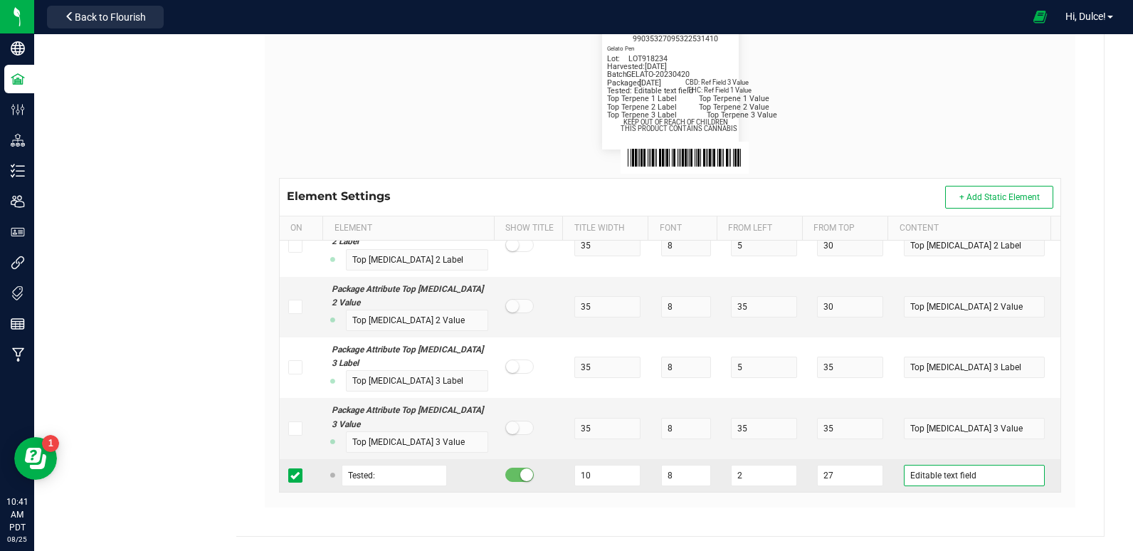
click at [930, 483] on input "Editable text field" at bounding box center [974, 475] width 140 height 21
click at [931, 481] on input "Editable text field" at bounding box center [974, 475] width 140 height 21
click at [947, 476] on input "Editable text field" at bounding box center [974, 475] width 140 height 21
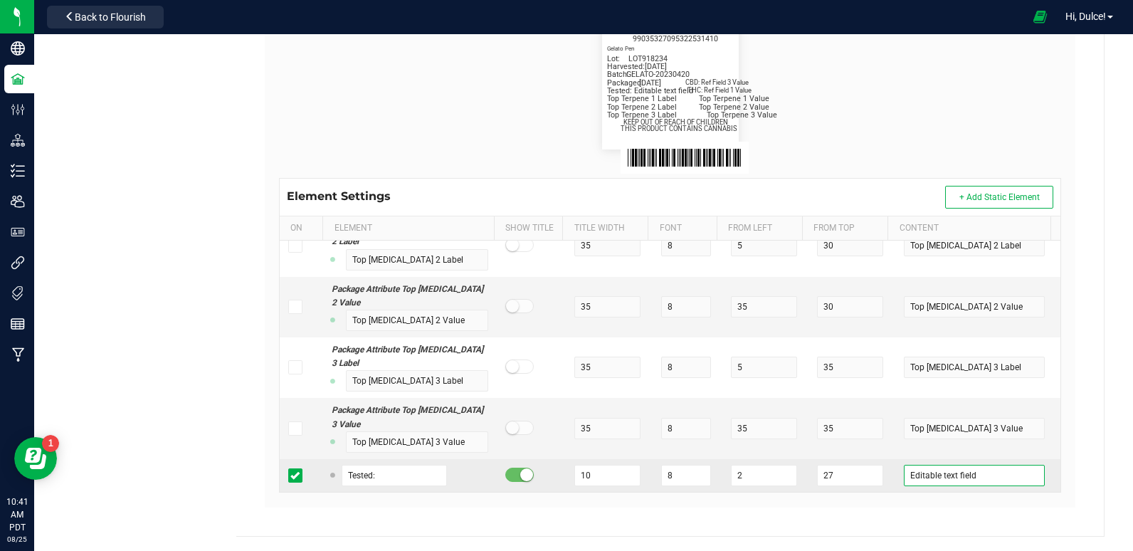
paste input "07/29/25"
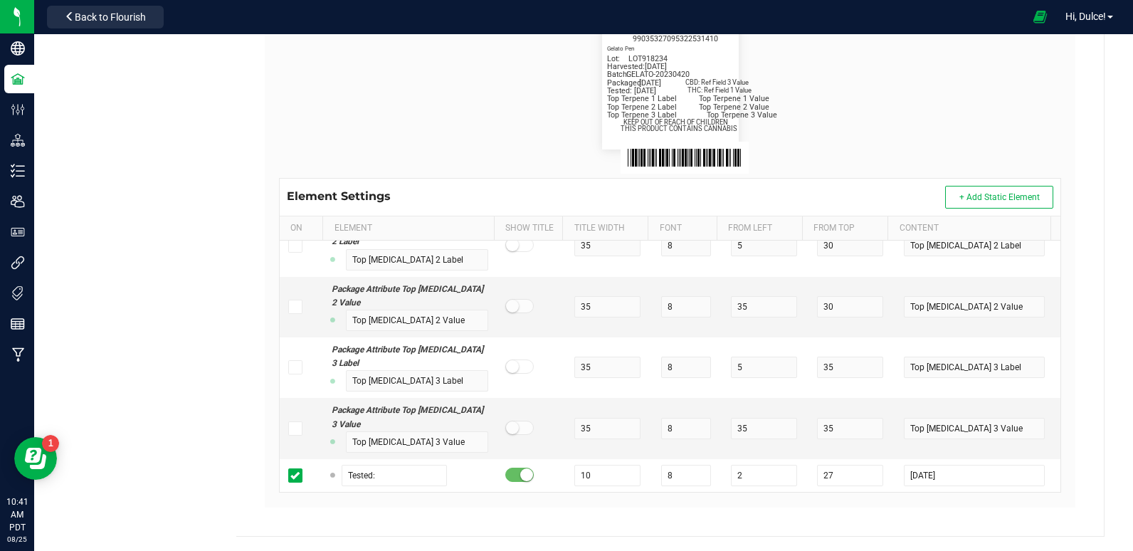
click at [903, 526] on div "Dune Cultivation Type Package Labels Template No strain - 2x2 Dune Operating Ho…" at bounding box center [670, 131] width 868 height 809
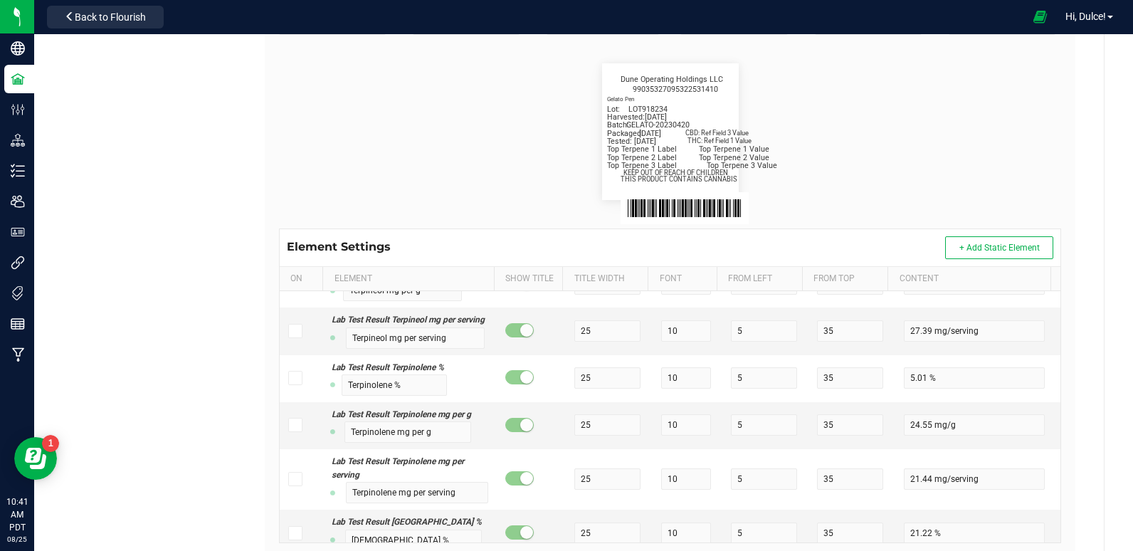
scroll to position [0, 0]
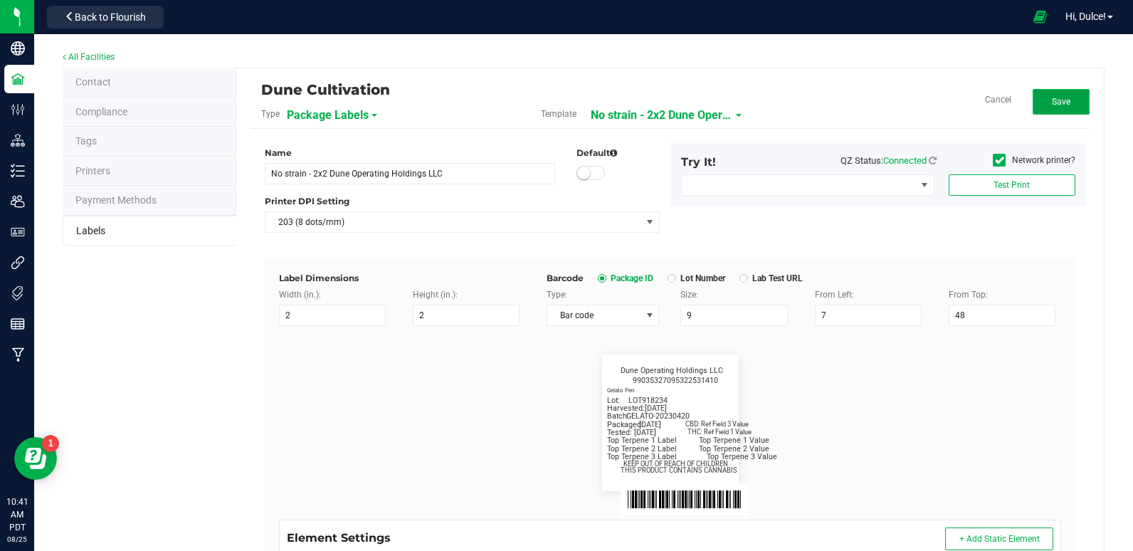
click at [1060, 111] on button "Save" at bounding box center [1061, 102] width 57 height 26
click at [1054, 99] on span "Edit" at bounding box center [1061, 102] width 15 height 10
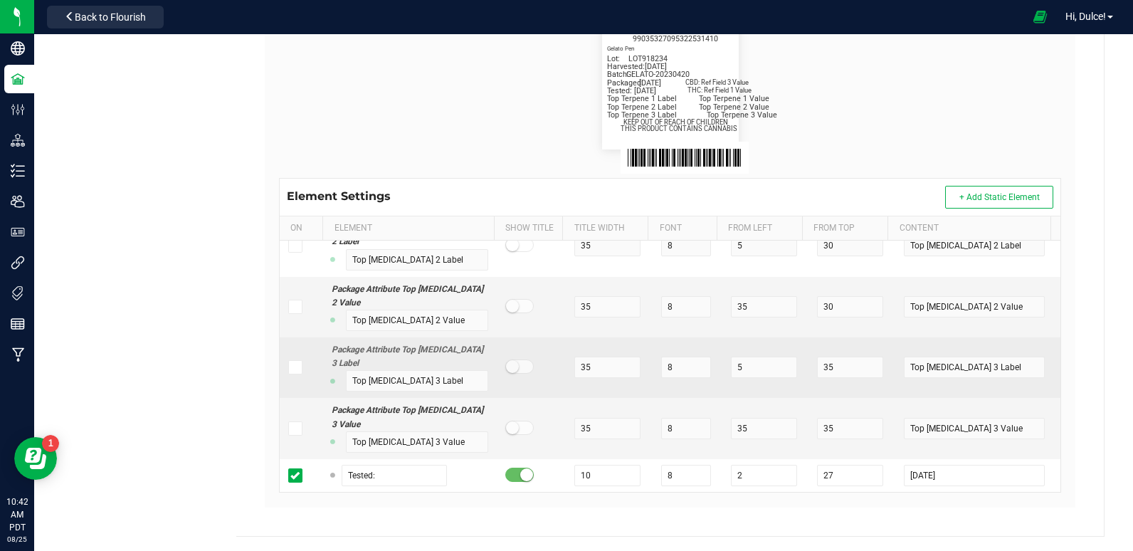
scroll to position [12100, 0]
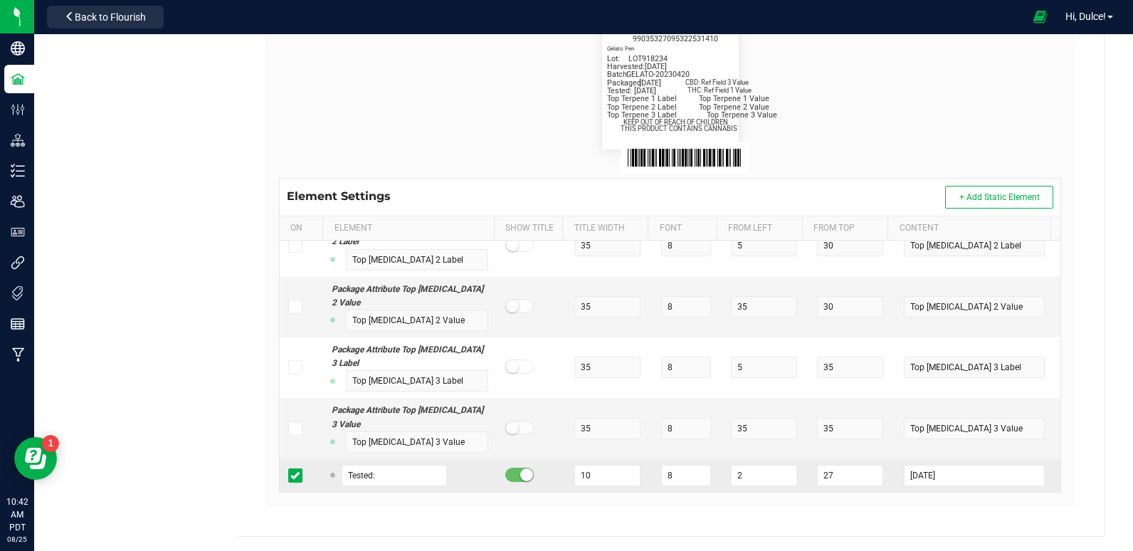
click at [299, 474] on span at bounding box center [295, 475] width 14 height 14
click at [0, 0] on input "checkbox" at bounding box center [0, 0] width 0 height 0
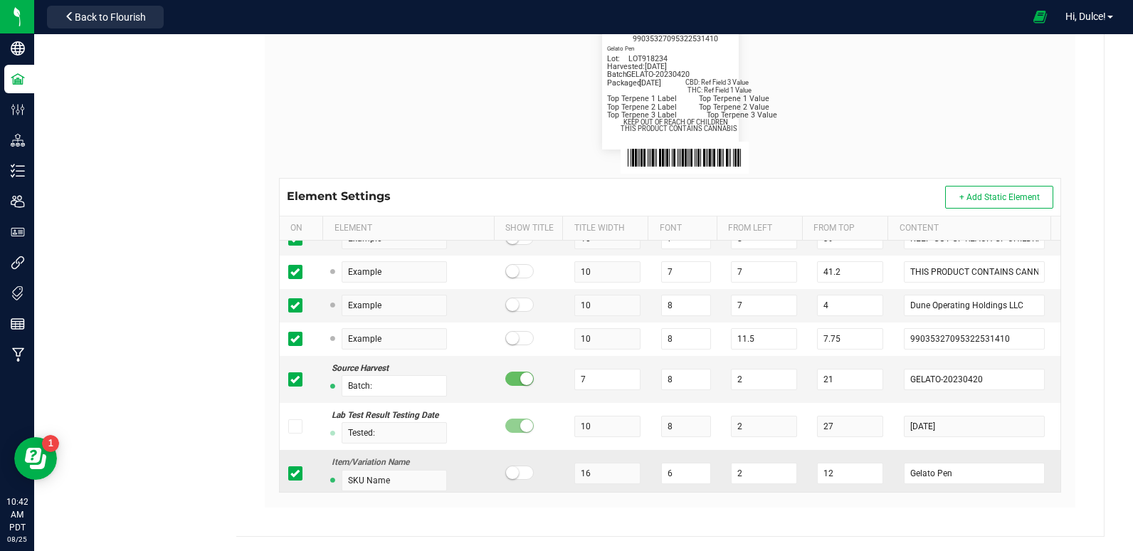
scroll to position [560, 0]
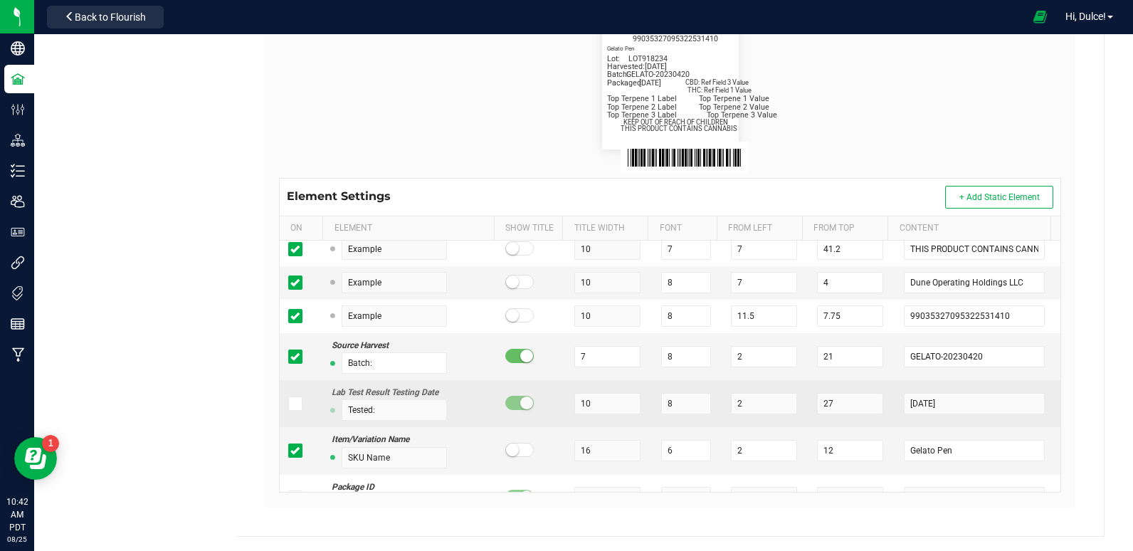
click at [296, 404] on icon at bounding box center [294, 404] width 9 height 0
click at [0, 0] on input "checkbox" at bounding box center [0, 0] width 0 height 0
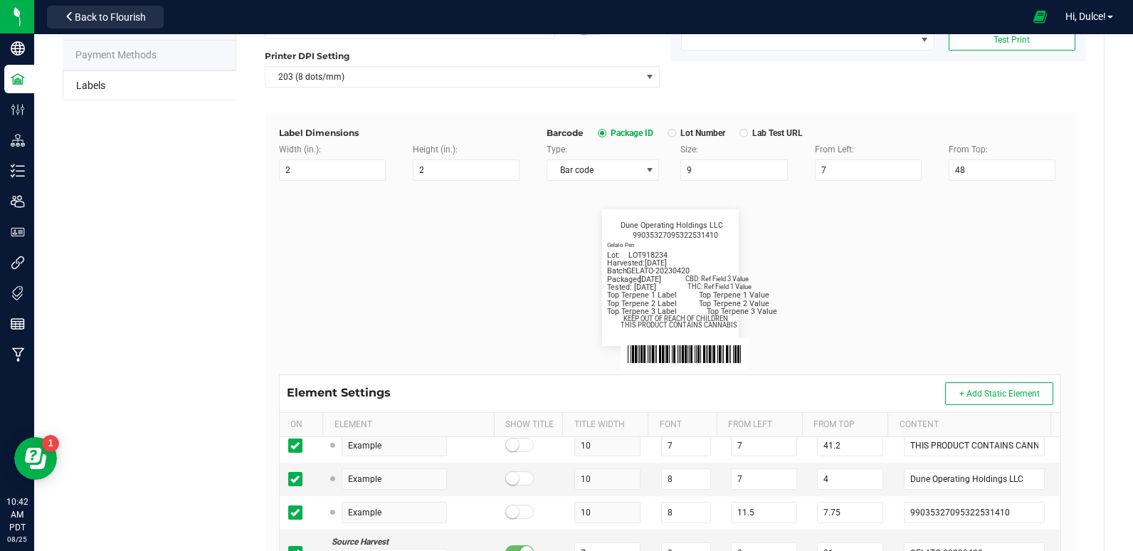
scroll to position [0, 0]
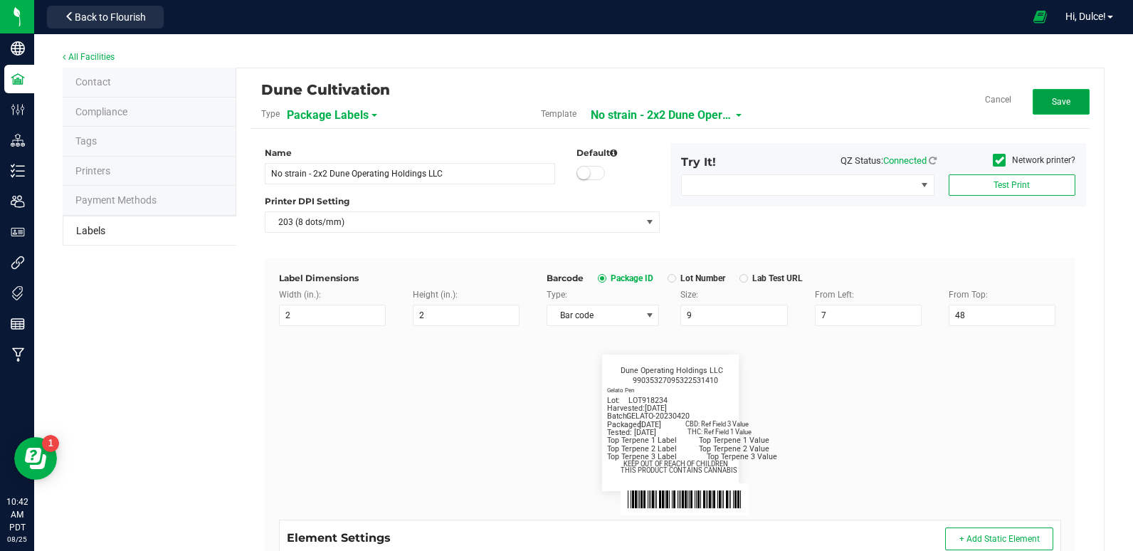
click at [1054, 104] on span "Save" at bounding box center [1061, 102] width 19 height 10
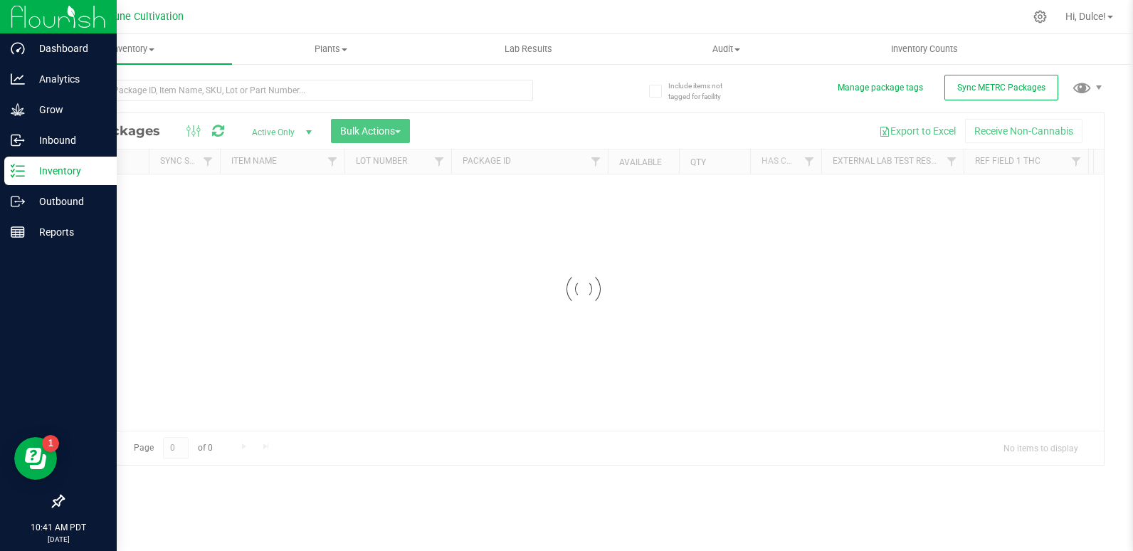
click at [26, 172] on p "Inventory" at bounding box center [67, 170] width 85 height 17
click at [35, 169] on p "Inventory" at bounding box center [67, 170] width 85 height 17
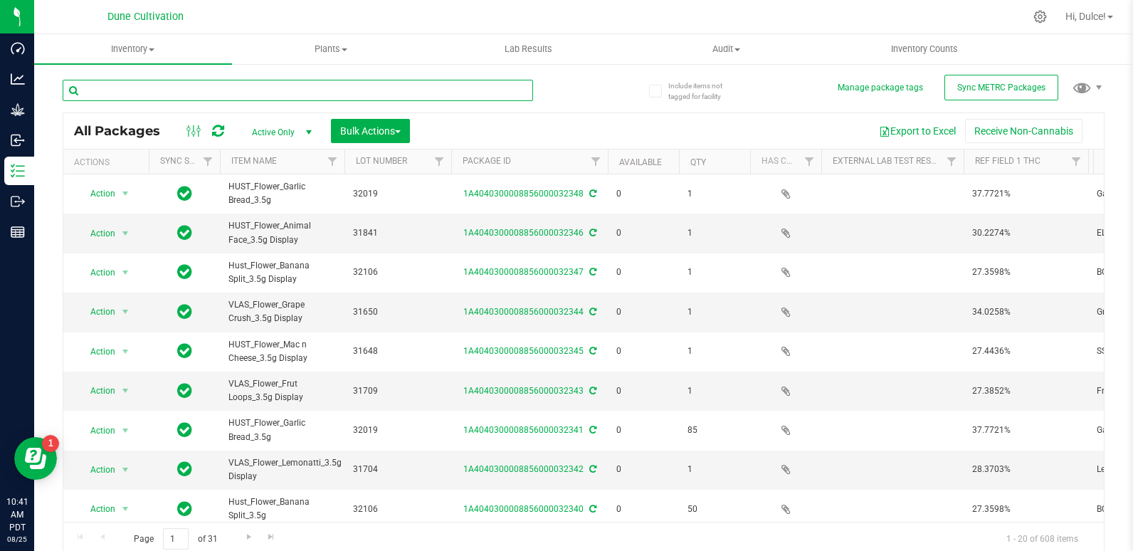
click at [167, 90] on input "text" at bounding box center [298, 90] width 471 height 21
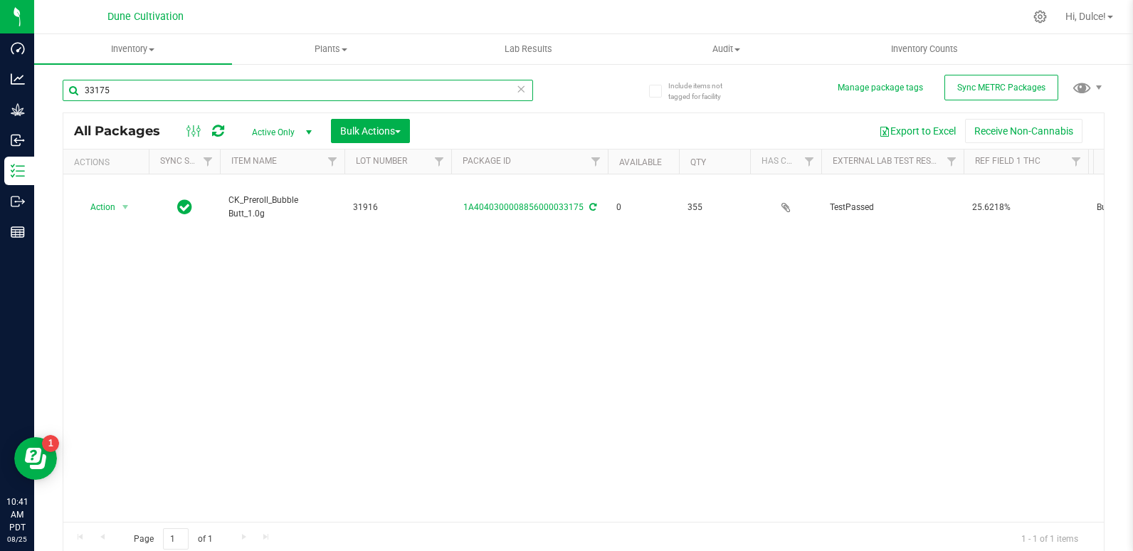
type input "33175"
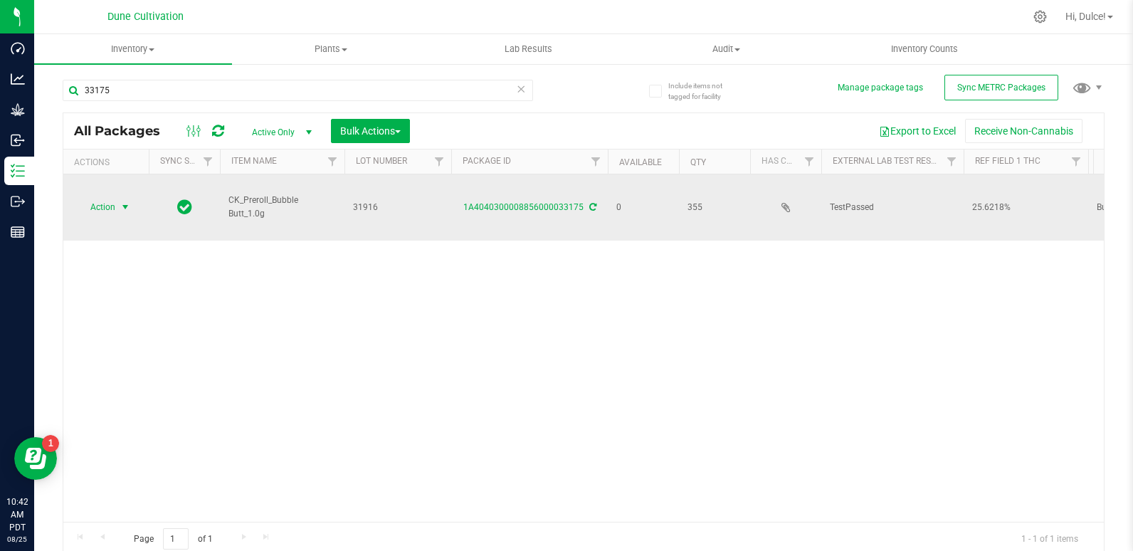
click at [110, 209] on span "Action" at bounding box center [97, 207] width 38 height 20
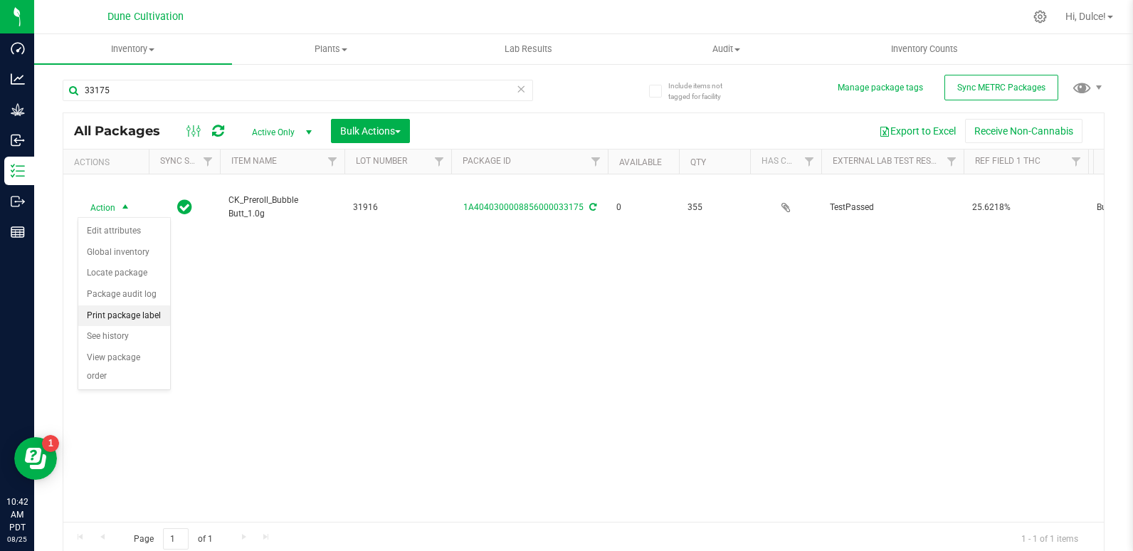
click at [146, 320] on li "Print package label" at bounding box center [124, 315] width 92 height 21
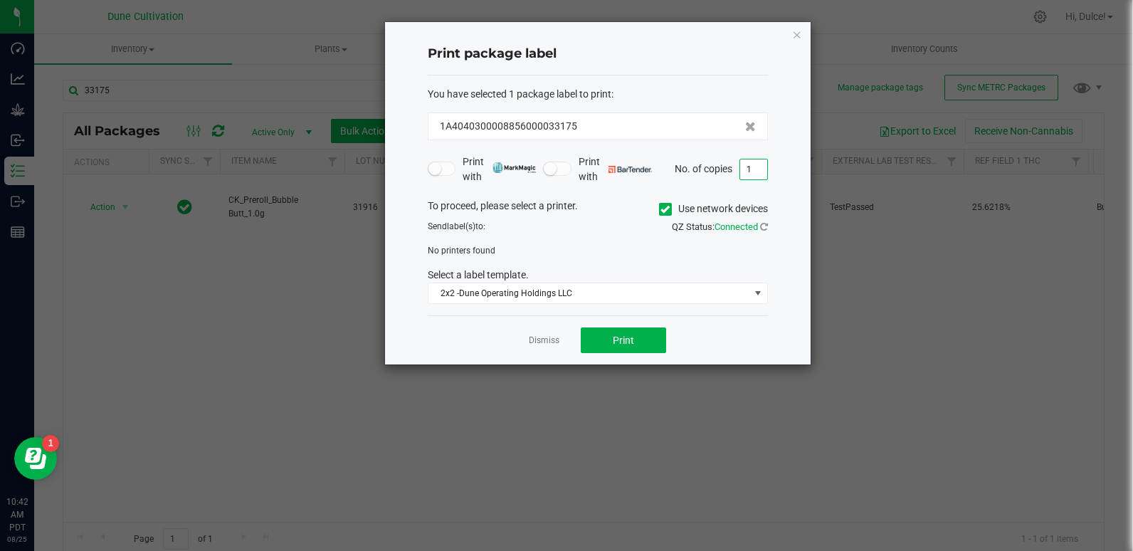
click at [763, 167] on input "1" at bounding box center [753, 169] width 27 height 20
type input "356"
click at [662, 209] on icon at bounding box center [665, 209] width 9 height 0
click at [0, 0] on input "Use network devices" at bounding box center [0, 0] width 0 height 0
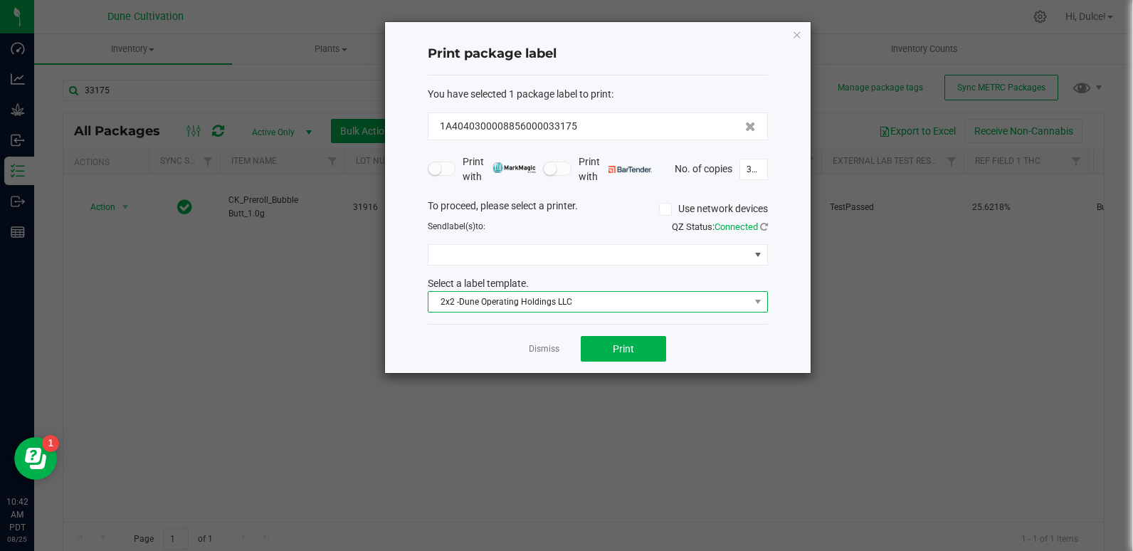
click at [627, 309] on span "2x2 -Dune Operating Holdings LLC" at bounding box center [589, 302] width 321 height 20
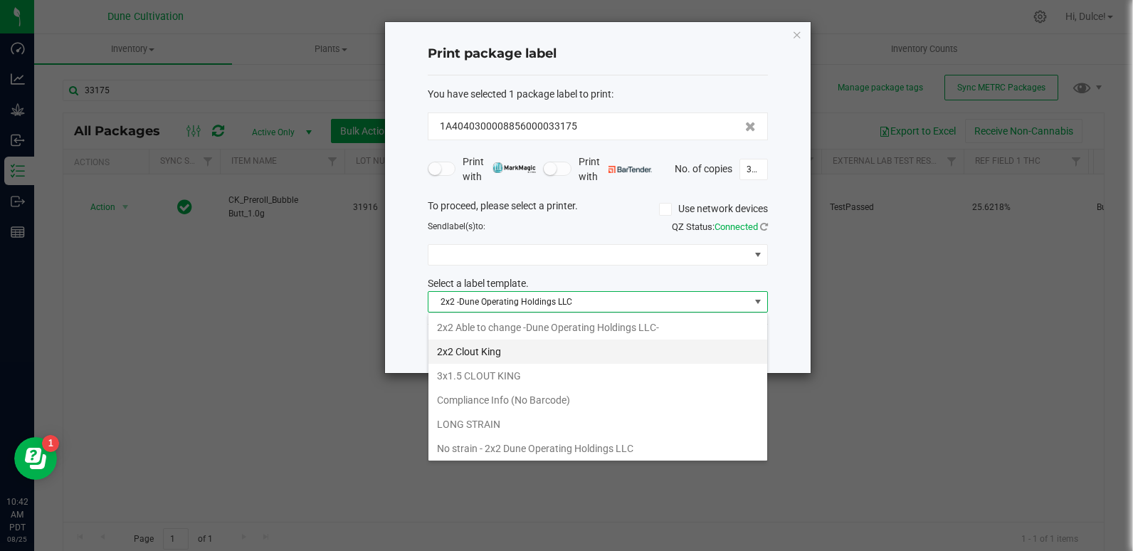
scroll to position [124, 0]
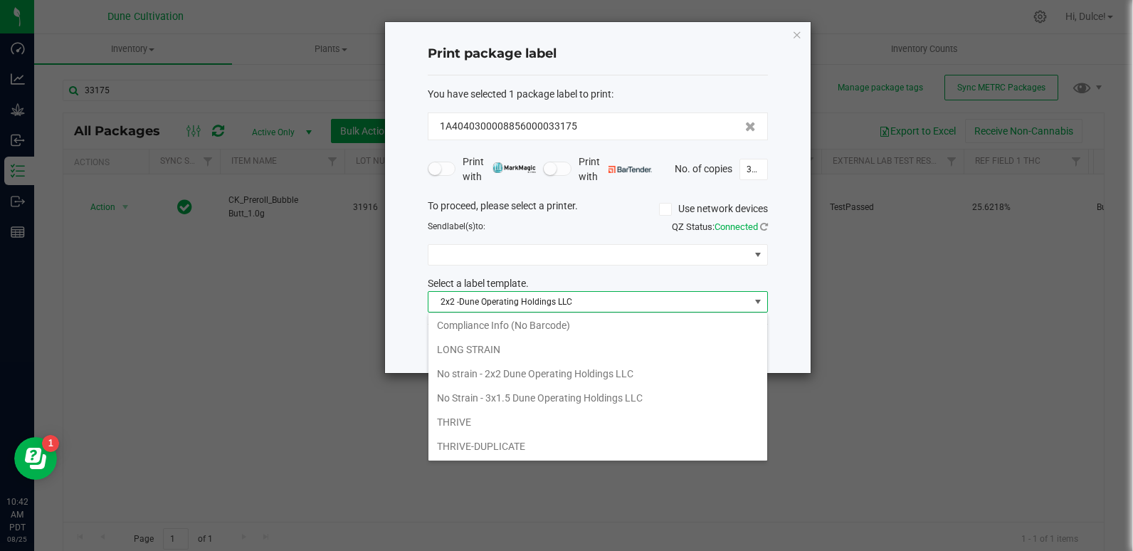
click at [545, 379] on li "No strain - 2x2 Dune Operating Holdings LLC" at bounding box center [598, 374] width 339 height 24
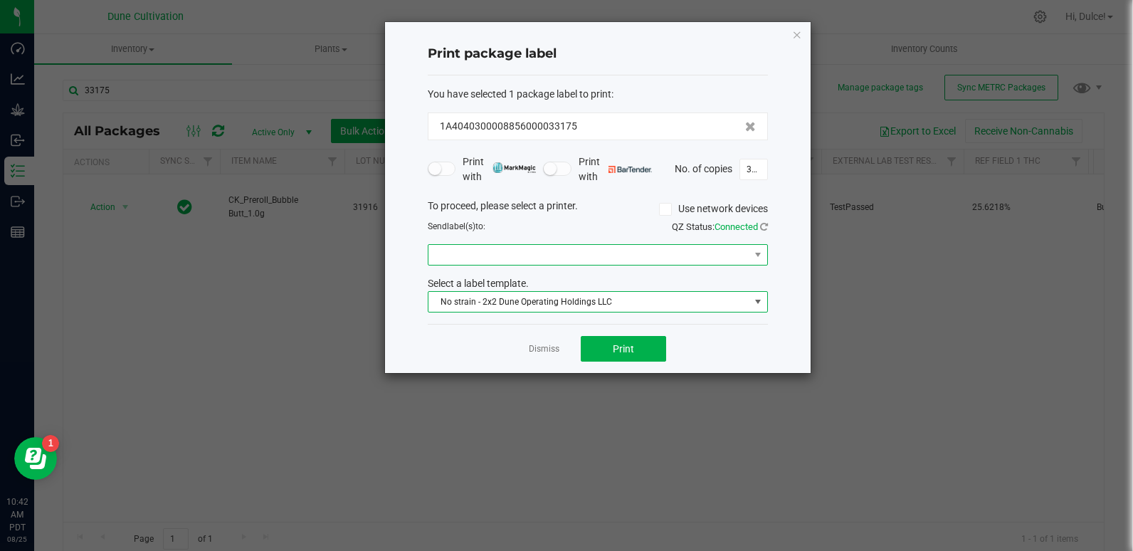
click at [743, 258] on span at bounding box center [589, 255] width 321 height 20
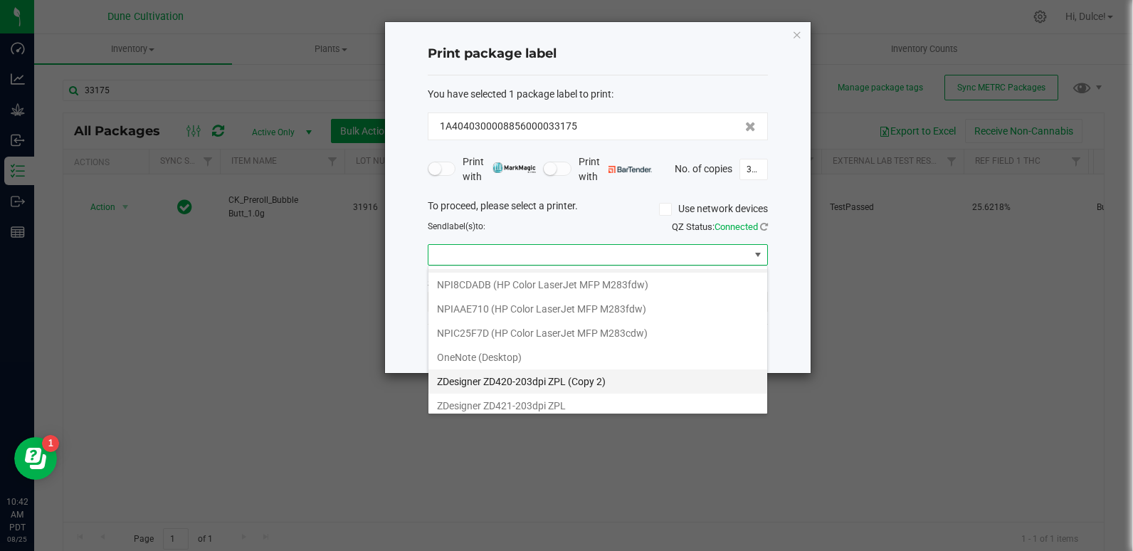
scroll to position [27, 0]
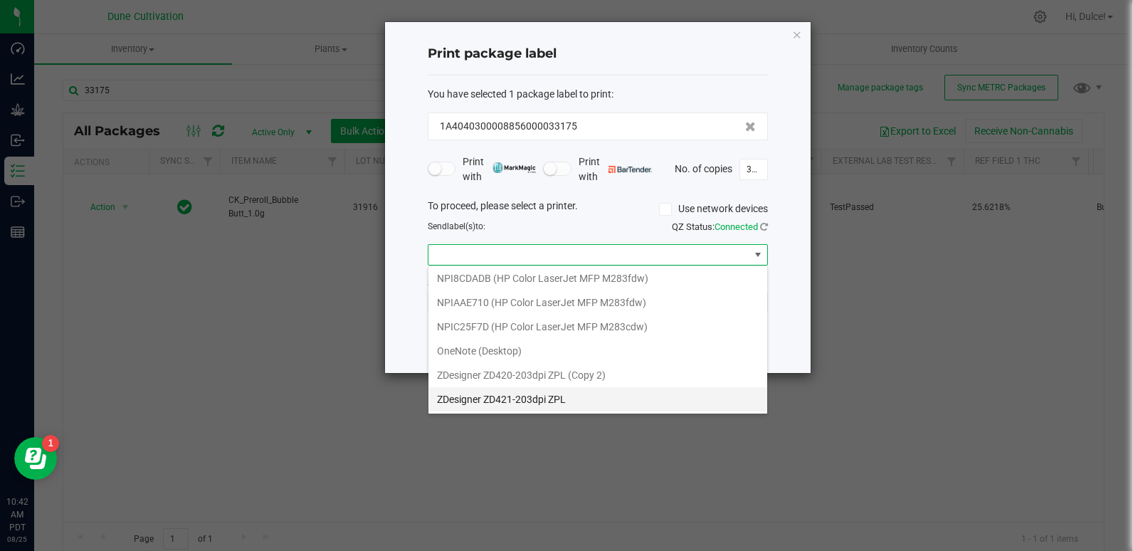
click at [585, 397] on ZPL "ZDesigner ZD421-203dpi ZPL" at bounding box center [598, 399] width 339 height 24
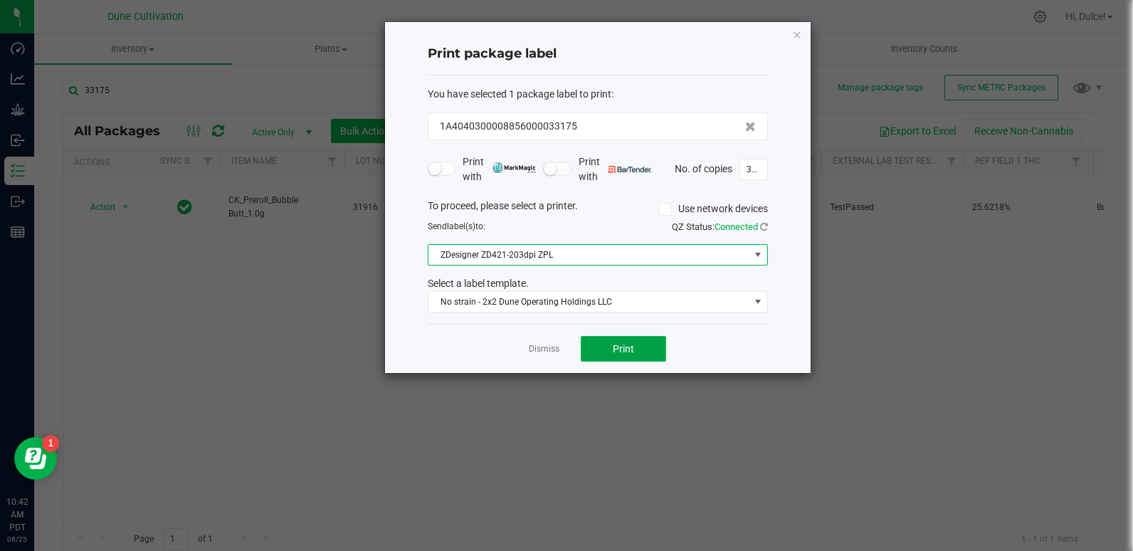
click at [636, 353] on button "Print" at bounding box center [623, 349] width 85 height 26
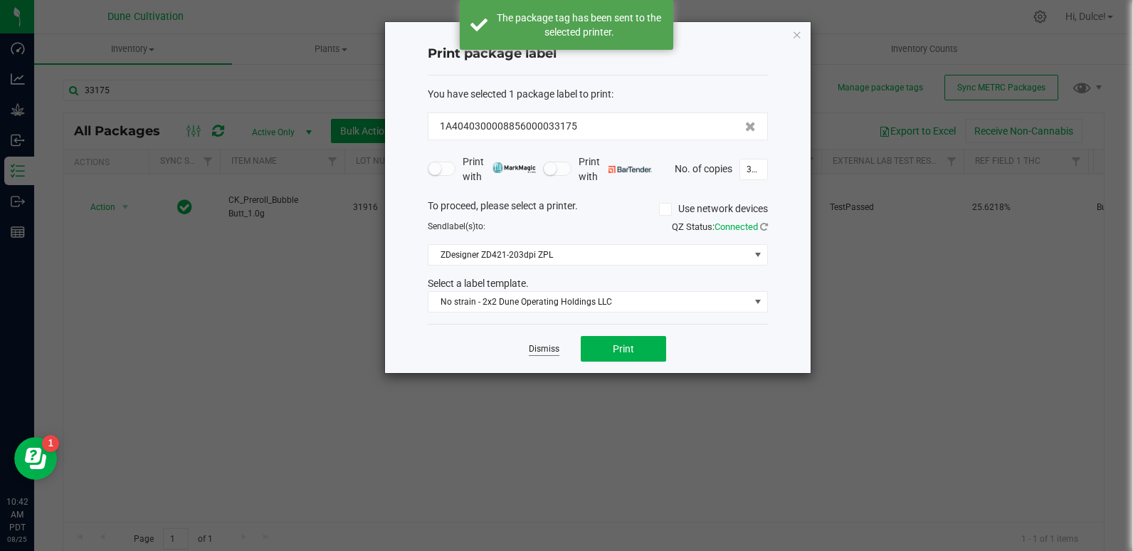
click at [544, 345] on link "Dismiss" at bounding box center [544, 349] width 31 height 12
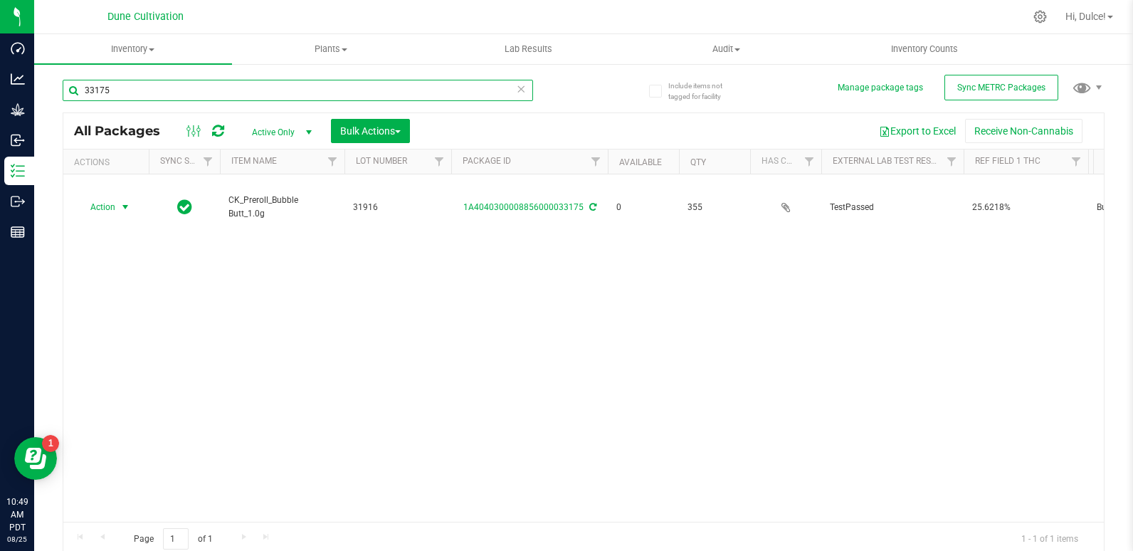
click at [170, 87] on input "33175" at bounding box center [298, 90] width 471 height 21
type input "33178"
